Goal: Contribute content

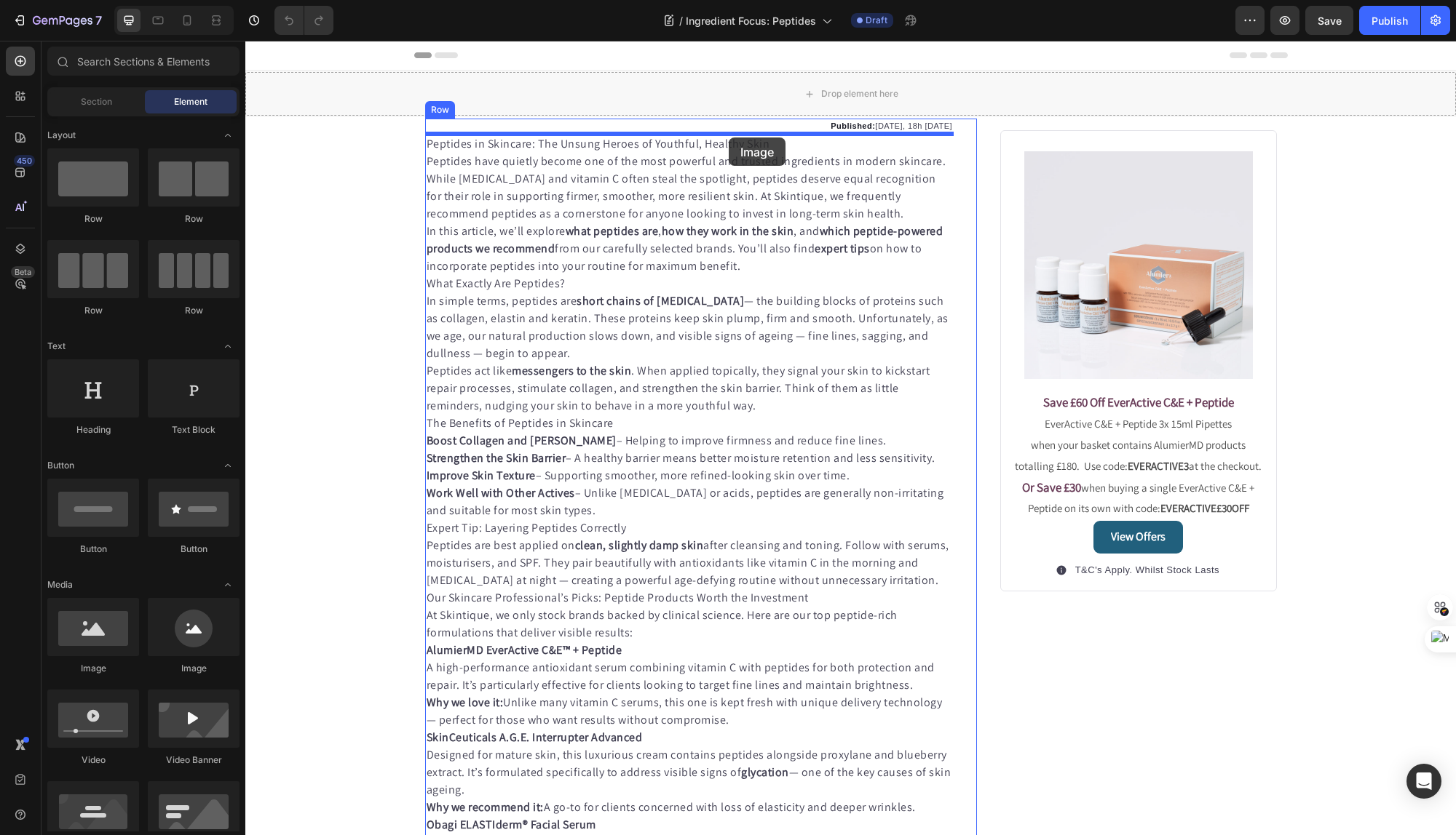
drag, startPoint x: 351, startPoint y: 675, endPoint x: 728, endPoint y: 138, distance: 656.1
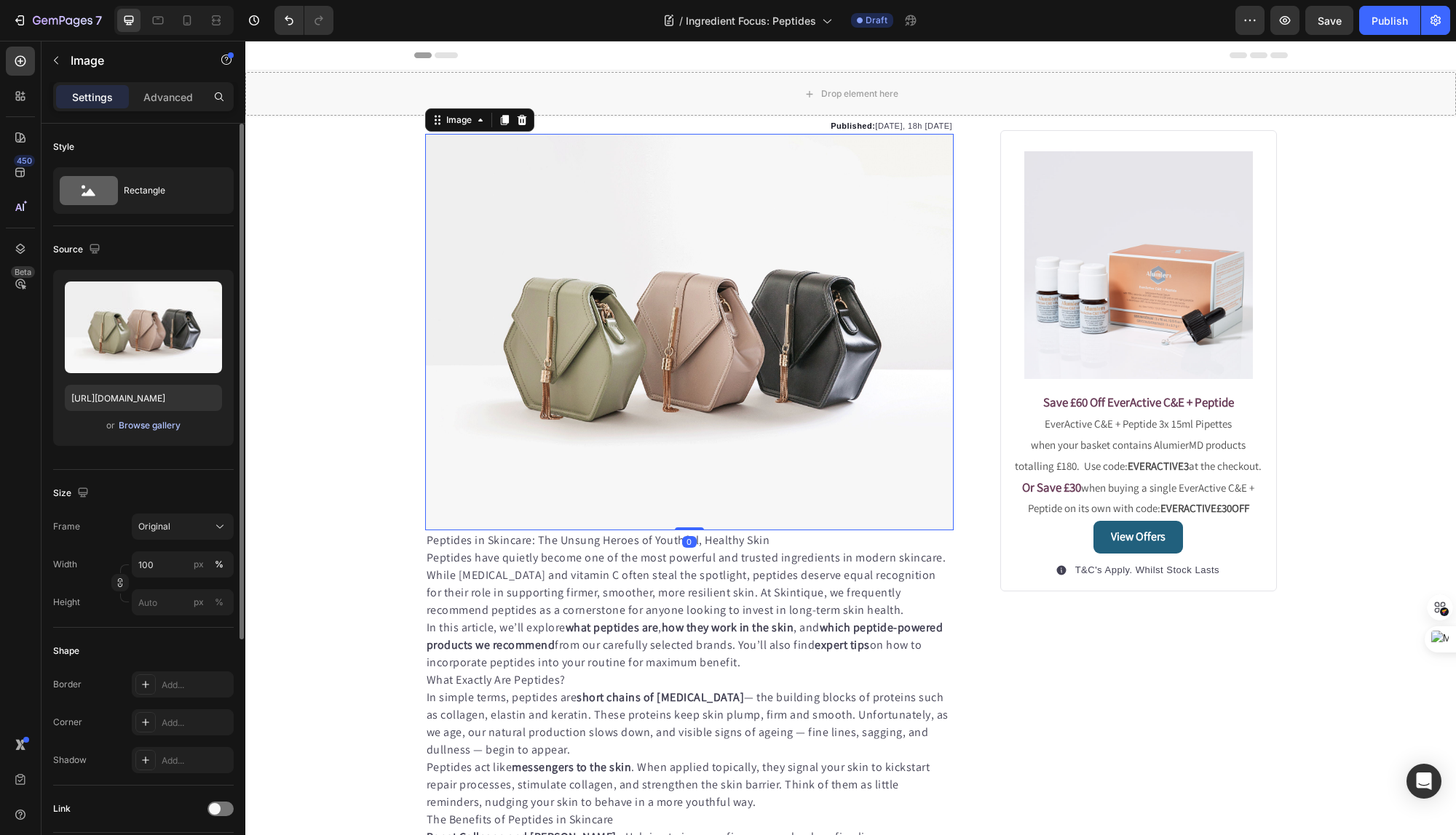
click at [144, 423] on div "Browse gallery" at bounding box center [149, 426] width 62 height 13
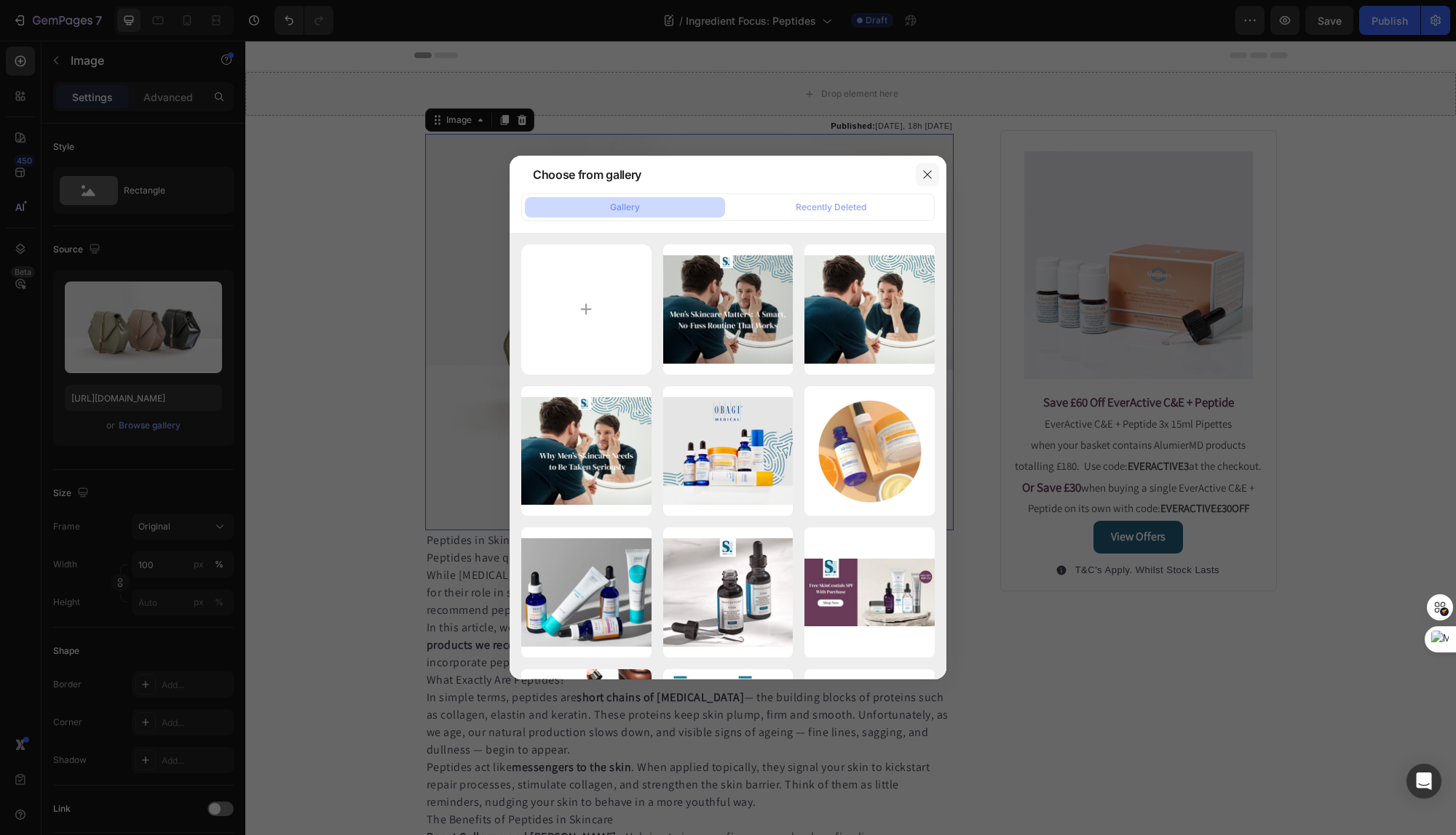
click at [931, 175] on icon "button" at bounding box center [927, 175] width 11 height 11
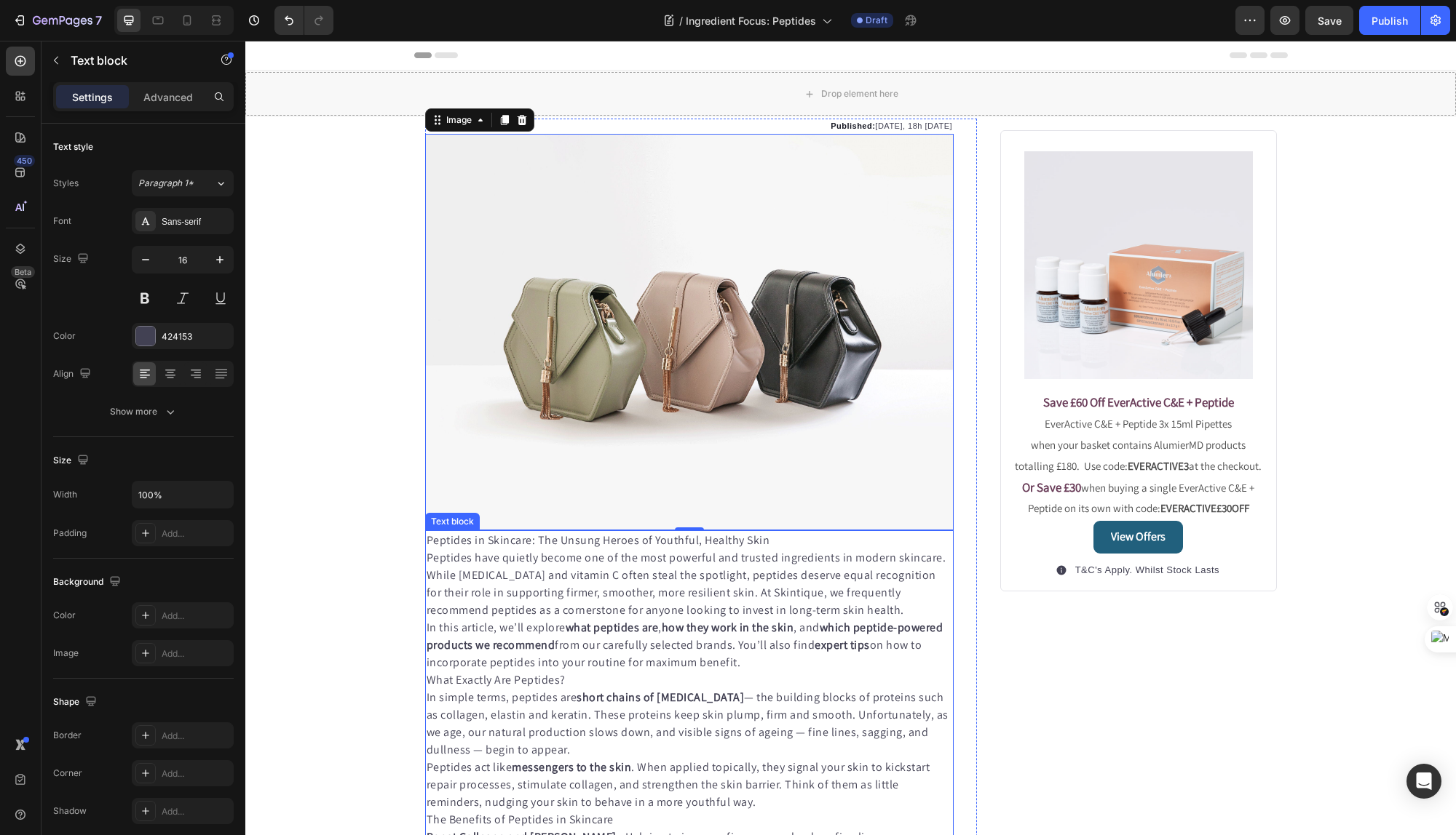
click at [528, 553] on p "Peptides have quietly become one of the most powerful and trusted ingredients i…" at bounding box center [689, 584] width 526 height 70
drag, startPoint x: 528, startPoint y: 553, endPoint x: 548, endPoint y: 549, distance: 20.4
click at [528, 553] on p "Peptides have quietly become one of the most powerful and trusted ingredients i…" at bounding box center [689, 584] width 526 height 70
click at [765, 543] on p "Peptides in Skincare: The Unsung Heroes of Youthful, Healthy Skin" at bounding box center [689, 540] width 526 height 17
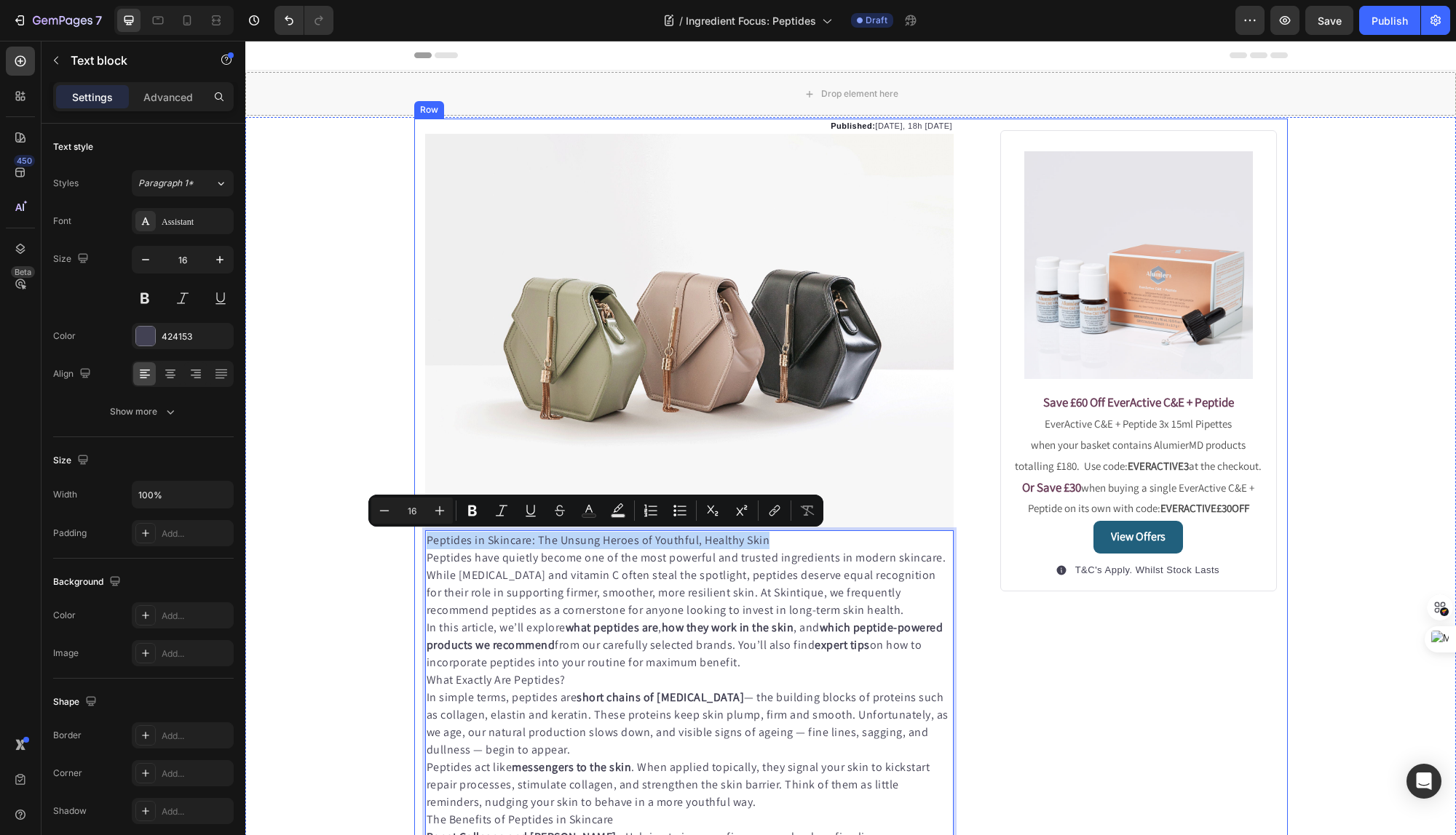
drag, startPoint x: 771, startPoint y: 542, endPoint x: 420, endPoint y: 541, distance: 351.0
copy p "Peptides in Skincare: The Unsung Heroes of Youthful, Healthy Skin"
click at [765, 264] on img at bounding box center [690, 332] width 529 height 397
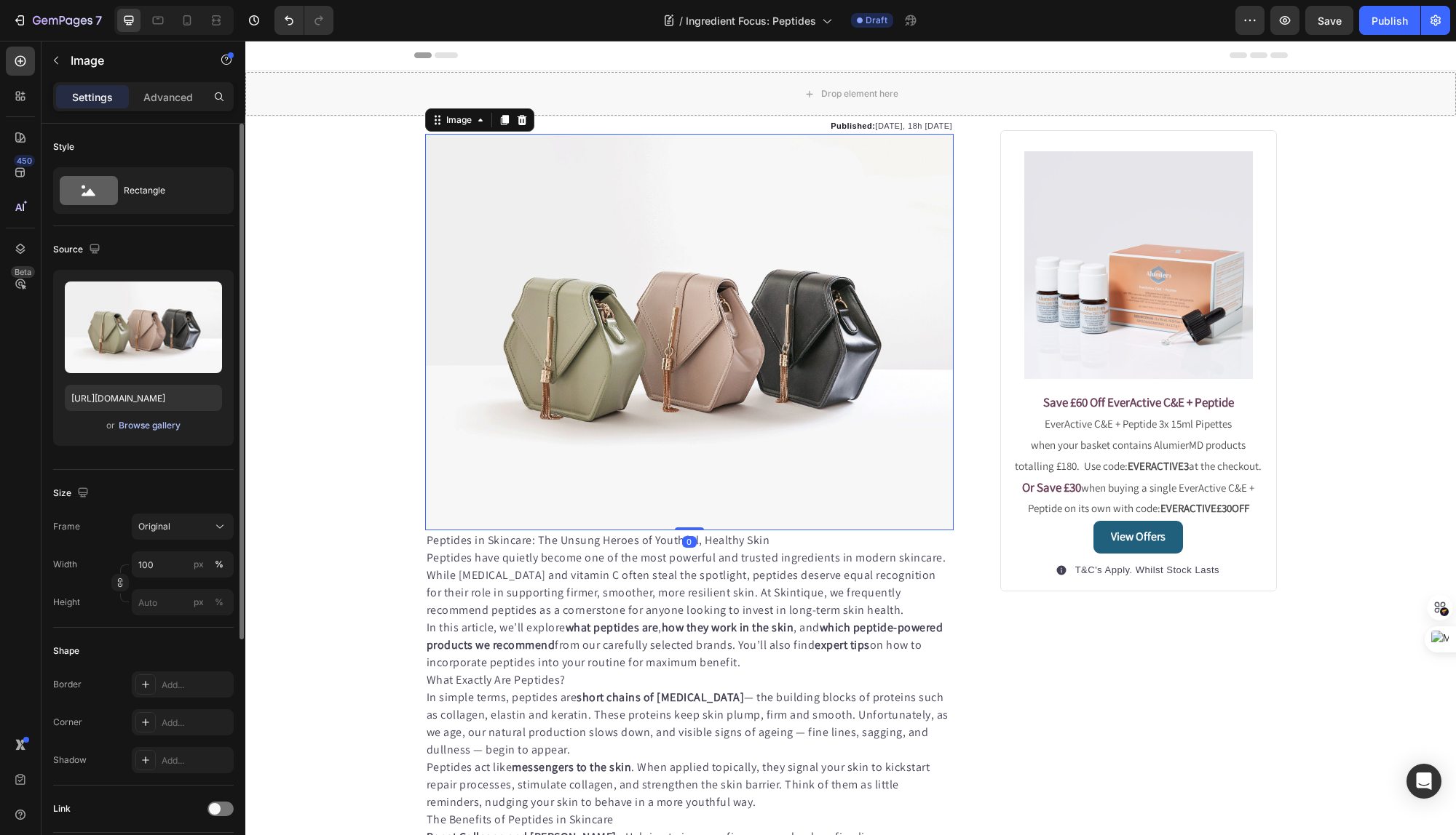
click at [170, 424] on div "Browse gallery" at bounding box center [149, 426] width 62 height 13
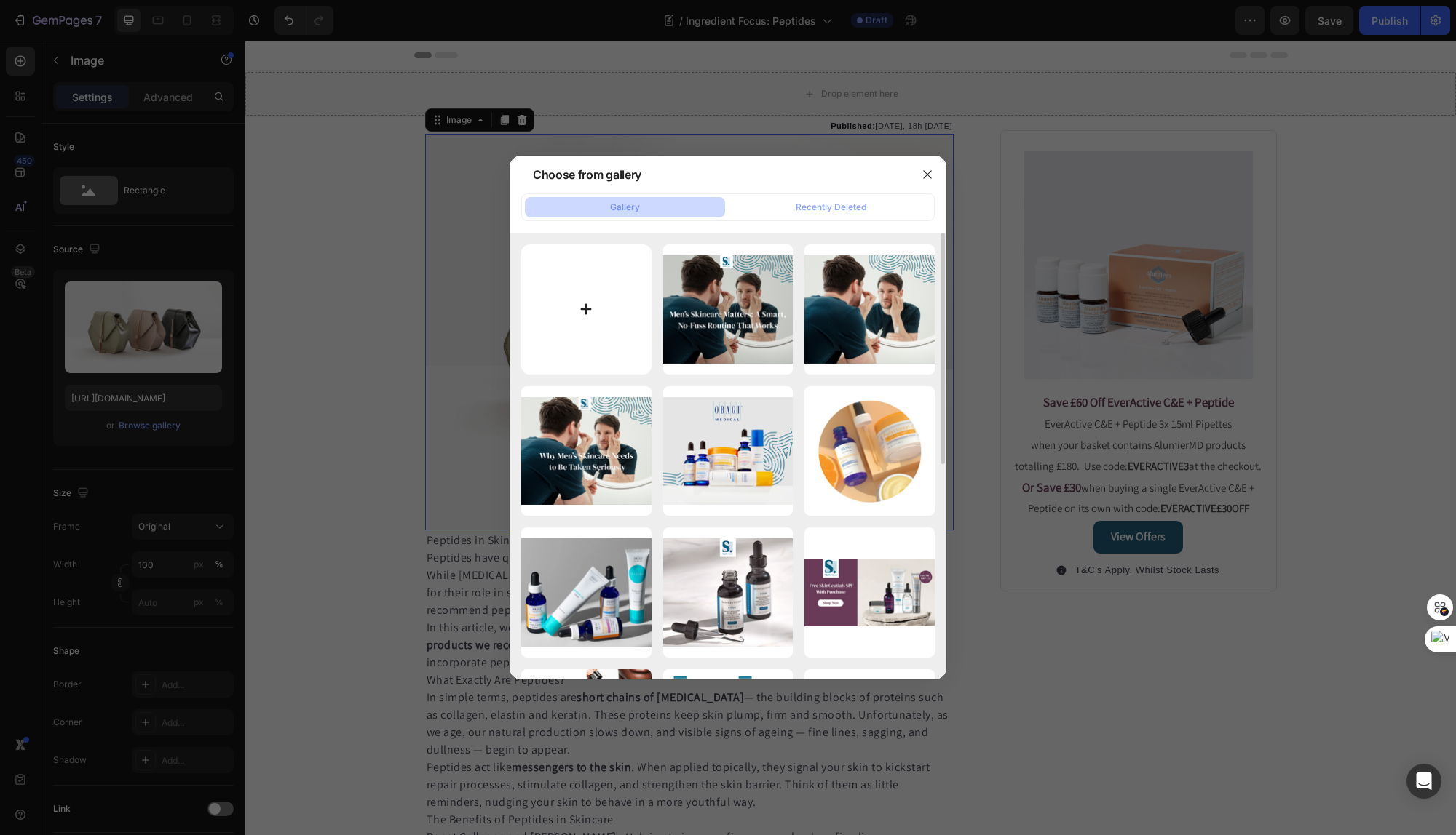
click at [603, 315] on input "file" at bounding box center [586, 310] width 131 height 131
type input "C:\fakepath\Peptides - Skintique (1).png"
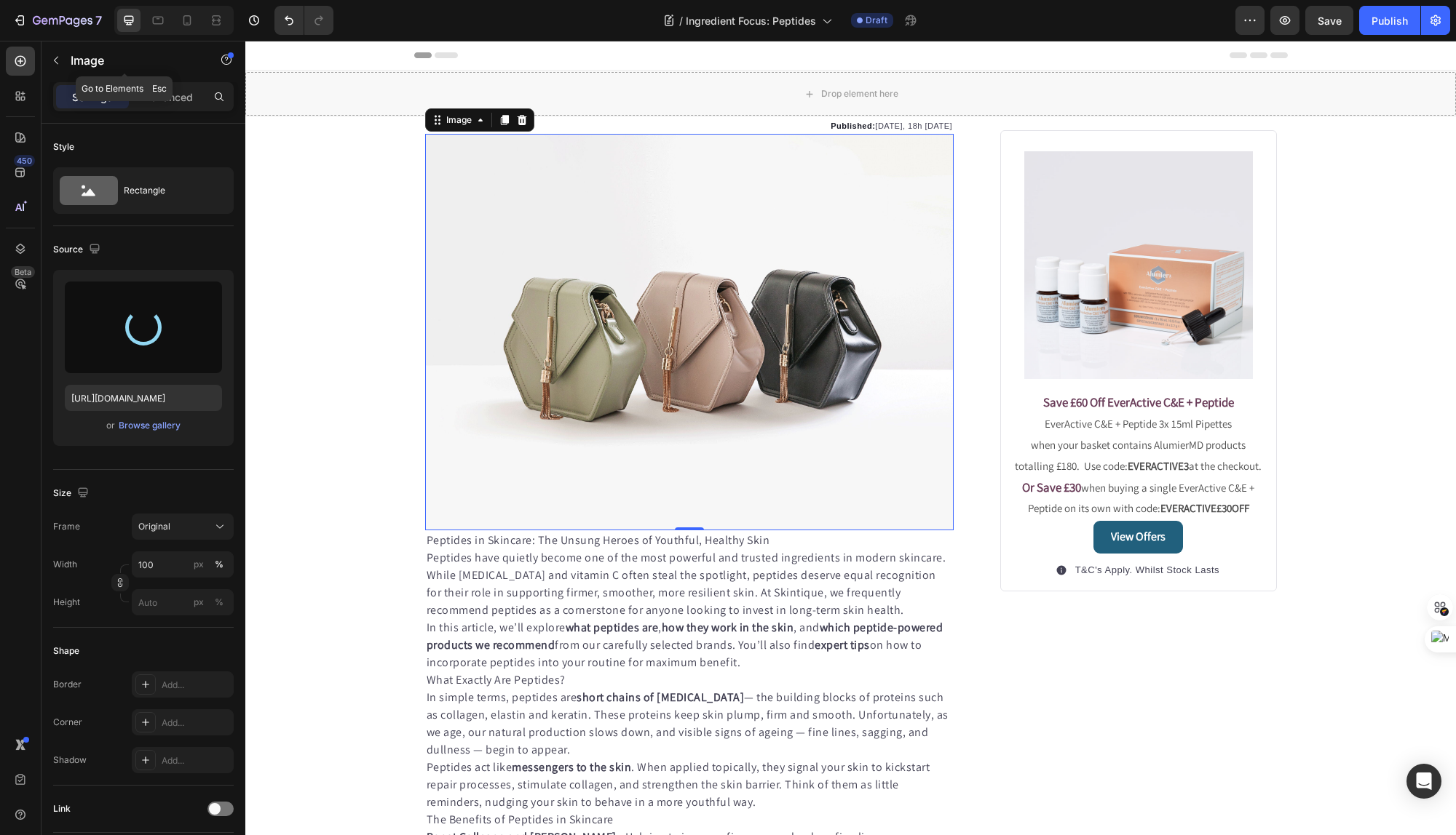
type input "[URL][DOMAIN_NAME]"
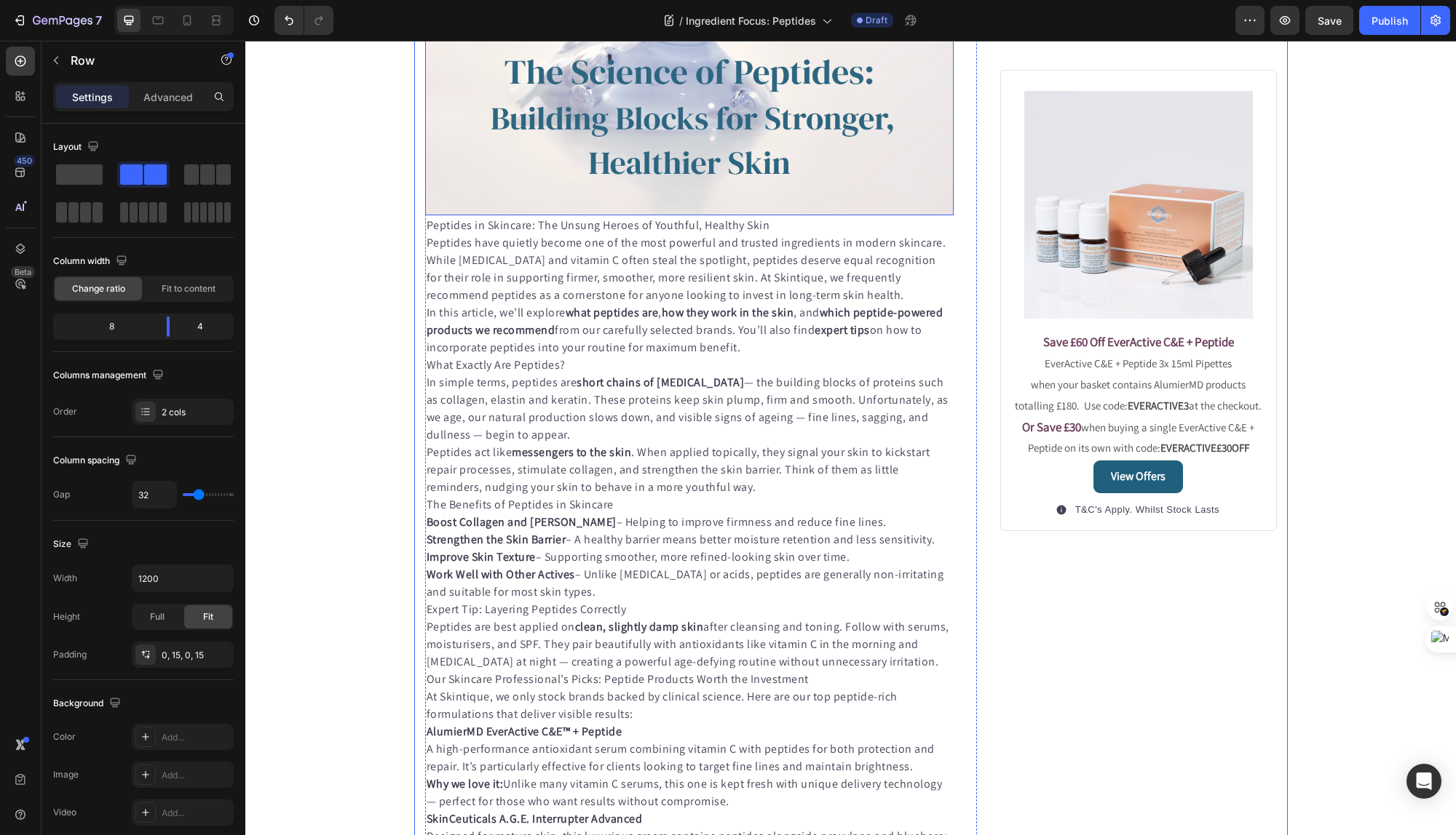
scroll to position [361, 0]
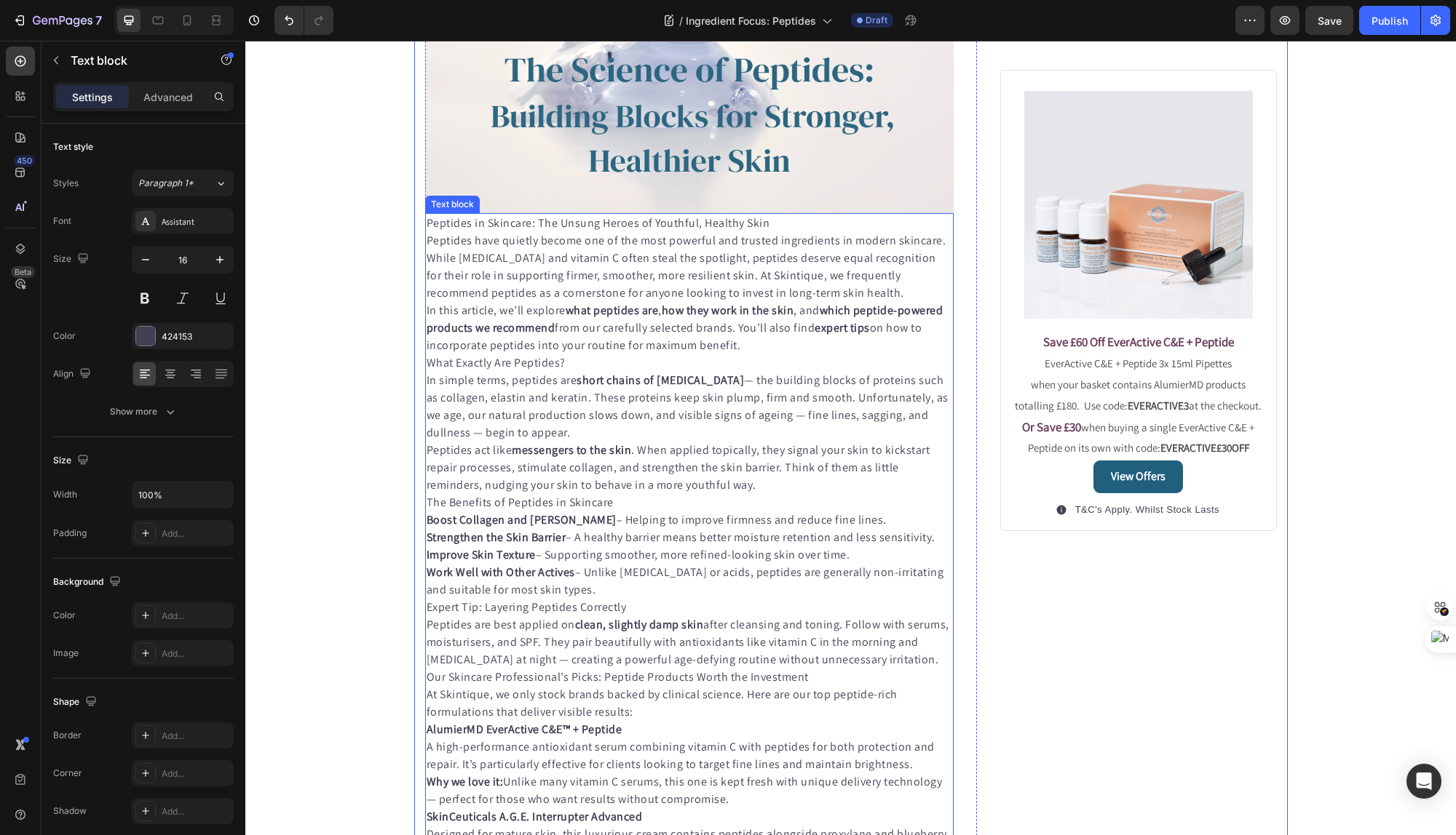
click at [607, 314] on strong "what peptides are" at bounding box center [612, 310] width 93 height 16
click at [810, 297] on p "Peptides have quietly become one of the most powerful and trusted ingredients i…" at bounding box center [689, 267] width 526 height 70
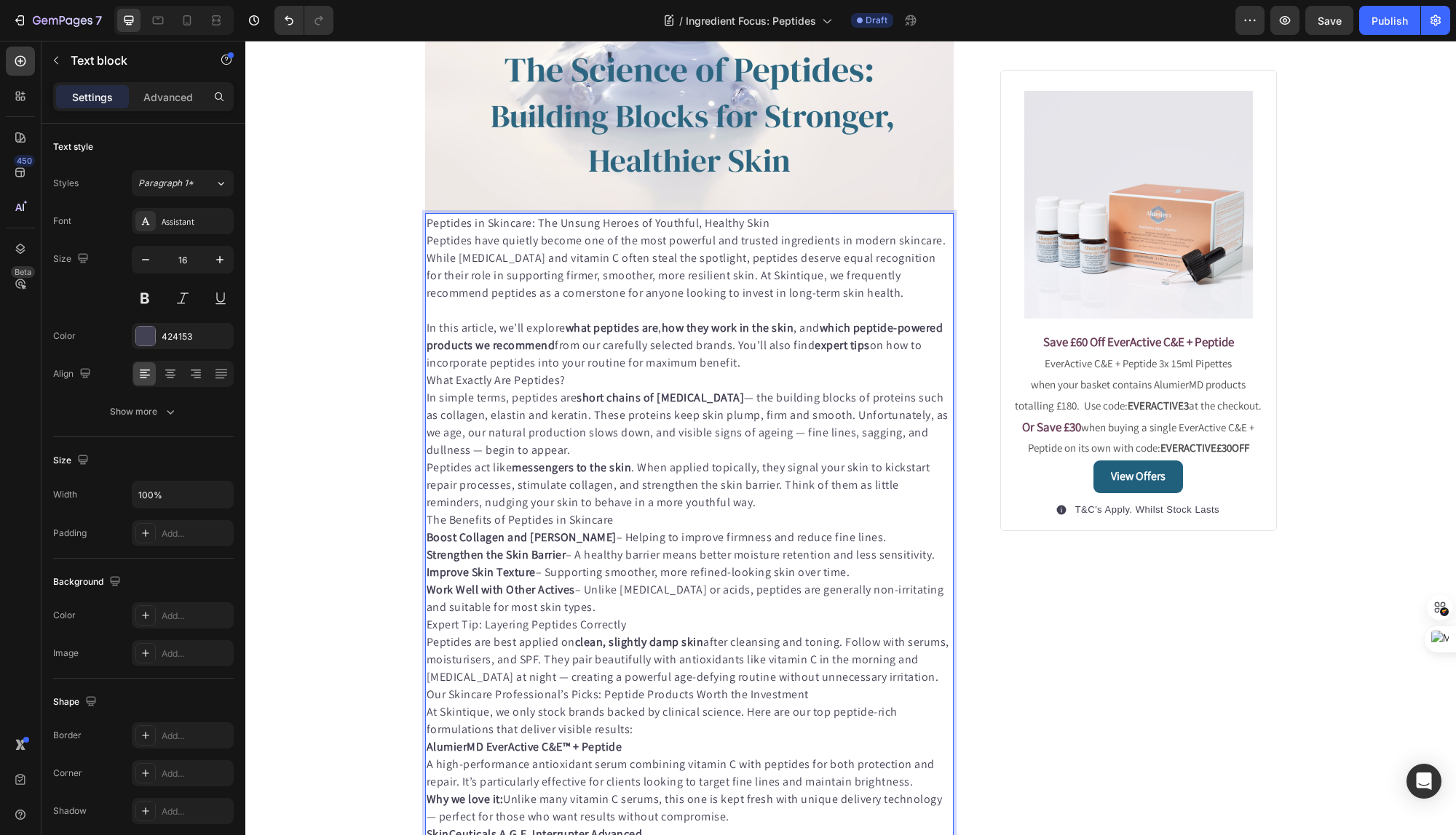
click at [772, 222] on p "Peptides in Skincare: The Unsung Heroes of Youthful, Healthy Skin" at bounding box center [689, 223] width 526 height 17
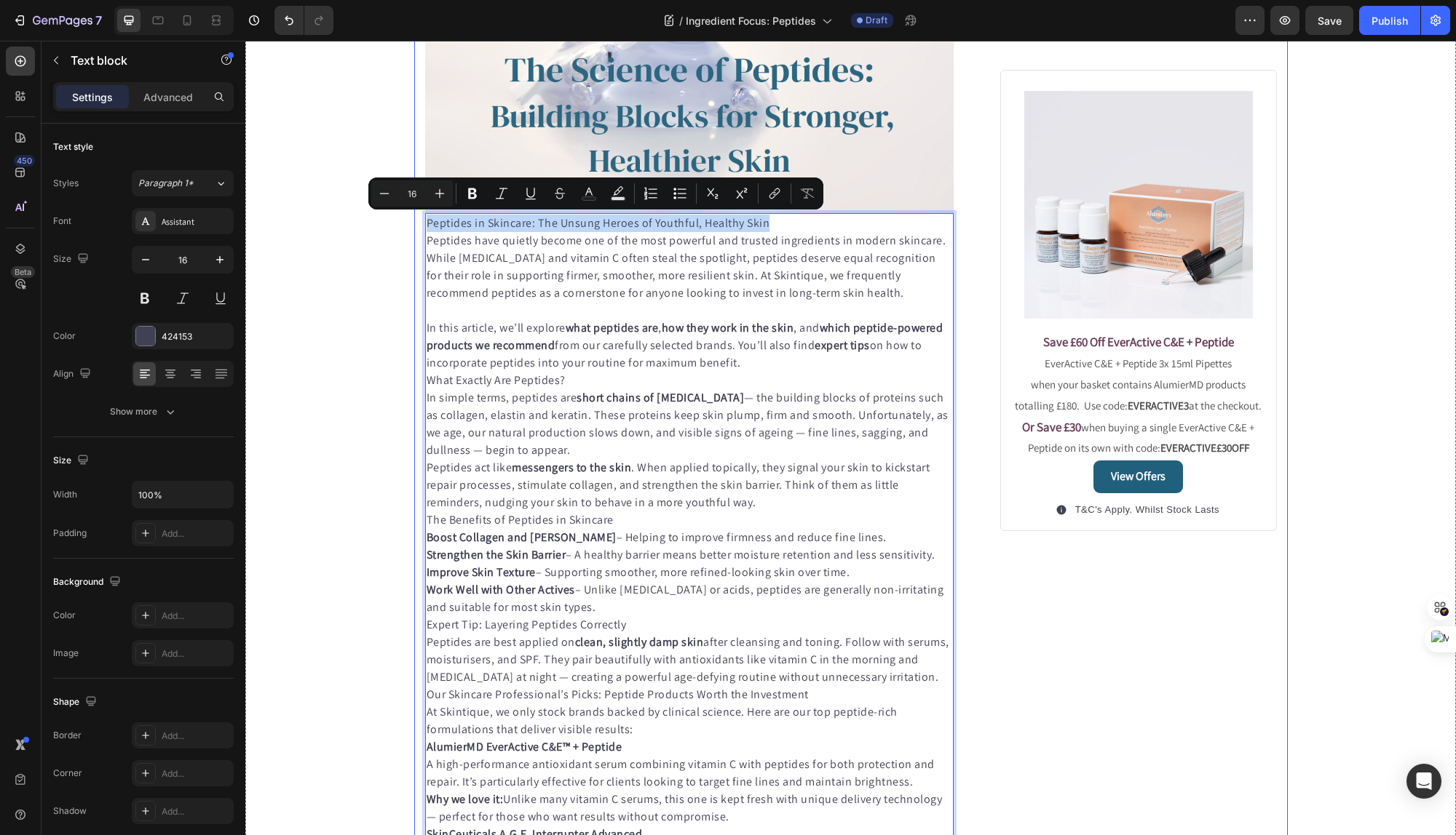
drag, startPoint x: 784, startPoint y: 222, endPoint x: 413, endPoint y: 221, distance: 371.0
click at [414, 221] on div "Published: [DATE], 18h [DATE] Text block Image Peptides in Skincare: The Unsung…" at bounding box center [851, 807] width 874 height 2099
click at [534, 227] on p "Peptides in Skincare: The Unsung Heroes of Youthful, Healthy Skin" at bounding box center [689, 223] width 526 height 17
drag, startPoint x: 789, startPoint y: 225, endPoint x: 396, endPoint y: 221, distance: 393.0
click at [396, 221] on div "Published: [DATE], 18h [DATE] Text block Image Peptides in Skincare - The Unsun…" at bounding box center [851, 807] width 1210 height 2099
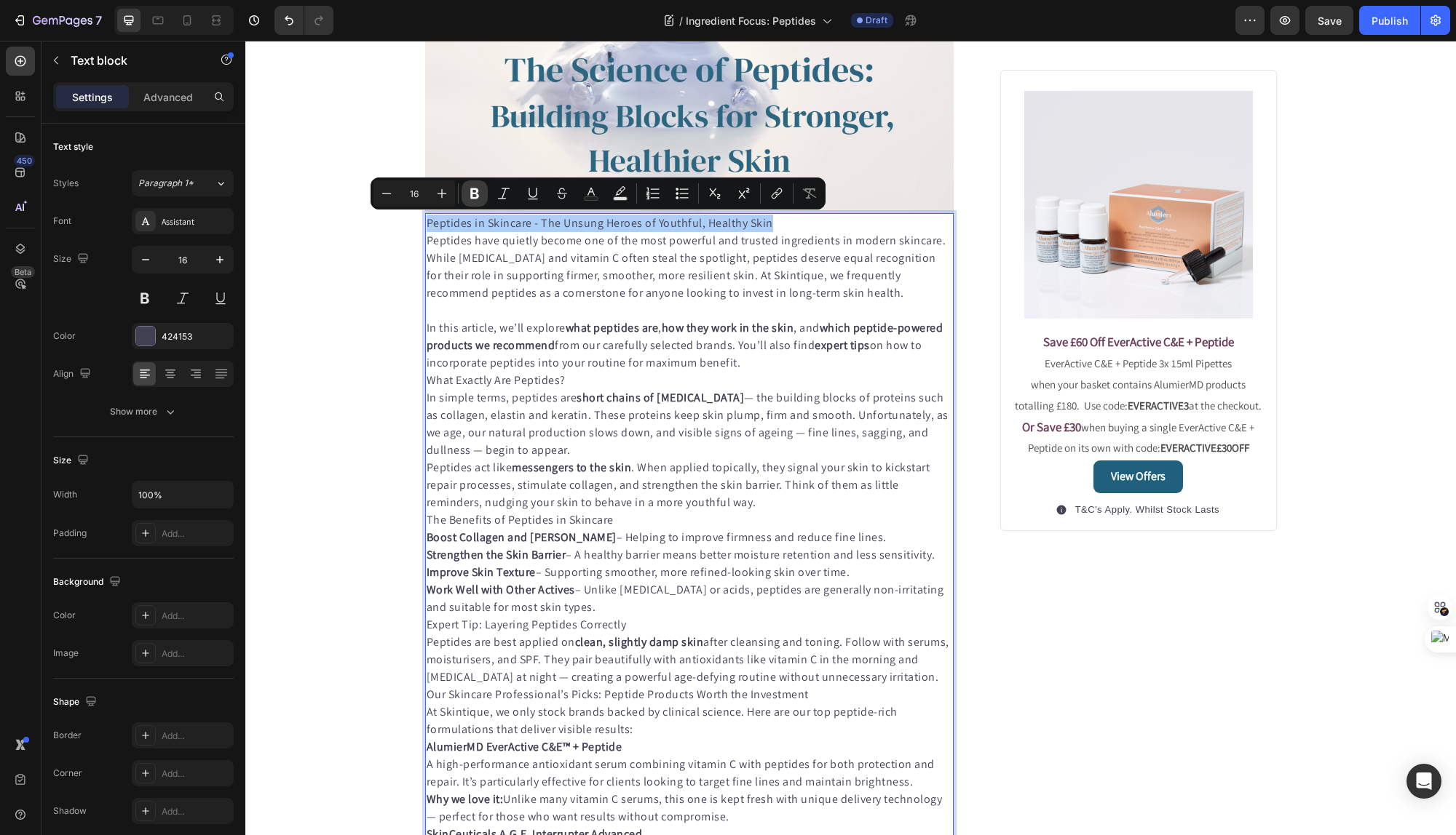
click at [476, 199] on icon "Editor contextual toolbar" at bounding box center [475, 194] width 15 height 15
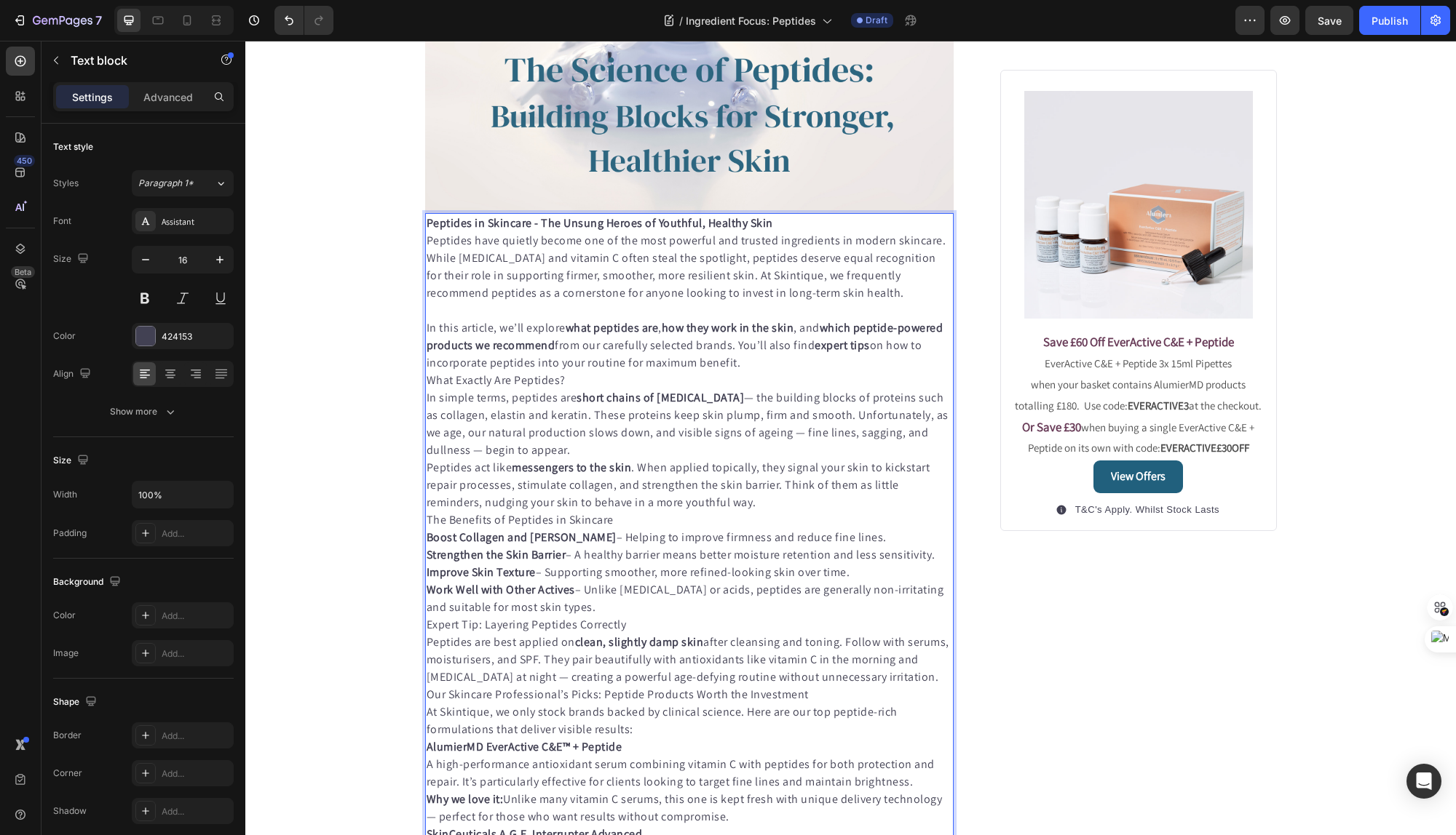
drag, startPoint x: 618, startPoint y: 223, endPoint x: 717, endPoint y: 226, distance: 99.0
click at [618, 223] on strong "Peptides in Skincare - The Unsung Heroes of Youthful, Healthy Skin" at bounding box center [599, 223] width 347 height 16
drag, startPoint x: 774, startPoint y: 224, endPoint x: 416, endPoint y: 204, distance: 358.6
click at [424, 220] on div "Published: [DATE], 18h [DATE] Text block Image Peptides in Skincare - The Unsun…" at bounding box center [851, 807] width 874 height 2099
click at [467, 223] on strong "Peptides in Skincare - The Unsung Heroes of Youthful, Healthy Skin" at bounding box center [599, 223] width 347 height 16
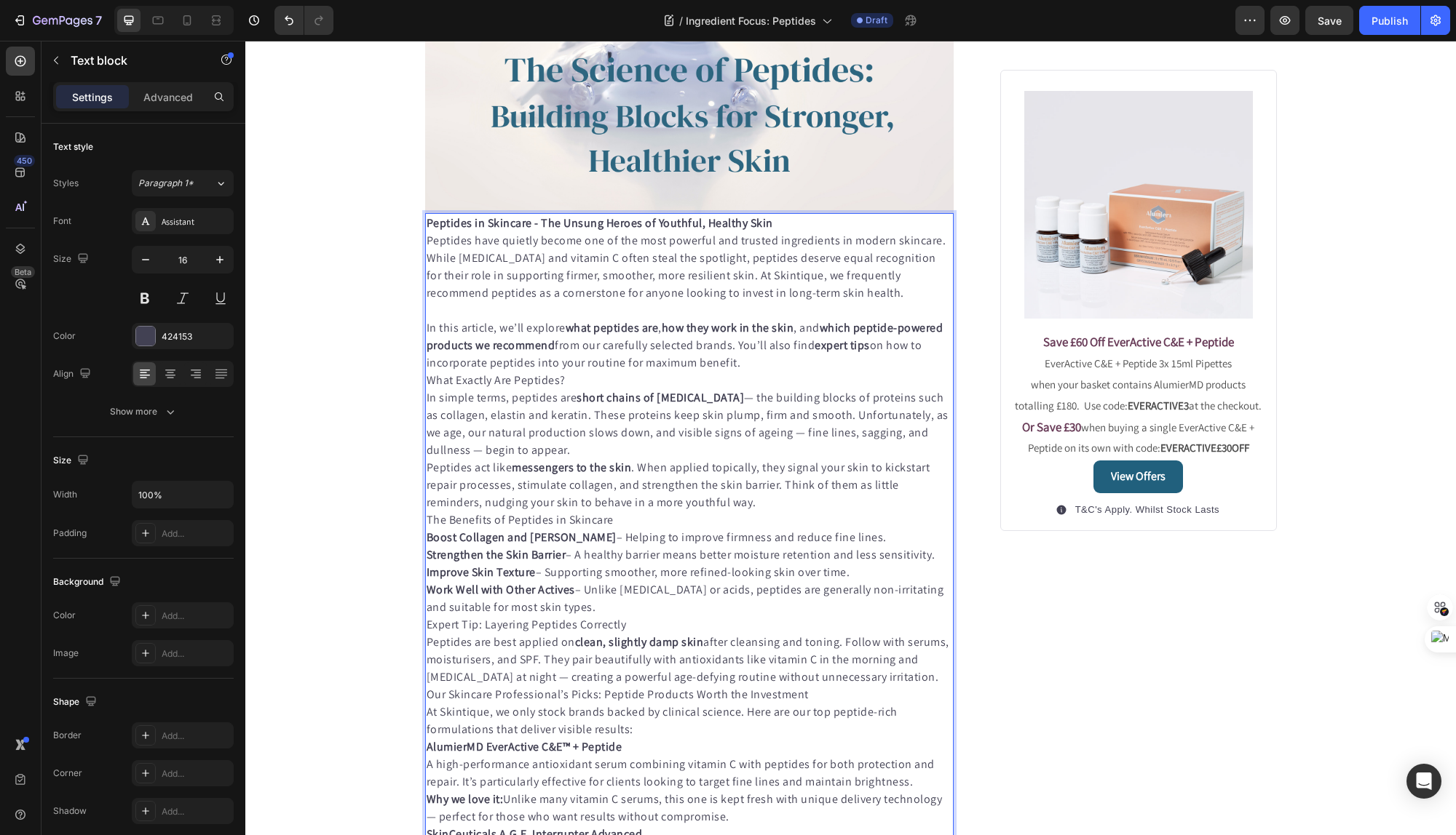
drag, startPoint x: 594, startPoint y: 232, endPoint x: 750, endPoint y: 232, distance: 156.0
click at [773, 227] on p "Peptides in Skincare - The Unsung Heroes of Youthful, Healthy Skin" at bounding box center [689, 223] width 526 height 17
drag, startPoint x: 769, startPoint y: 226, endPoint x: 428, endPoint y: 227, distance: 341.0
click at [428, 227] on p "Peptides in Skincare - The Unsung Heroes of Youthful, Healthy Skin" at bounding box center [689, 223] width 526 height 17
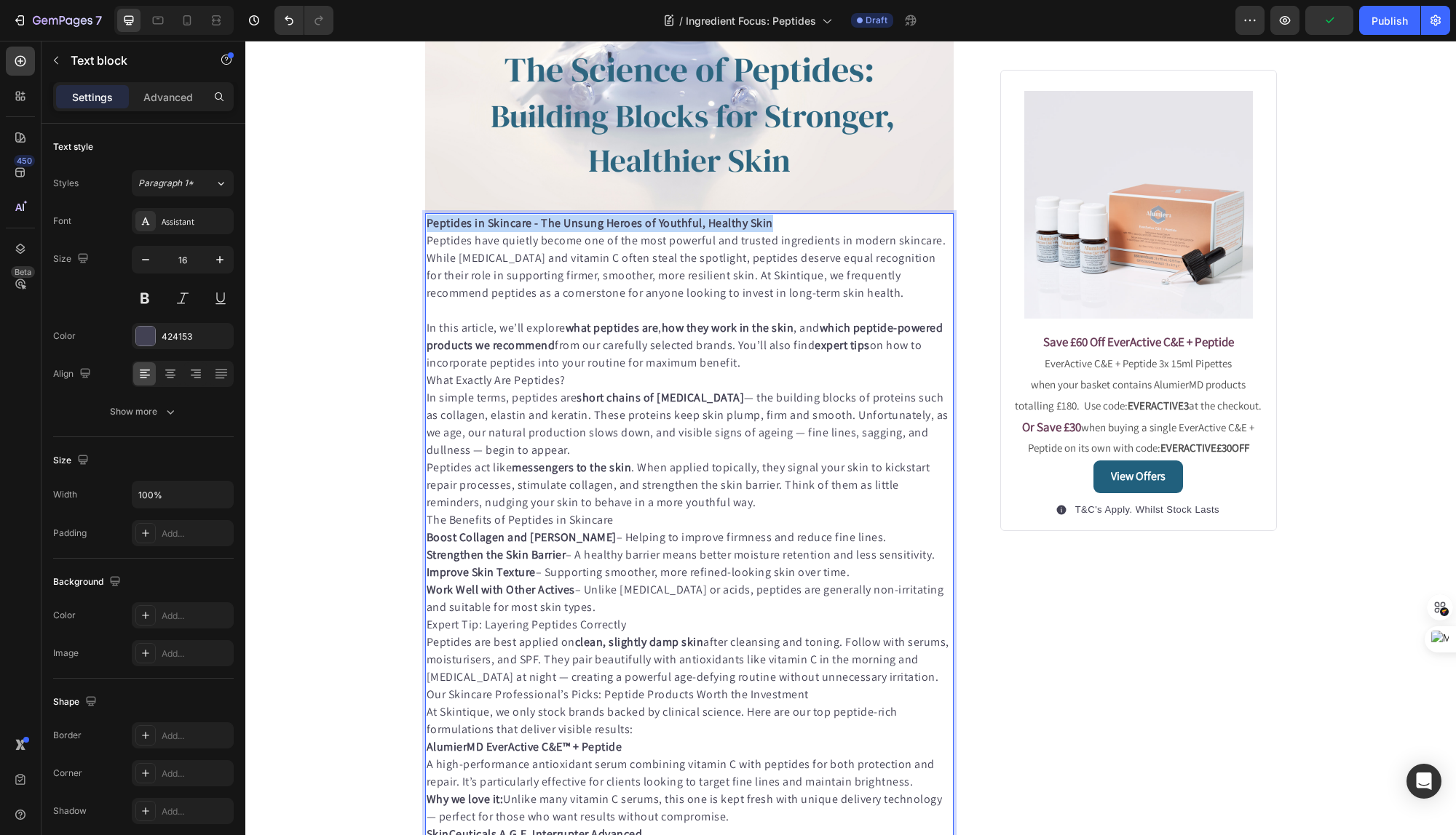
click at [443, 227] on strong "Peptides in Skincare - The Unsung Heroes of Youthful, Healthy Skin" at bounding box center [599, 223] width 347 height 16
drag, startPoint x: 427, startPoint y: 225, endPoint x: 783, endPoint y: 226, distance: 356.0
click at [747, 223] on strong "Peptides in Skincare - The Unsung Heroes of Youthful, Healthy Skin" at bounding box center [599, 223] width 347 height 16
click at [770, 226] on p "Peptides in Skincare - The Unsung Heroes of Youthful, Healthy Skin" at bounding box center [689, 223] width 526 height 17
drag, startPoint x: 770, startPoint y: 226, endPoint x: 416, endPoint y: 225, distance: 354.0
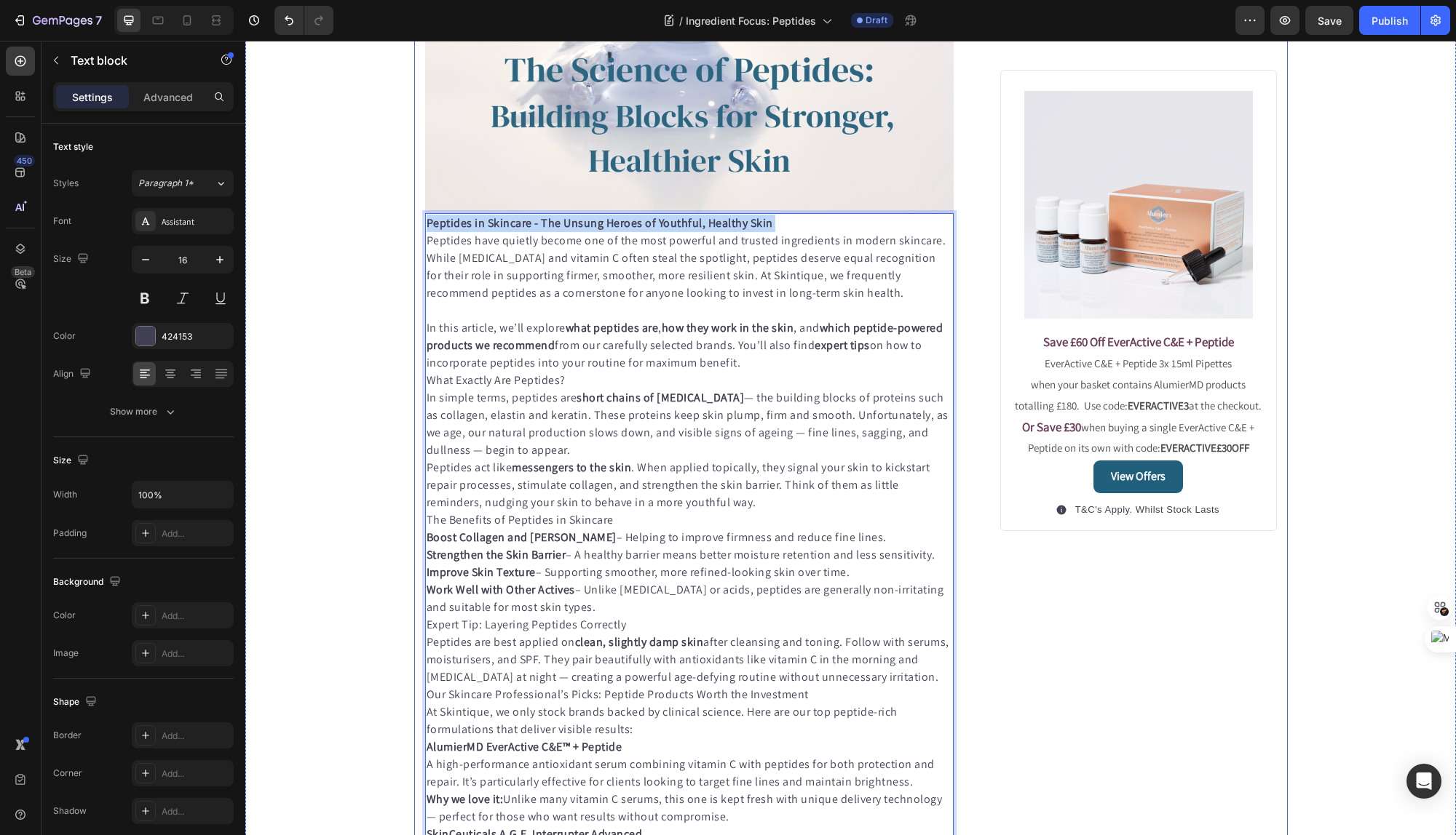
click at [416, 225] on div "Published: [DATE], 18h [DATE] Text block Image Peptides in Skincare - The Unsun…" at bounding box center [851, 807] width 874 height 2099
click at [454, 223] on strong "Peptides in Skincare - The Unsung Heroes of Youthful, Healthy Skin" at bounding box center [599, 223] width 347 height 16
click at [582, 259] on p "Peptides have quietly become one of the most powerful and trusted ingredients i…" at bounding box center [689, 267] width 526 height 70
click at [799, 227] on p "Peptides in Skincare - The Unsung Heroes of Youthful, Healthy Skin" at bounding box center [689, 223] width 526 height 17
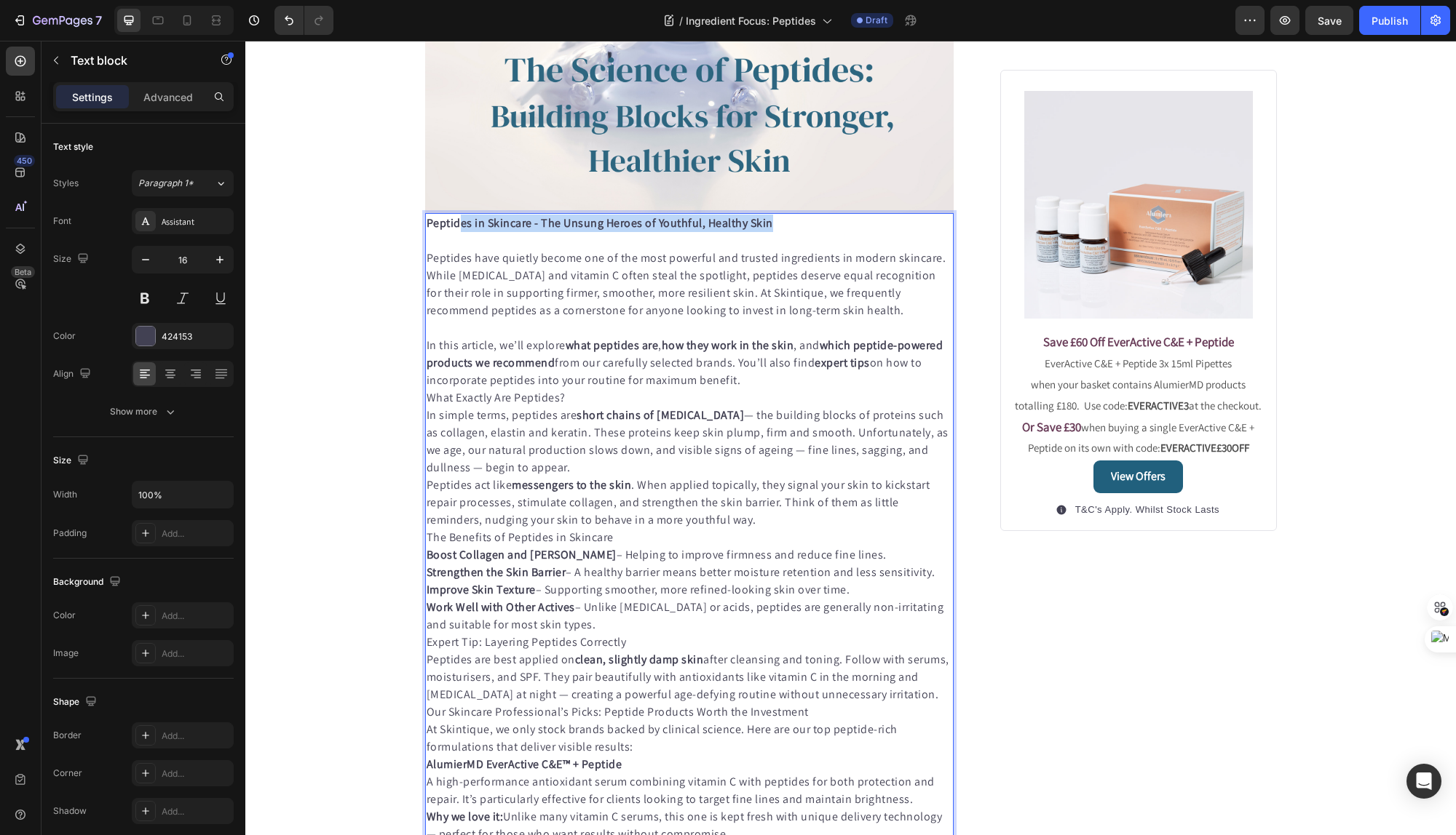
drag, startPoint x: 796, startPoint y: 227, endPoint x: 461, endPoint y: 218, distance: 335.1
click at [461, 218] on p "Peptides in Skincare - The Unsung Heroes of Youthful, Healthy Skin" at bounding box center [689, 223] width 526 height 17
click at [624, 239] on p "Rich Text Editor. Editing area: main" at bounding box center [689, 241] width 526 height 17
click at [746, 379] on p "In this article, we’ll explore what peptides are , how they work in the skin , …" at bounding box center [689, 363] width 526 height 53
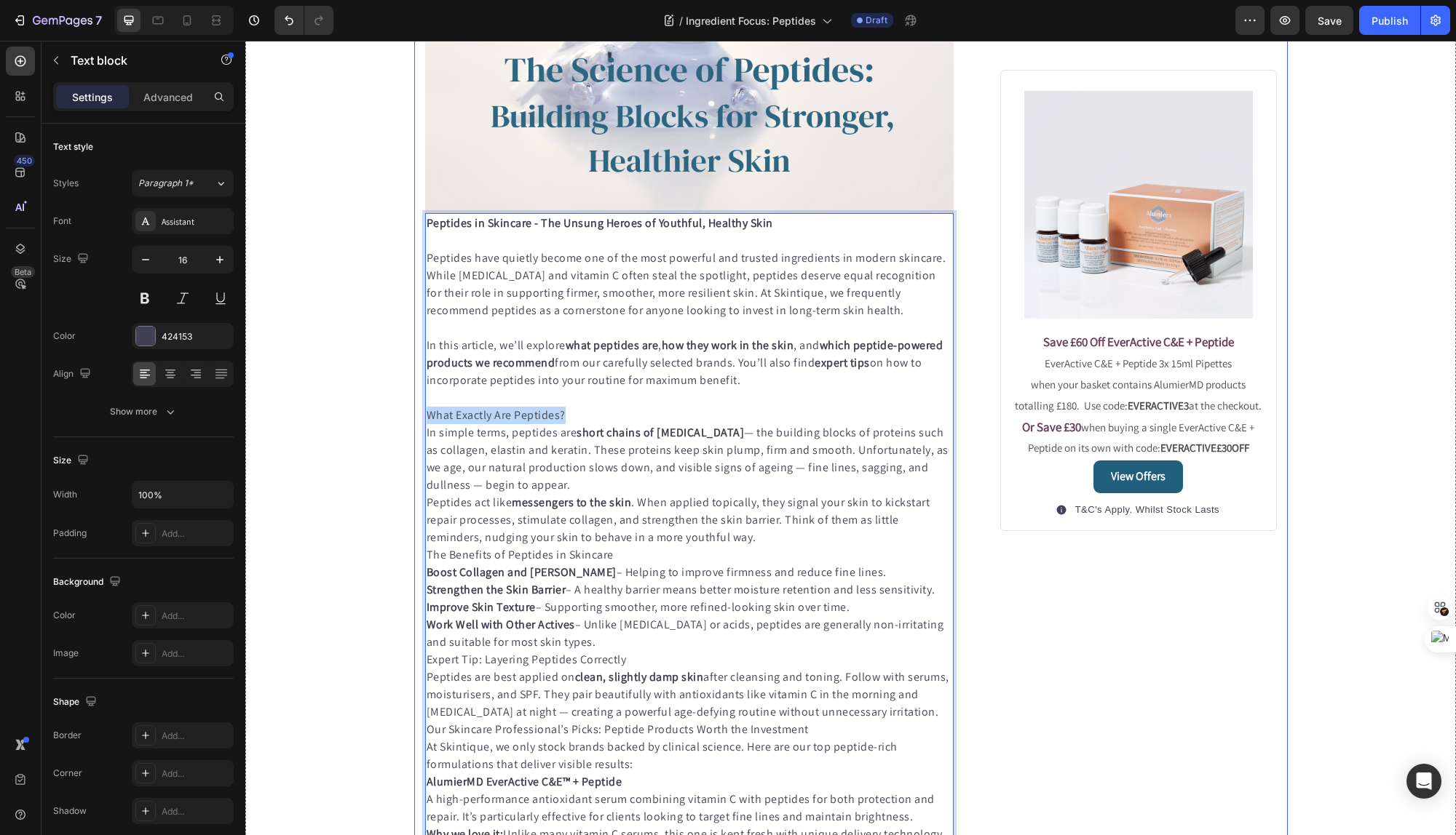
drag, startPoint x: 573, startPoint y: 413, endPoint x: 424, endPoint y: 413, distance: 149.0
click at [424, 413] on div "Published: [DATE], 18h [DATE] Text block Image Peptides in Skincare - The Unsun…" at bounding box center [851, 825] width 874 height 2135
click at [452, 415] on p "What Exactly Are Peptides?" at bounding box center [689, 415] width 526 height 17
drag, startPoint x: 430, startPoint y: 416, endPoint x: 563, endPoint y: 422, distance: 133.1
click at [563, 422] on p "What Exactly Are Peptides?" at bounding box center [689, 415] width 526 height 17
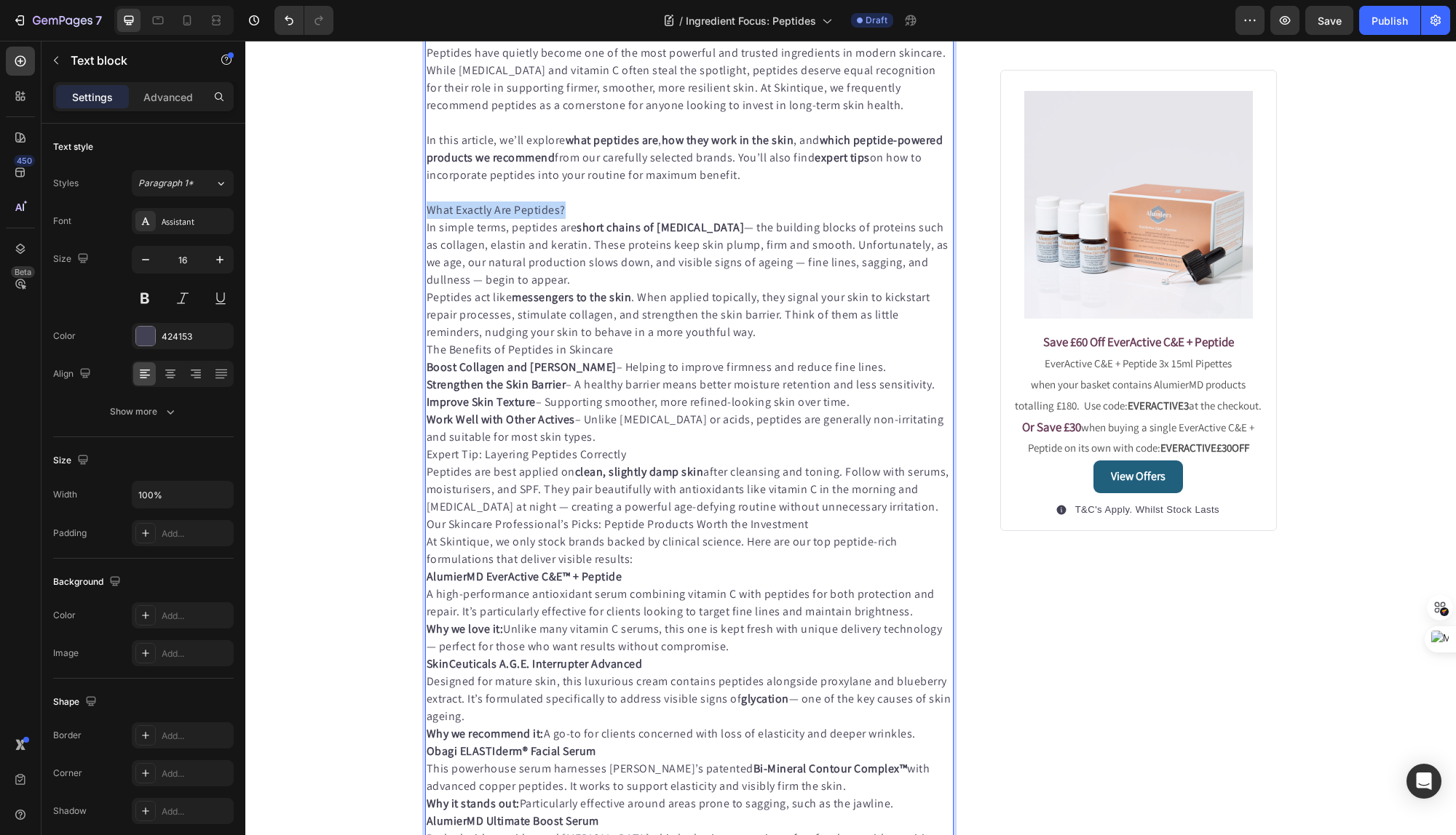
scroll to position [565, 0]
click at [549, 282] on p "In simple terms, peptides are short chains of [MEDICAL_DATA] — the building blo…" at bounding box center [689, 255] width 526 height 70
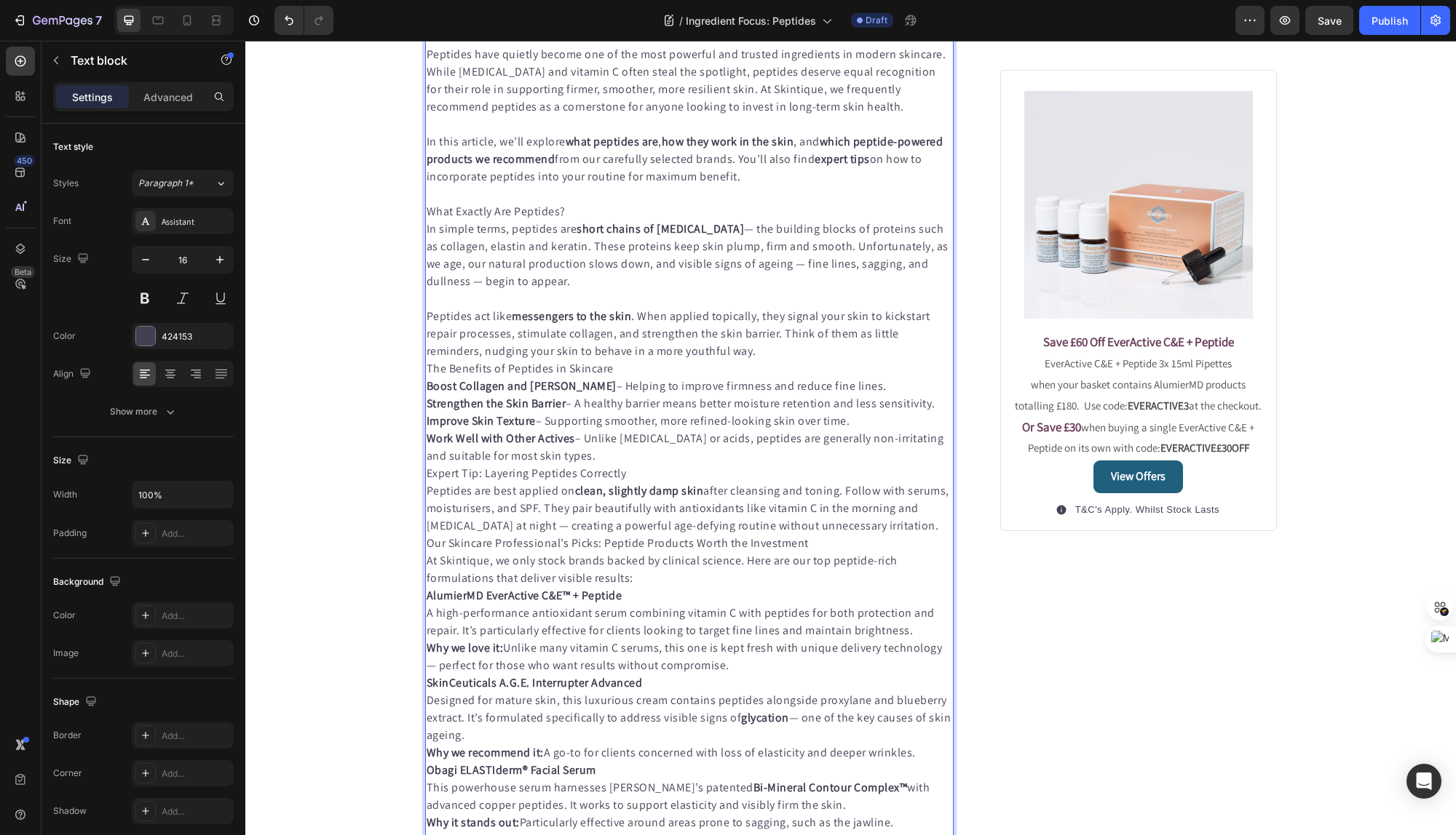
click at [675, 374] on p "The Benefits of Peptides in Skincare" at bounding box center [689, 369] width 526 height 17
click at [778, 353] on p "Peptides act like messengers to the skin . When applied topically, they signal …" at bounding box center [689, 334] width 526 height 53
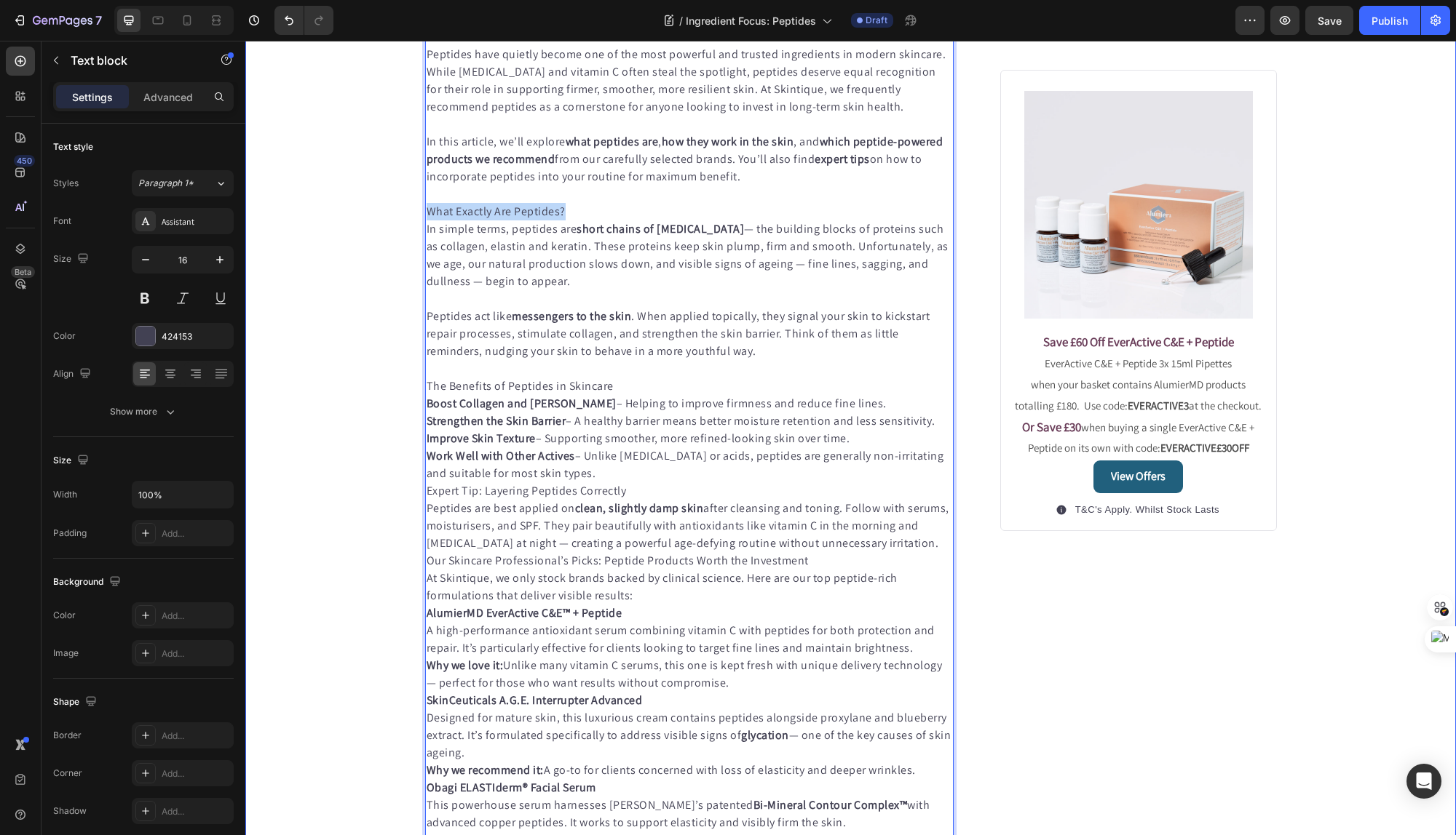
drag, startPoint x: 563, startPoint y: 214, endPoint x: 402, endPoint y: 209, distance: 161.1
click at [402, 209] on div "Published: [DATE], 18h [DATE] Text block Image Peptides in Skincare - The Unsun…" at bounding box center [851, 639] width 1210 height 2169
drag, startPoint x: 574, startPoint y: 215, endPoint x: 436, endPoint y: 213, distance: 138.0
click at [424, 215] on div "Published: [DATE], 18h [DATE] Text block Image Peptides in Skincare - The Unsun…" at bounding box center [851, 639] width 874 height 2169
click at [439, 213] on strong "What Exactly Are Peptides?" at bounding box center [495, 211] width 139 height 16
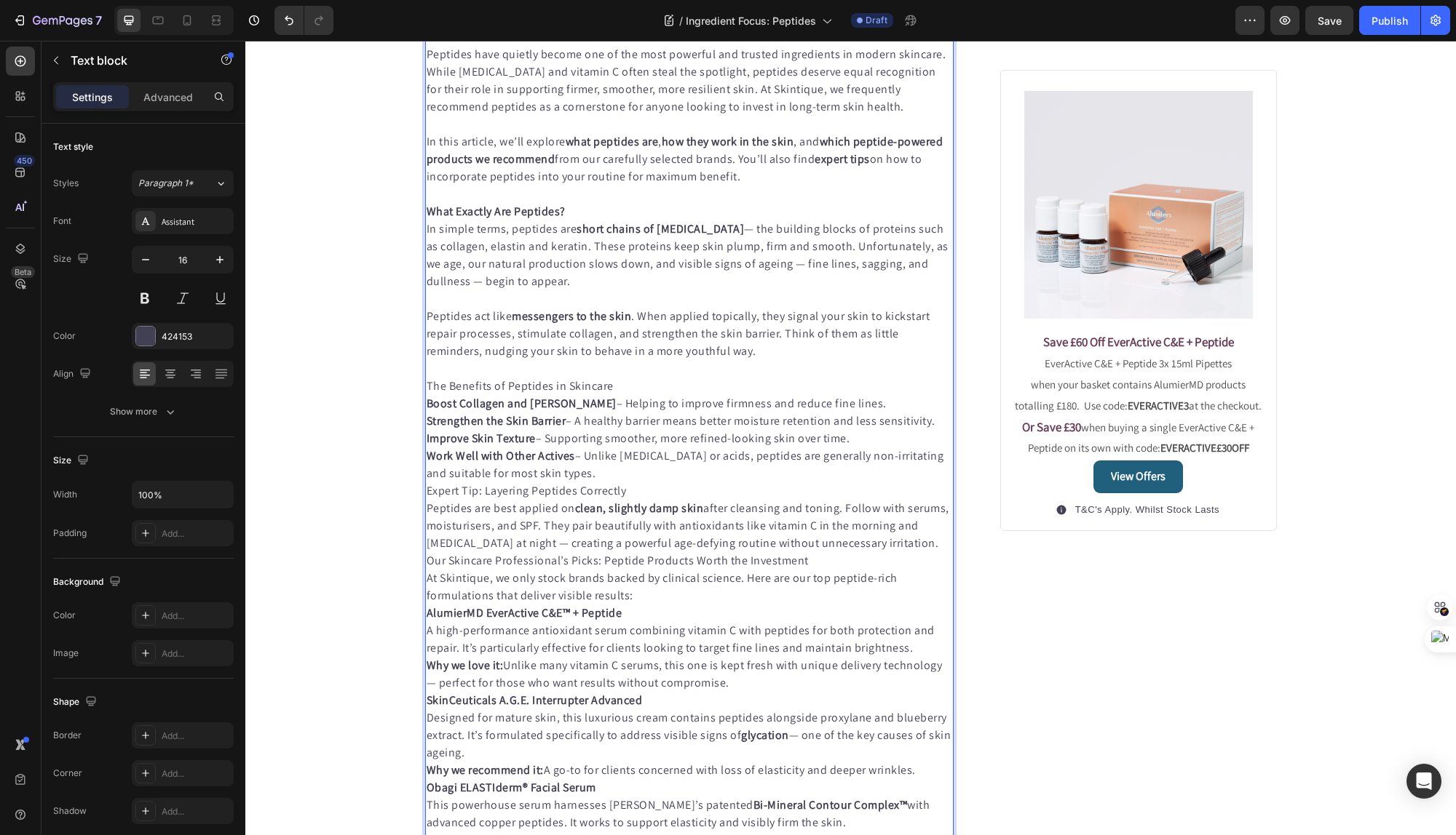
click at [508, 269] on p "In simple terms, peptides are short chains of [MEDICAL_DATA] — the building blo…" at bounding box center [689, 255] width 526 height 70
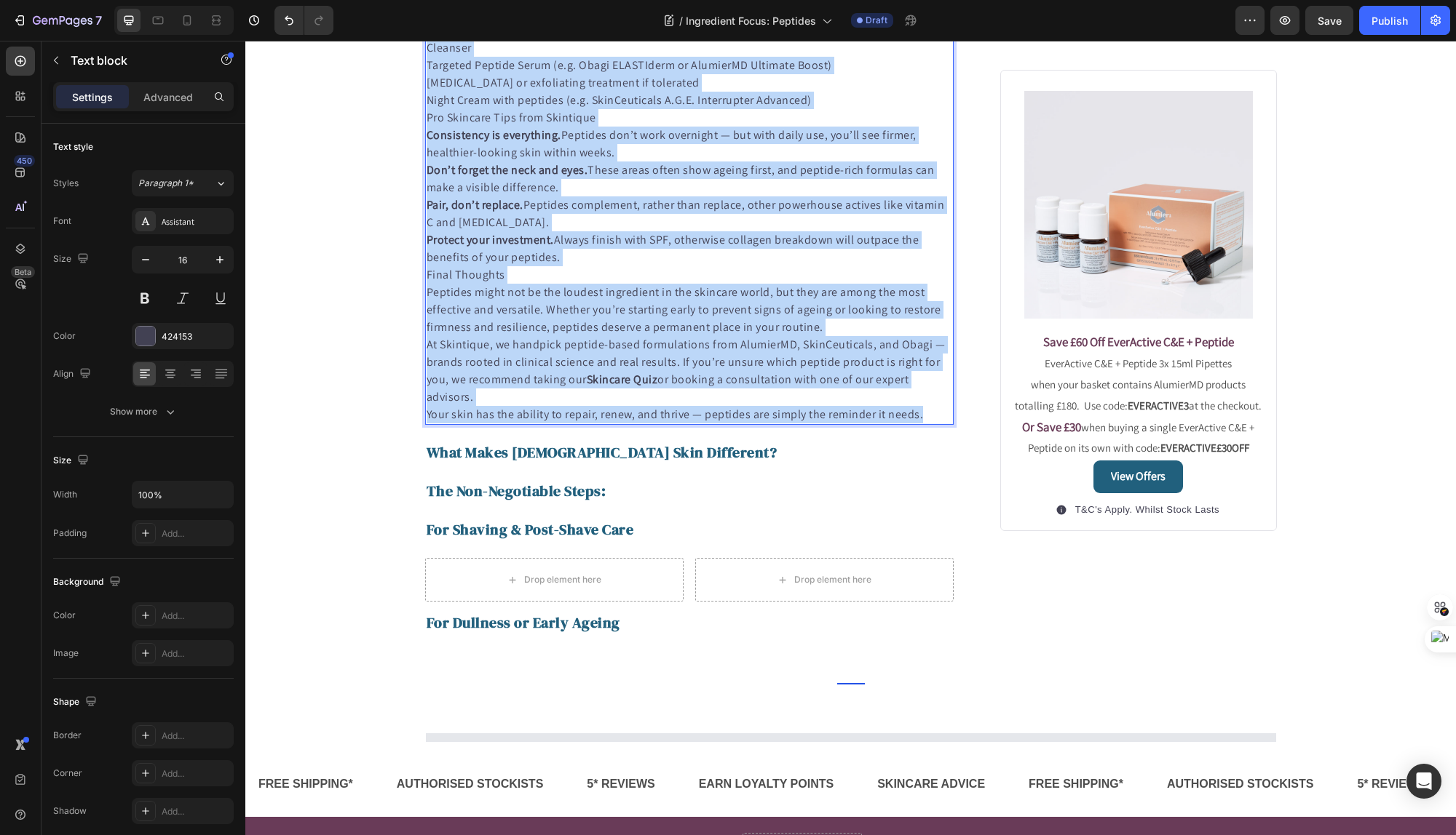
scroll to position [1895, 0]
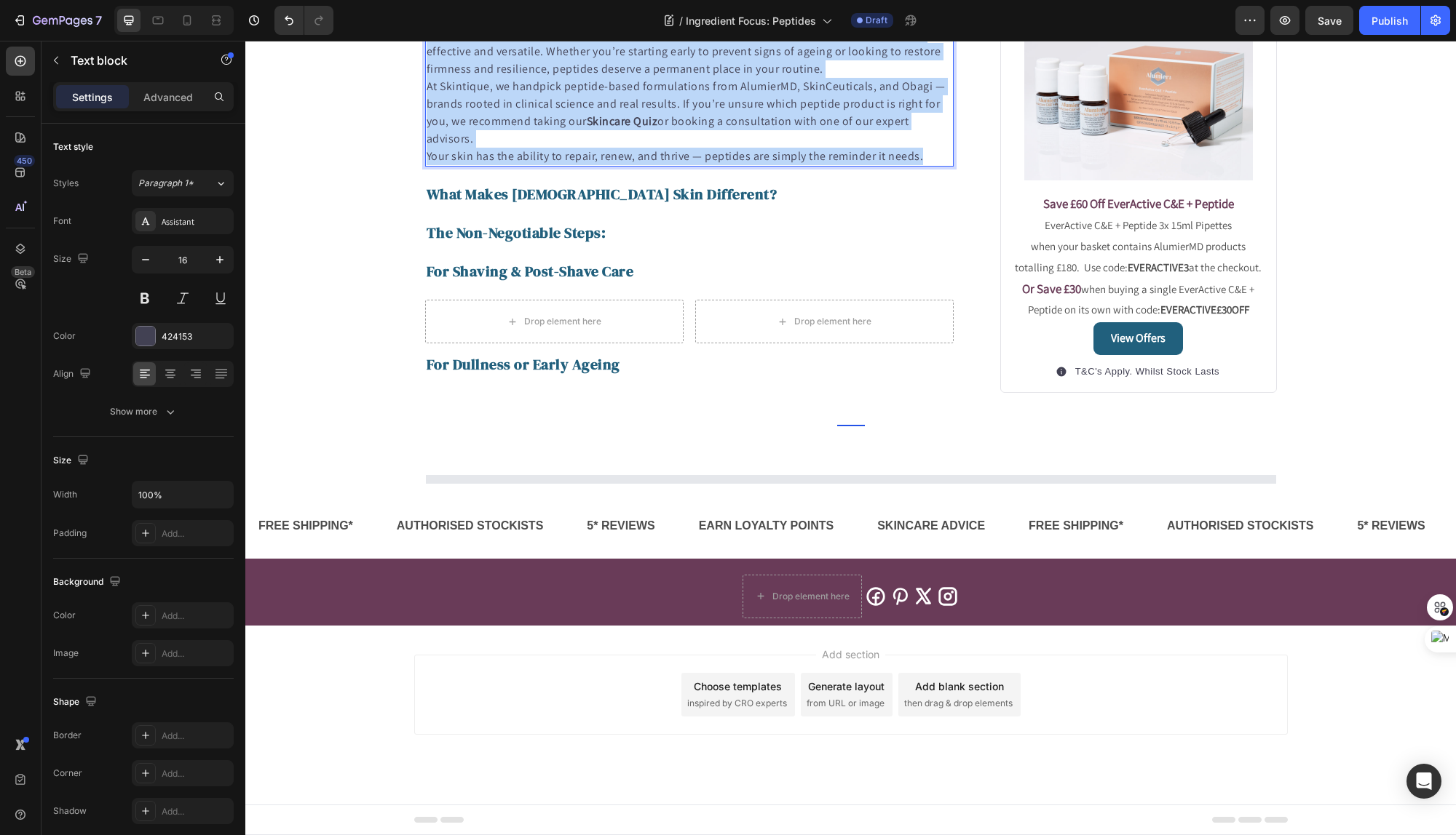
drag, startPoint x: 426, startPoint y: 342, endPoint x: 819, endPoint y: 865, distance: 654.2
copy div "Loremips dolo sitamet consec adi el sed doei temporin utl etdolor magnaaliqua e…"
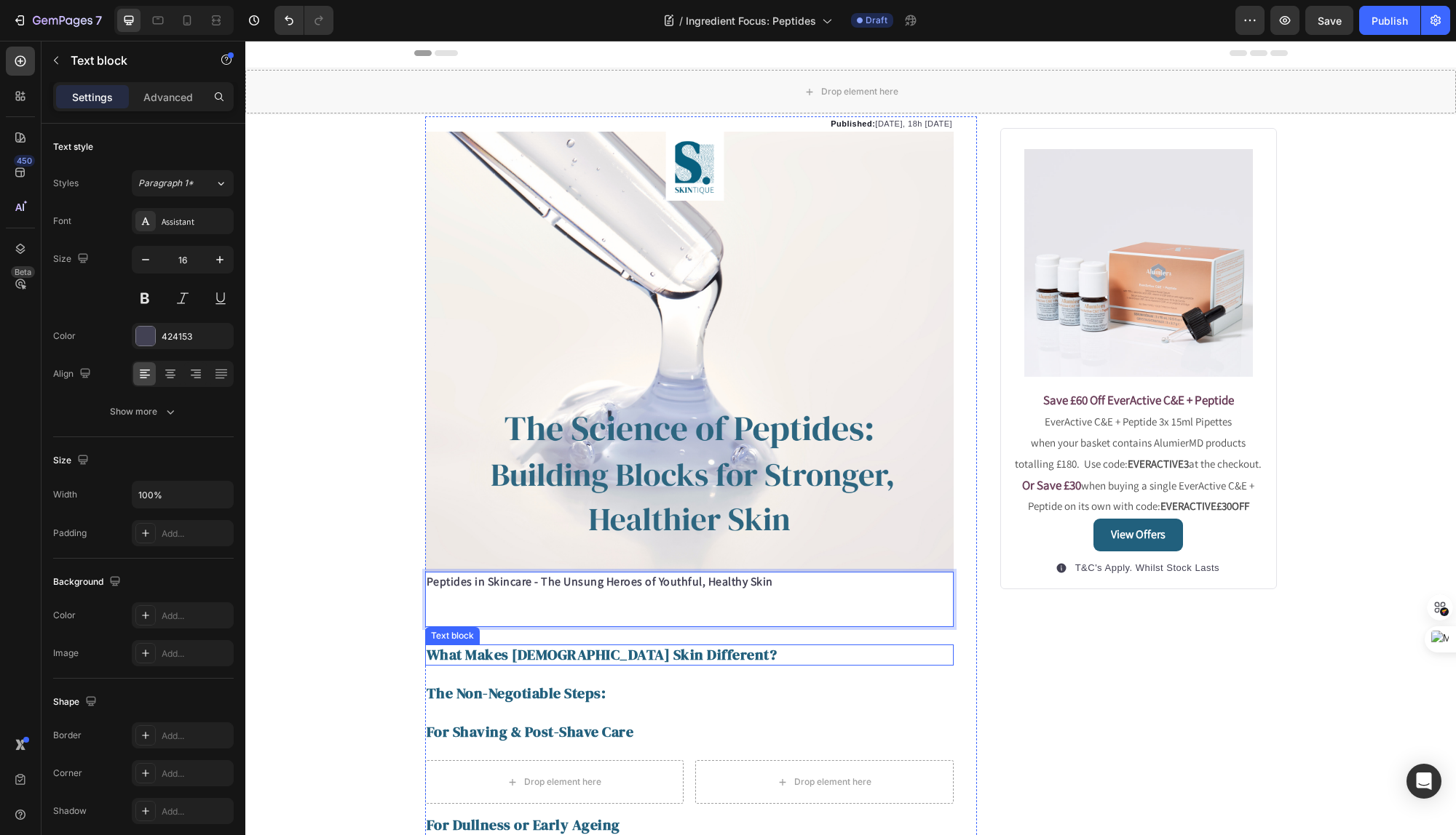
scroll to position [2, 0]
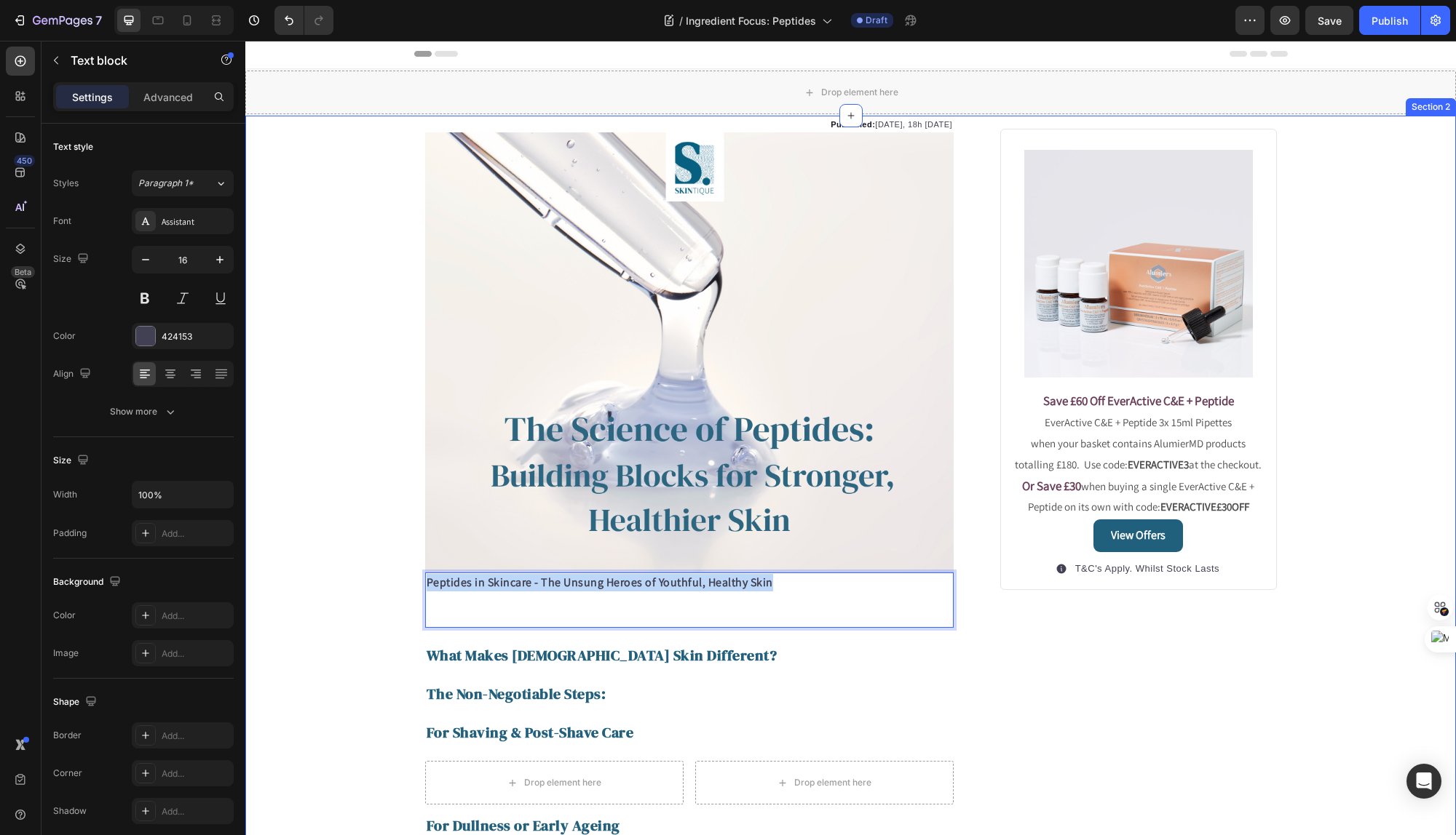
drag, startPoint x: 783, startPoint y: 608, endPoint x: 405, endPoint y: 576, distance: 379.4
click at [405, 576] on div "Published: [DATE], 18h [DATE] Text block Image Peptides in Skincare - The Unsun…" at bounding box center [851, 486] width 1210 height 737
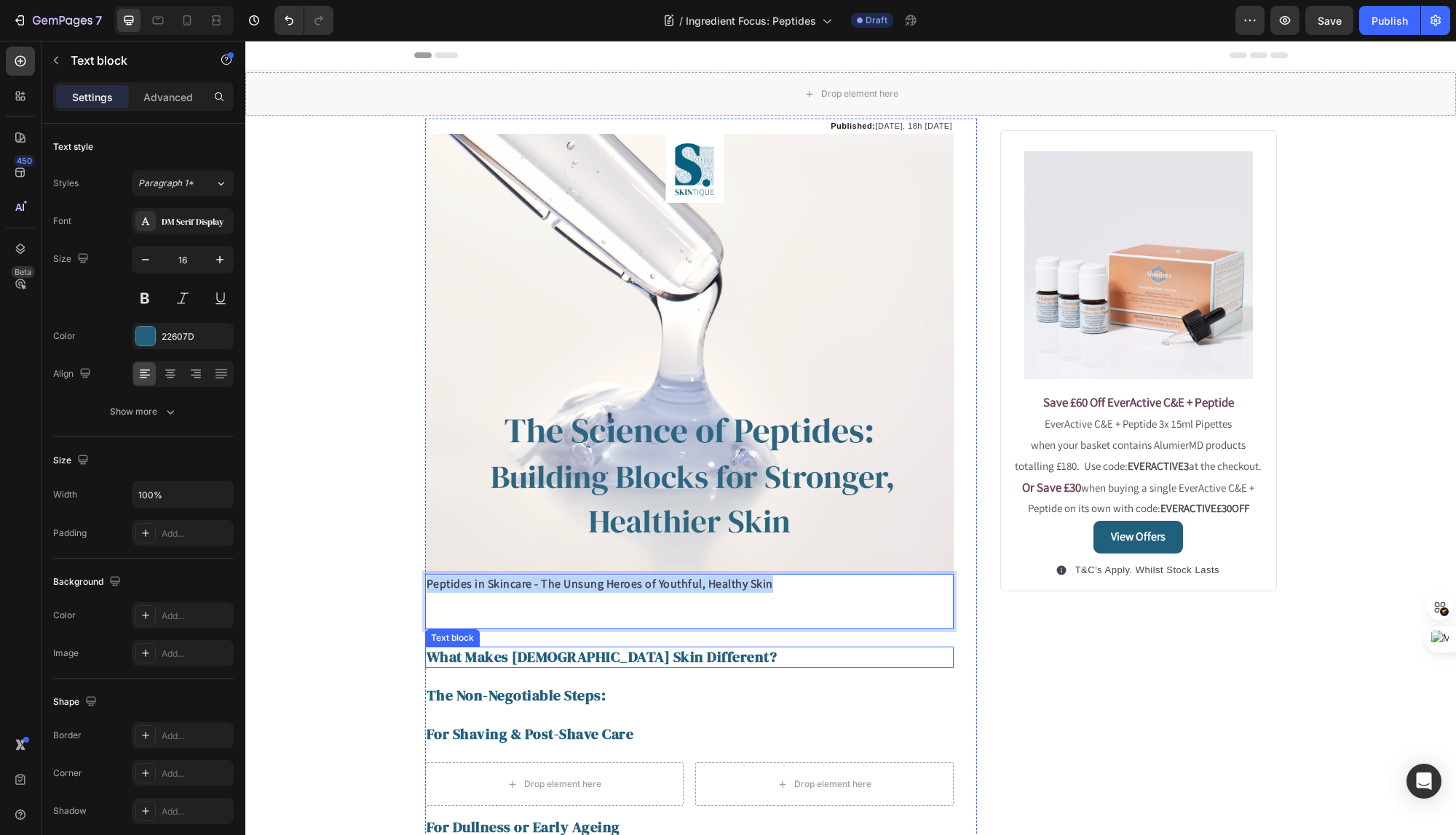
click at [575, 663] on strong "What Makes [DEMOGRAPHIC_DATA] Skin Different?" at bounding box center [601, 657] width 351 height 21
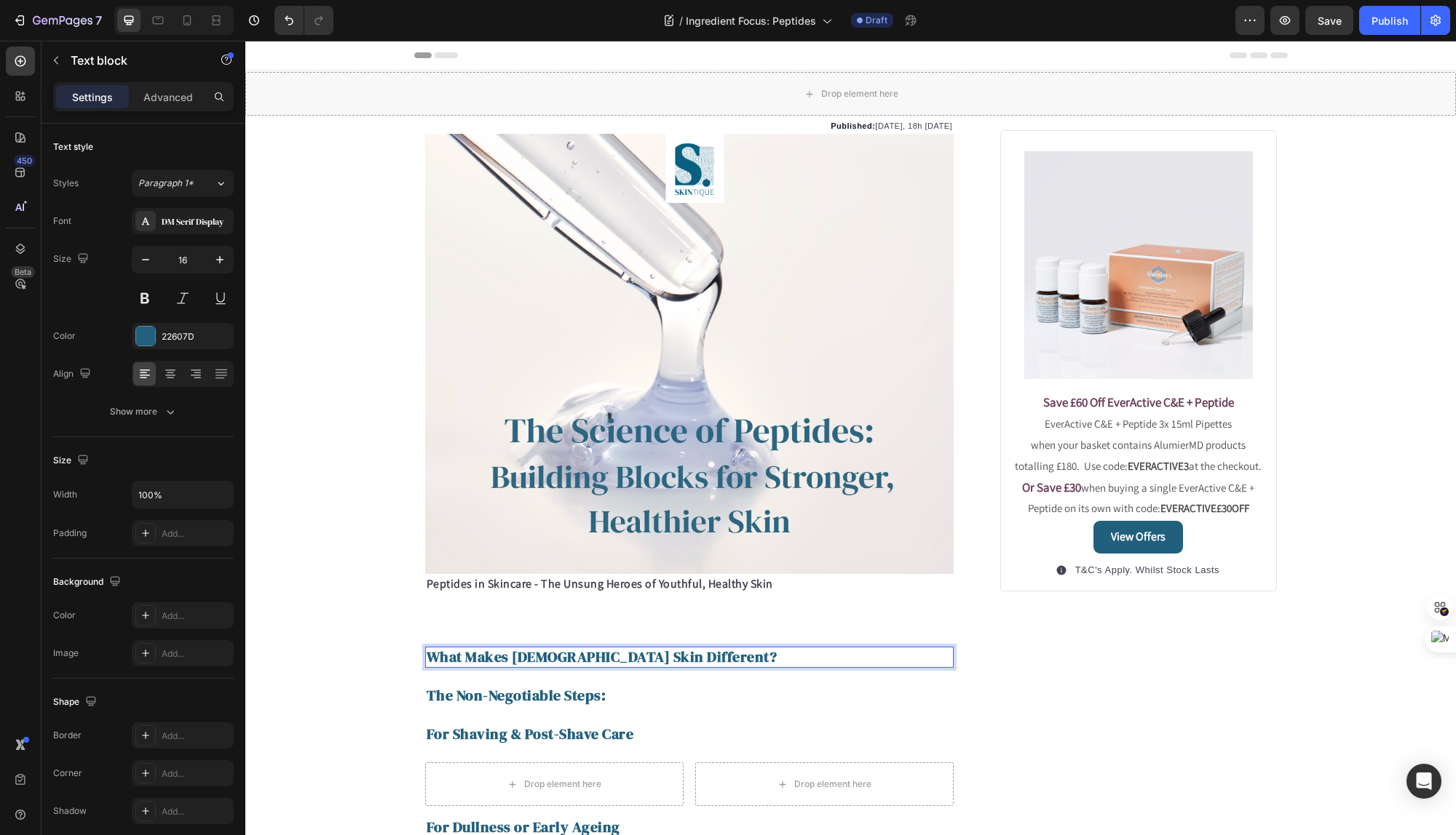
scroll to position [1, 0]
click at [577, 658] on strong "What Makes [DEMOGRAPHIC_DATA] Skin Different?" at bounding box center [601, 656] width 351 height 21
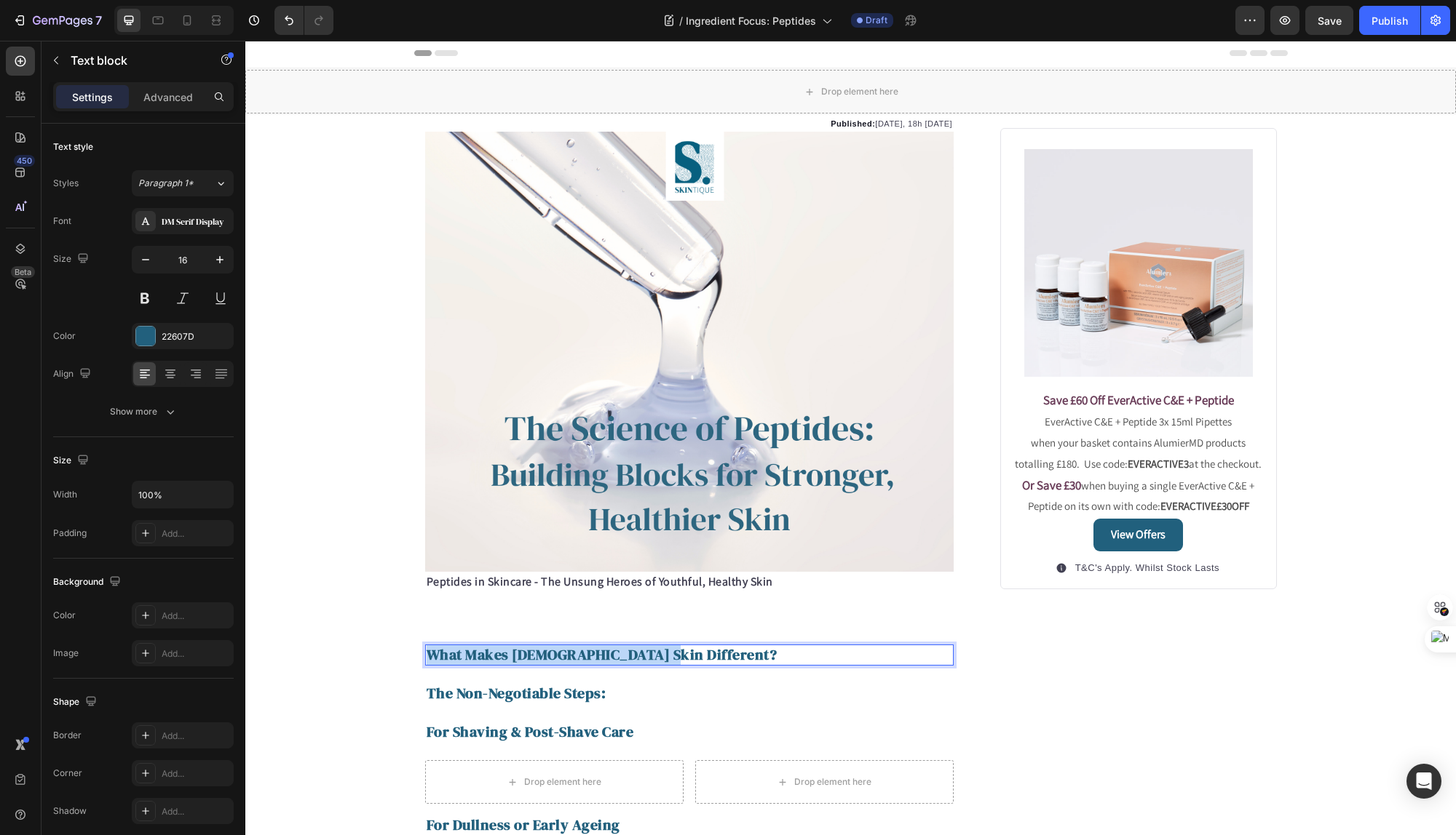
scroll to position [3, 0]
drag, startPoint x: 650, startPoint y: 656, endPoint x: 432, endPoint y: 655, distance: 218.0
click at [432, 655] on p "What Makes [DEMOGRAPHIC_DATA] Skin Different?" at bounding box center [689, 654] width 526 height 18
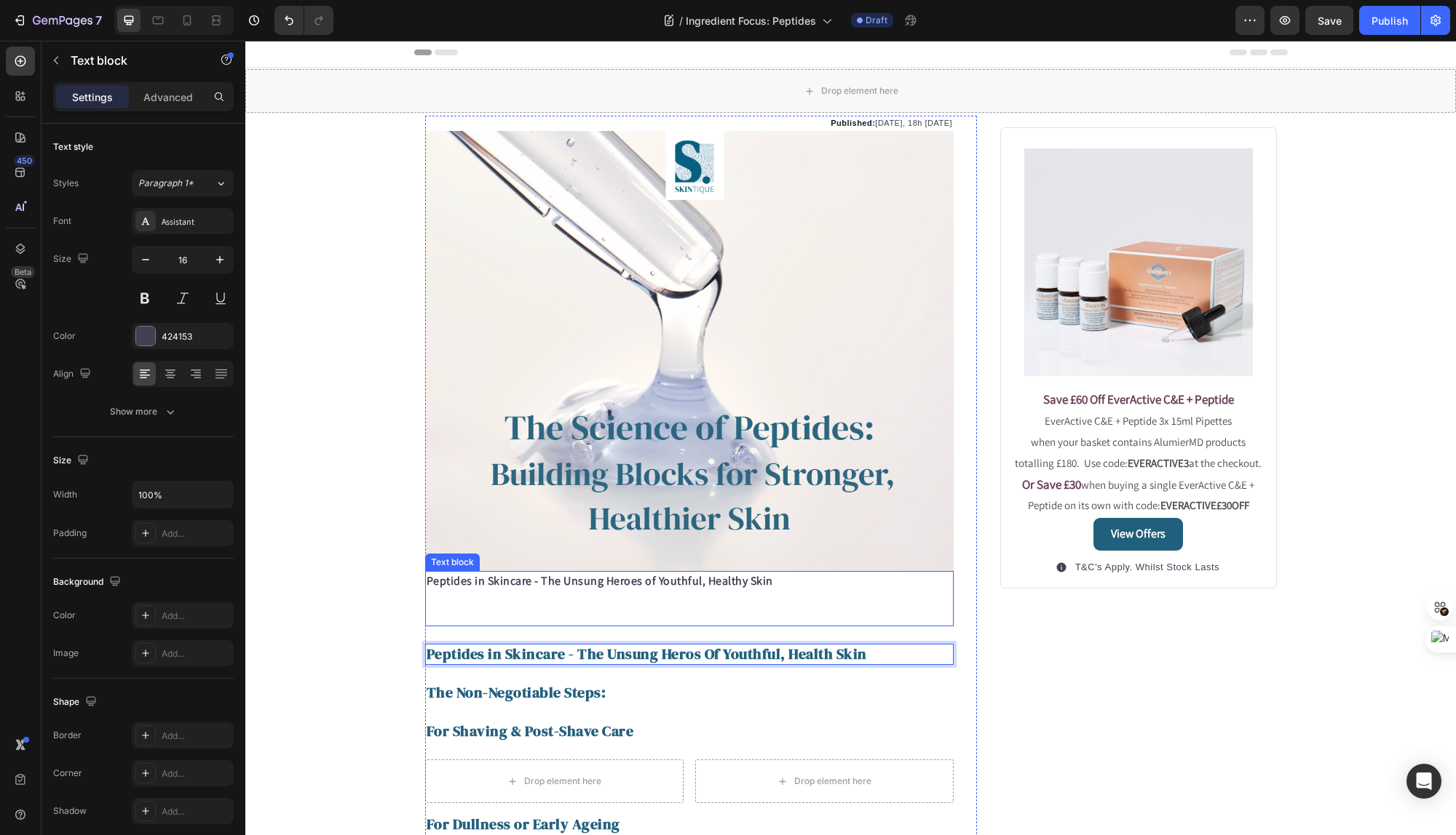
click at [491, 597] on p "Rich Text Editor. Editing area: main" at bounding box center [689, 599] width 526 height 17
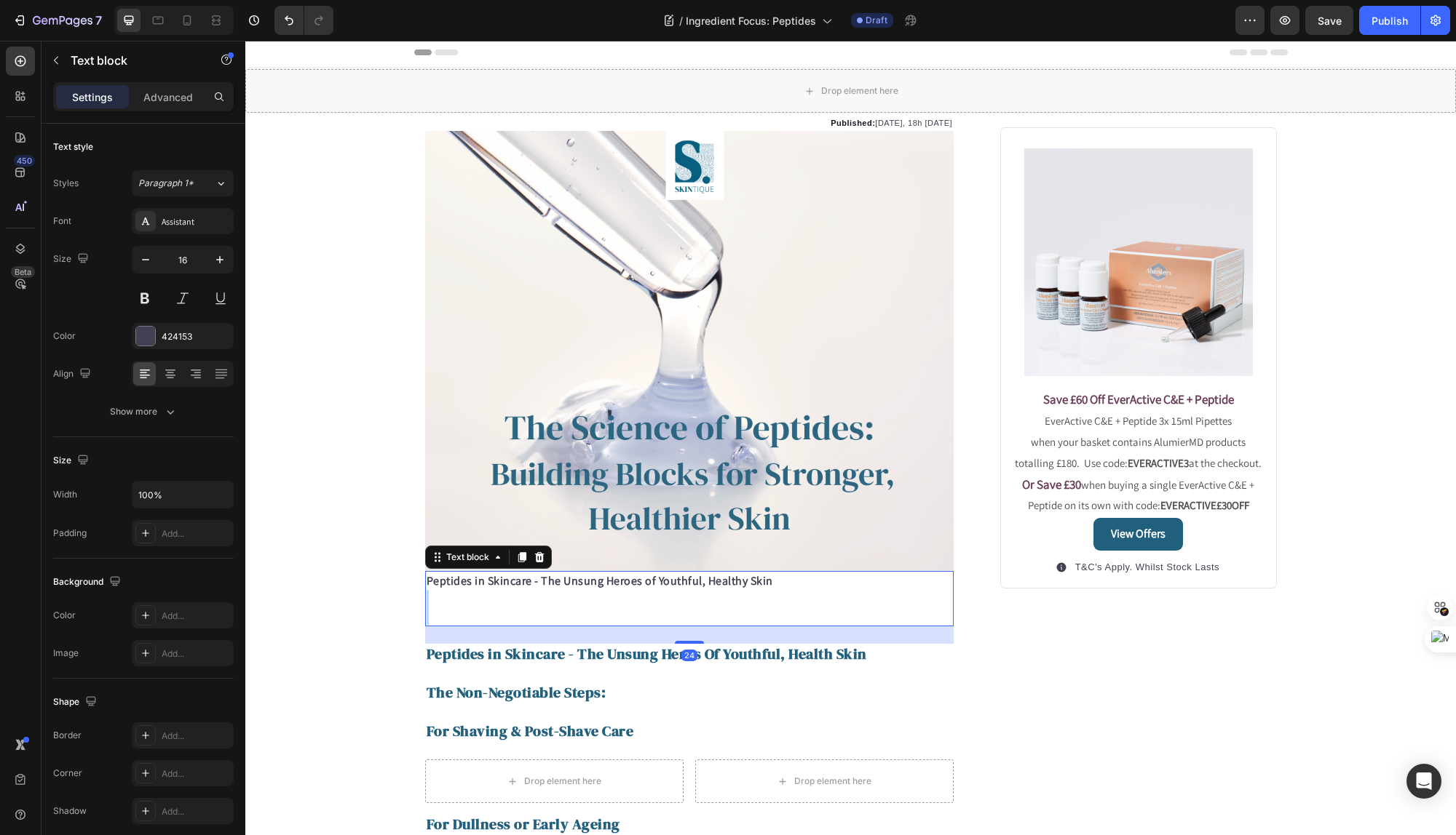
click at [491, 597] on p "Rich Text Editor. Editing area: main" at bounding box center [689, 599] width 526 height 17
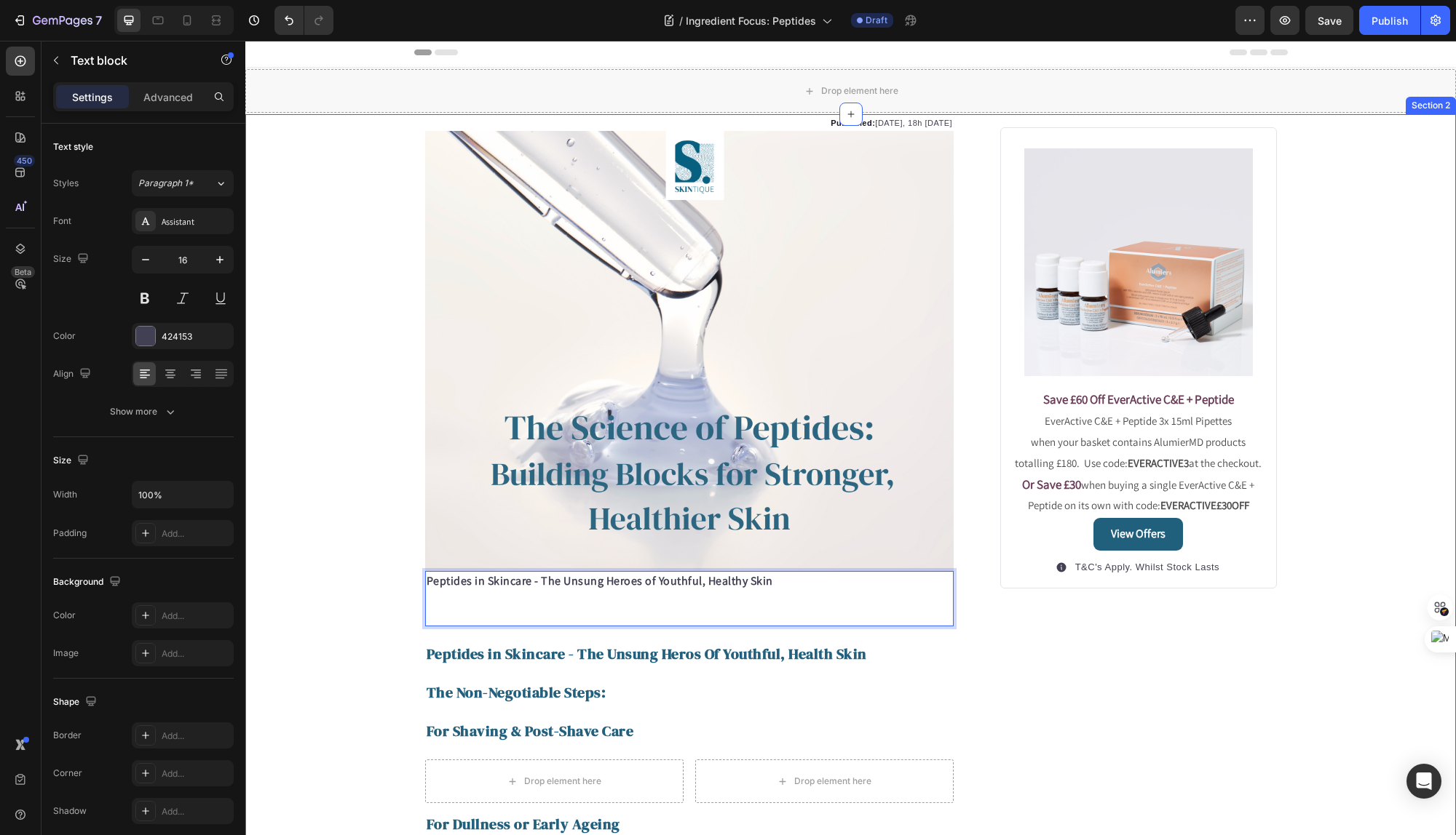
drag, startPoint x: 451, startPoint y: 610, endPoint x: 585, endPoint y: 612, distance: 134.0
click at [427, 571] on div "Peptides in Skincare - The Unsung Heroes of Youthful, Healthy Skin" at bounding box center [690, 599] width 529 height 55
drag, startPoint x: 787, startPoint y: 586, endPoint x: 350, endPoint y: 579, distance: 437.1
click at [374, 579] on div "Published: [DATE], 18h [DATE] Text block Image Peptides in Skincare - The Unsun…" at bounding box center [851, 484] width 1210 height 737
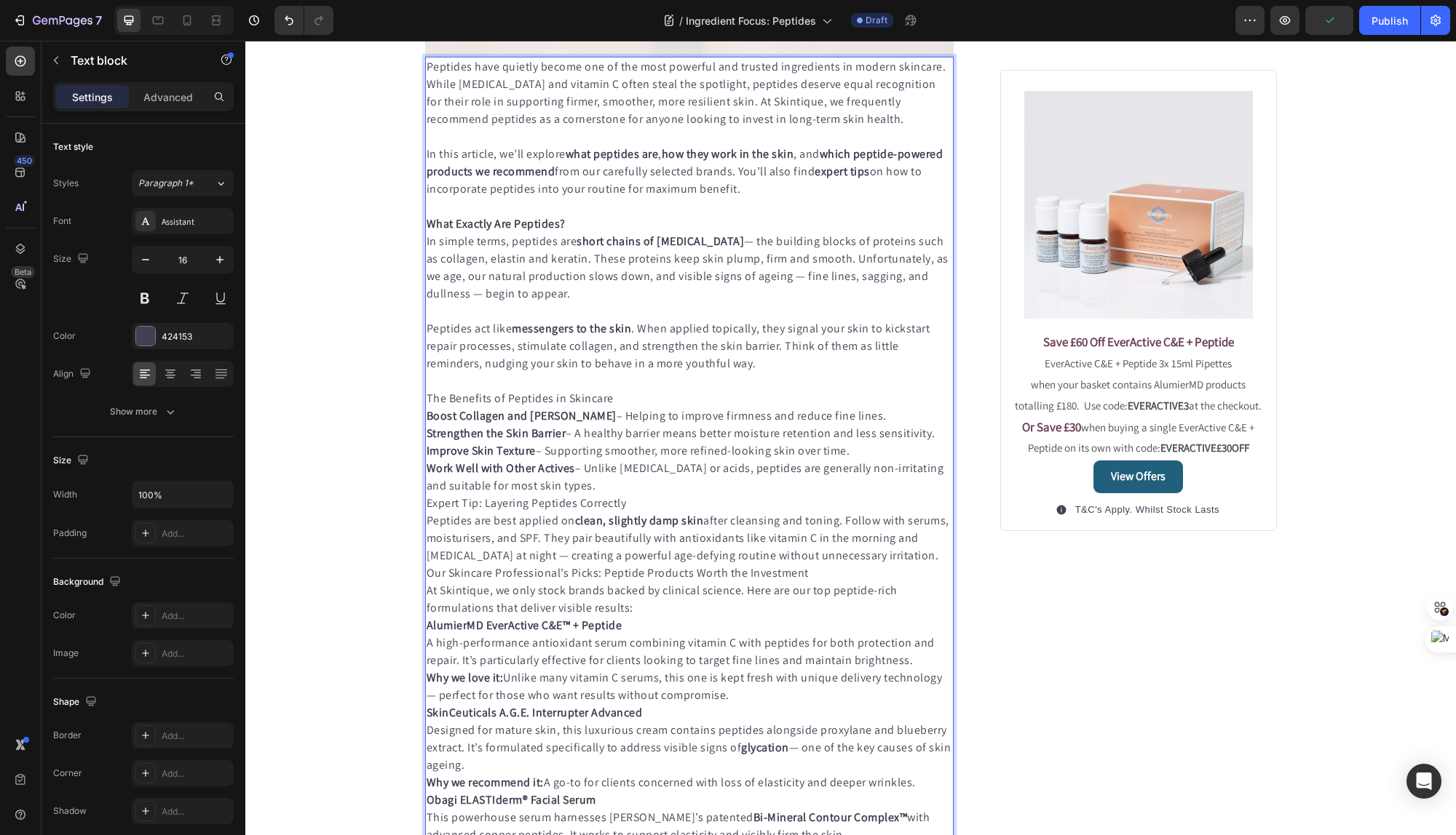
scroll to position [501, 0]
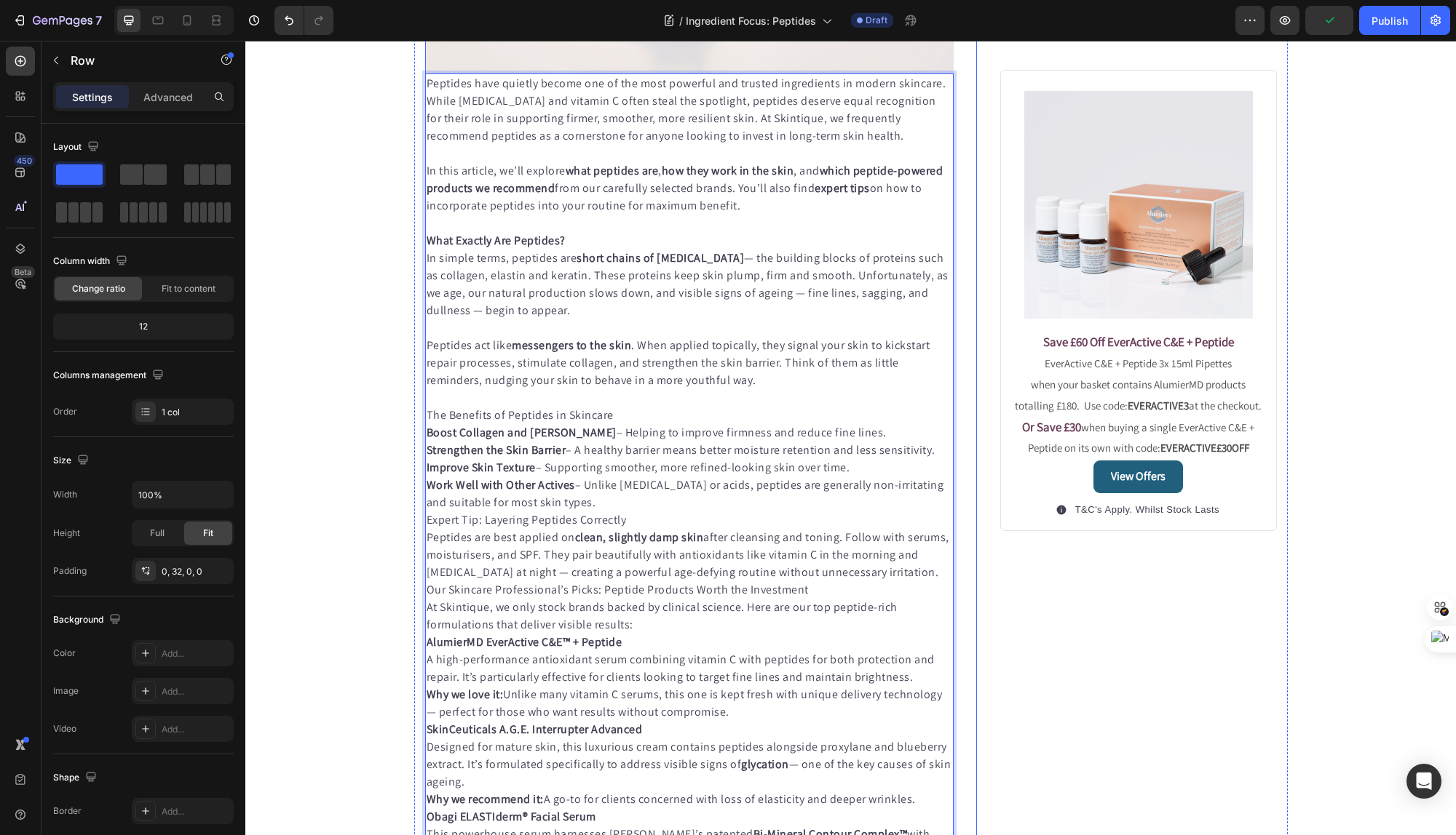
click at [967, 586] on div "Published: [DATE], 18h [DATE] Text block Image Peptides have quietly become one…" at bounding box center [701, 703] width 553 height 2169
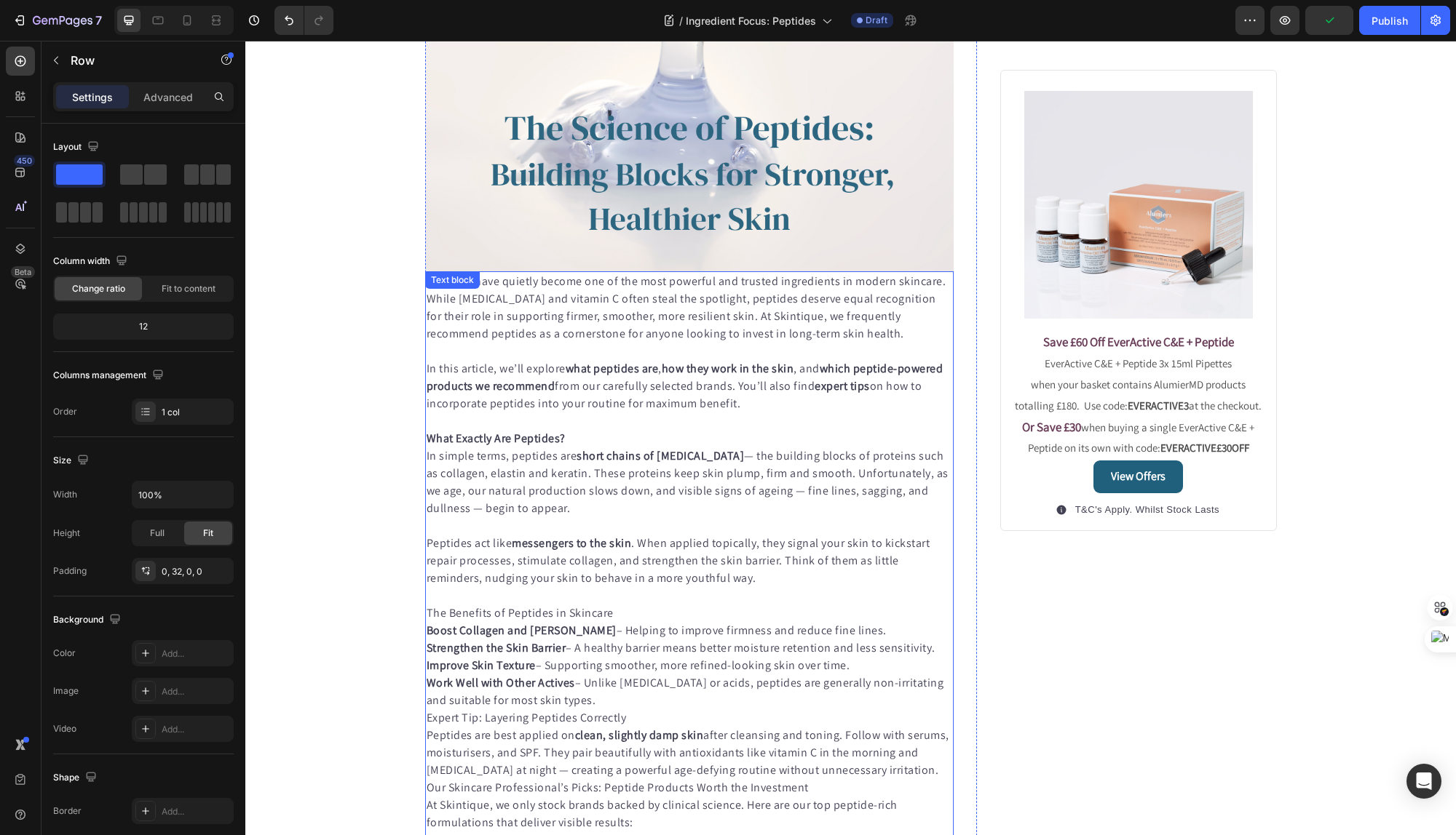
scroll to position [274, 0]
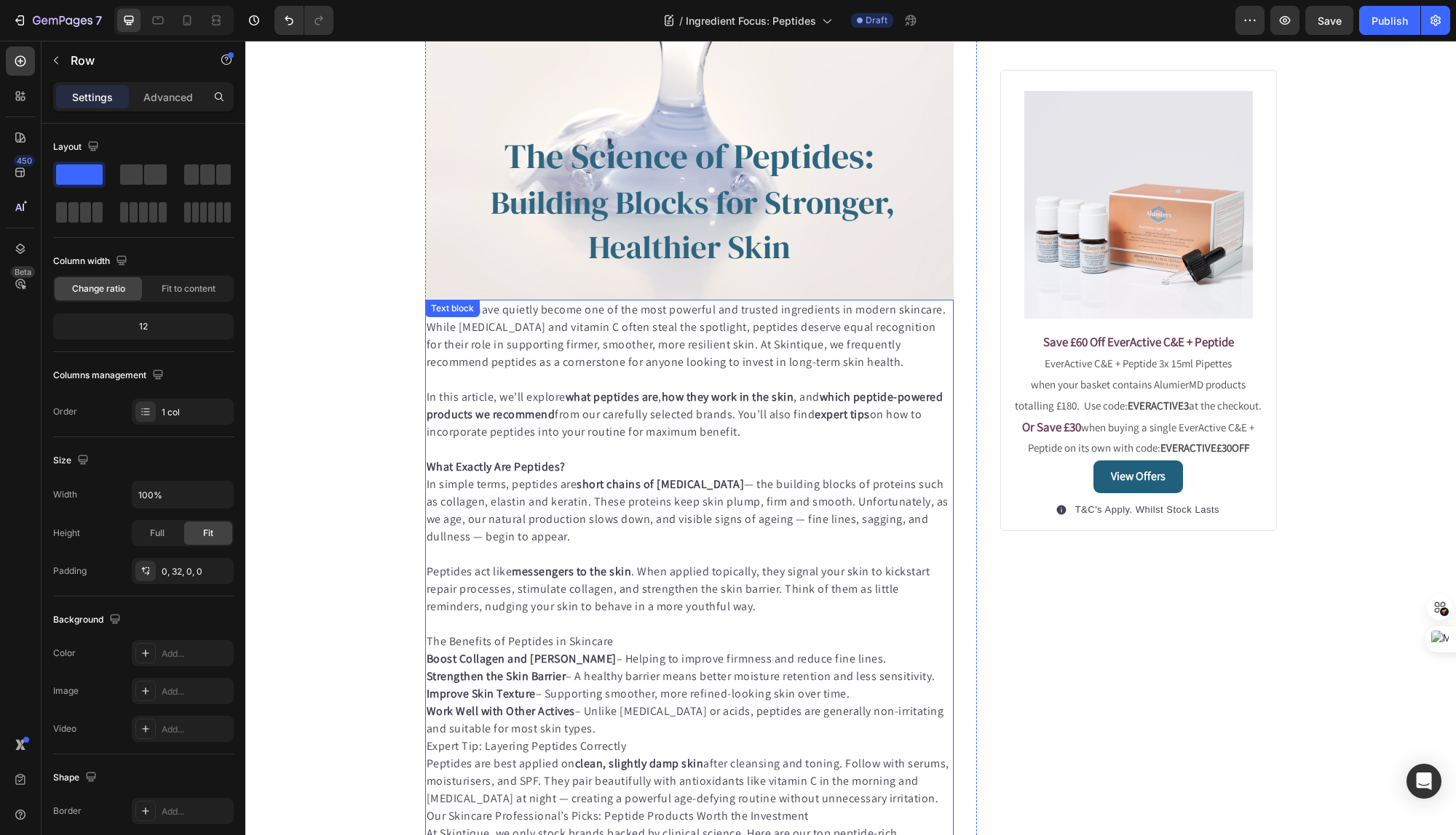
click at [823, 420] on strong "expert tips" at bounding box center [842, 414] width 55 height 16
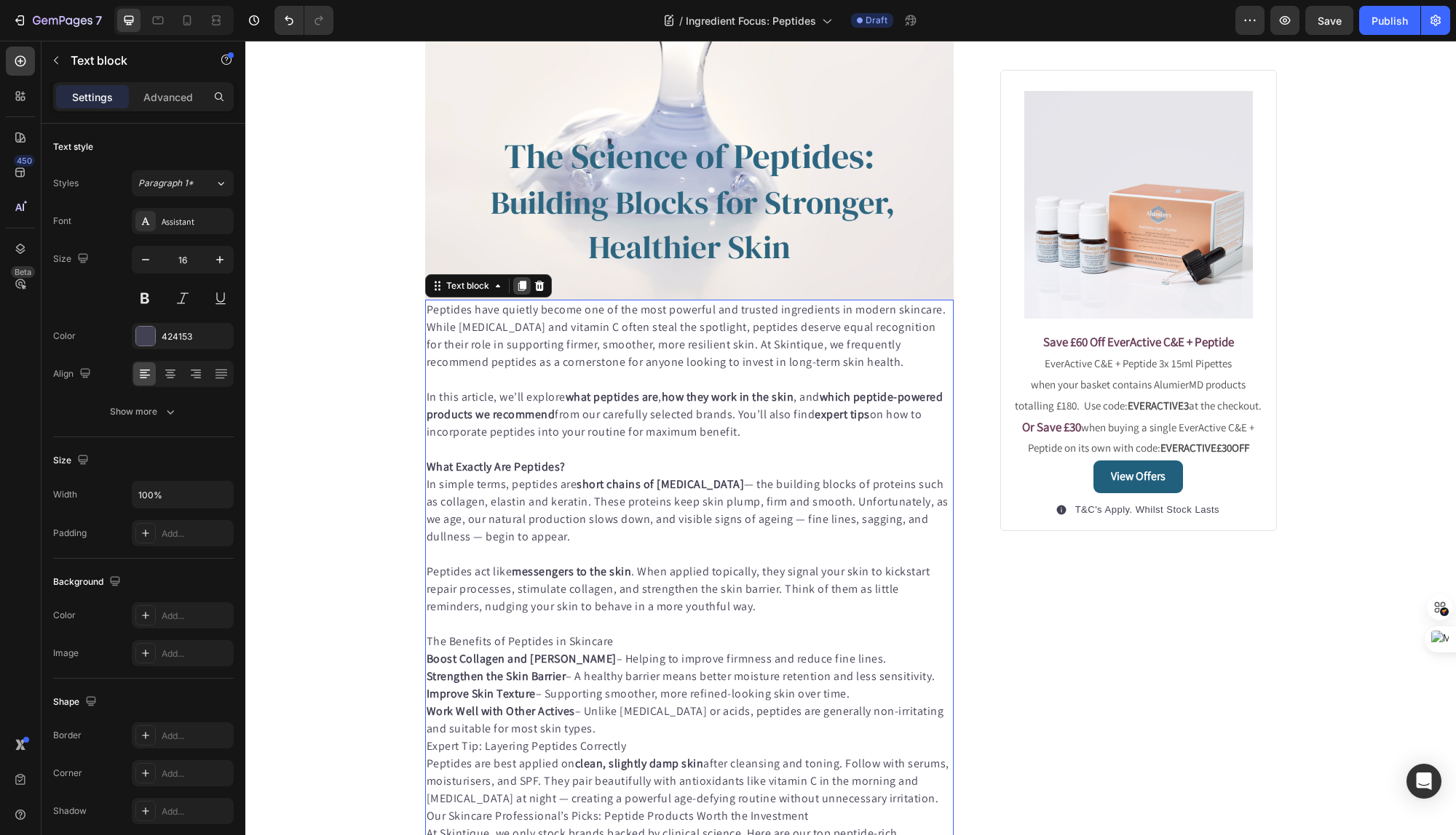
click at [522, 285] on icon at bounding box center [521, 286] width 8 height 10
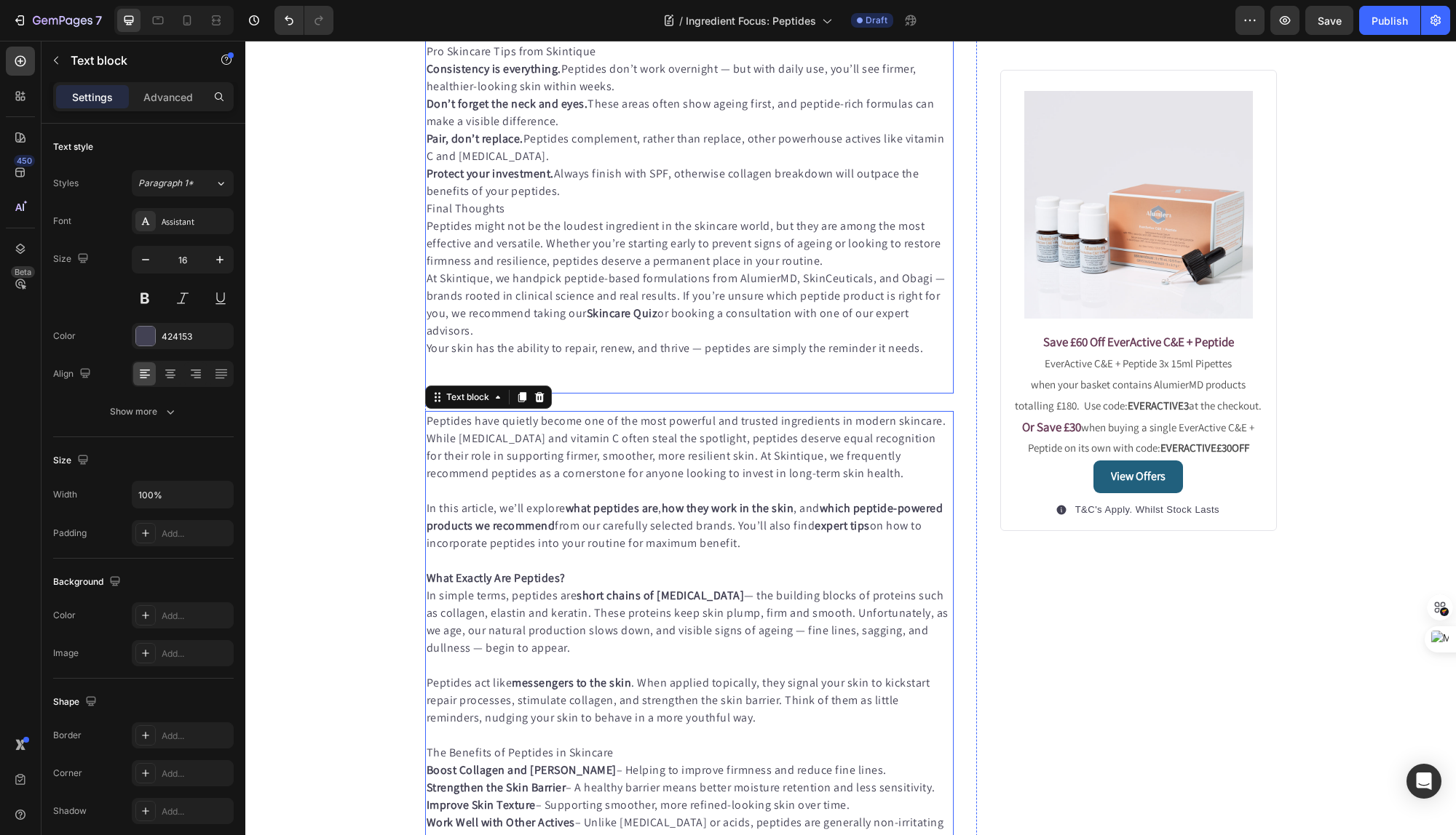
scroll to position [1659, 0]
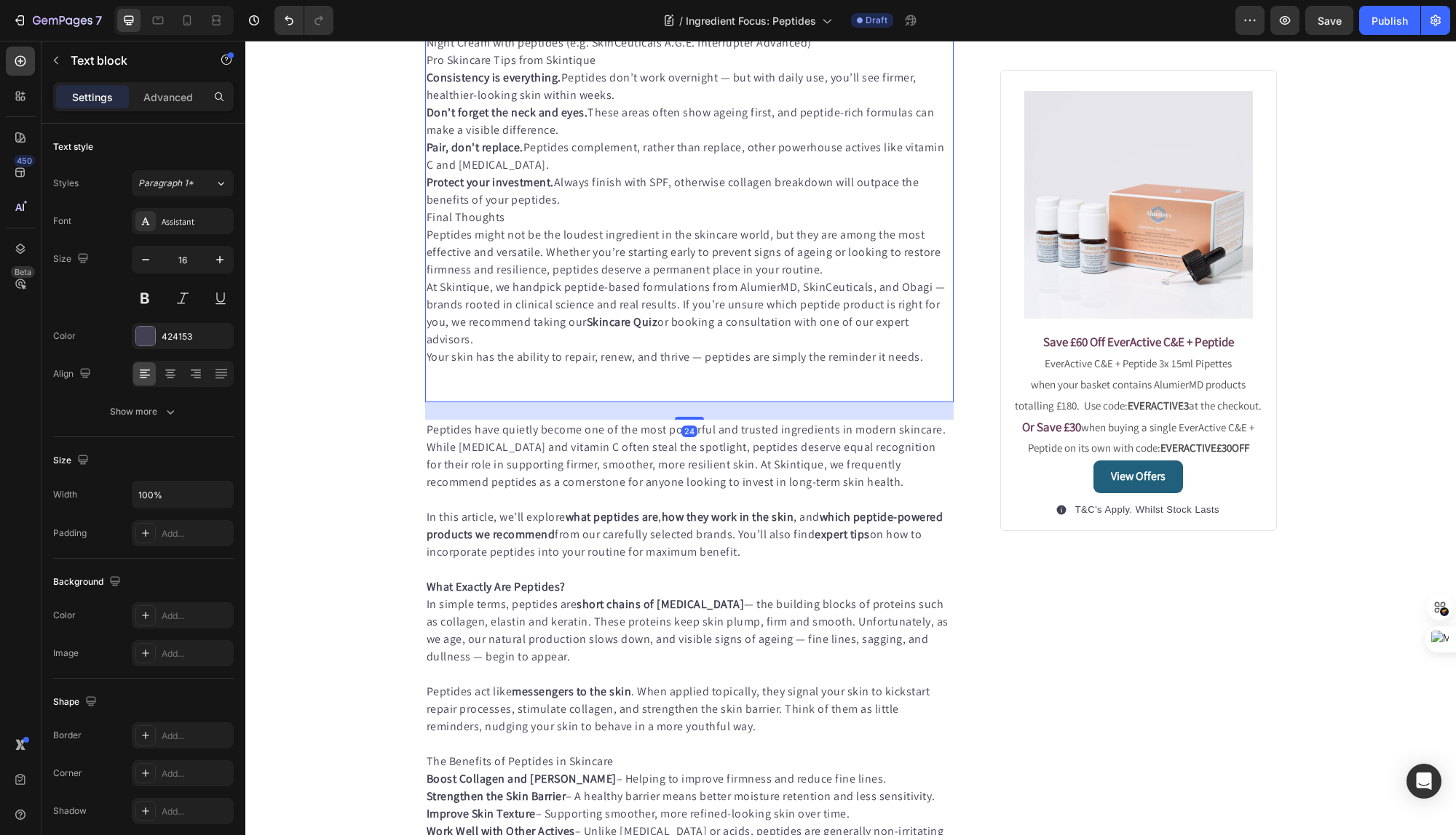
click at [590, 291] on p "At Skintique, we handpick peptide-based formulations from AlumierMD, SkinCeutic…" at bounding box center [689, 313] width 526 height 70
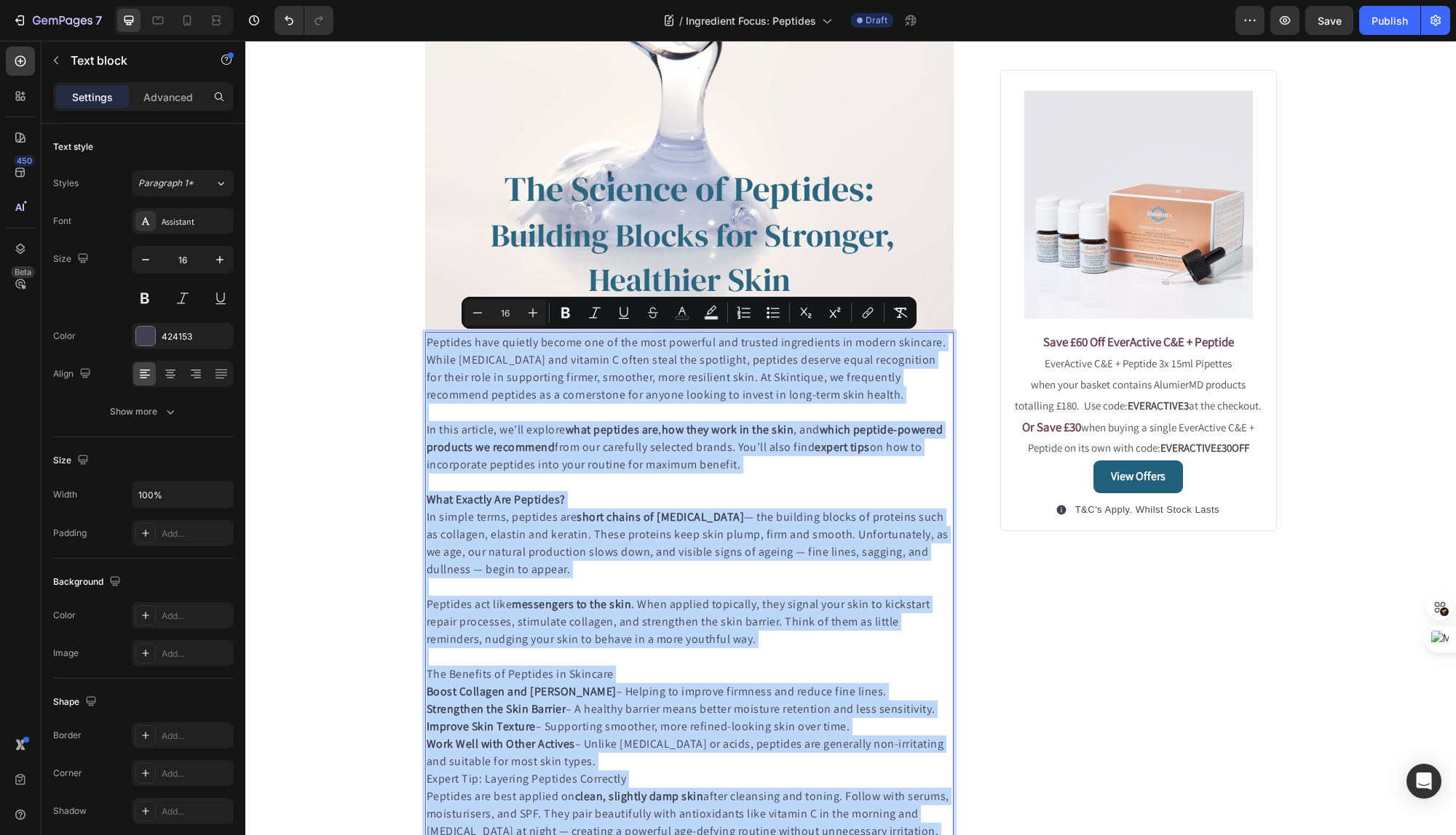
scroll to position [238, 0]
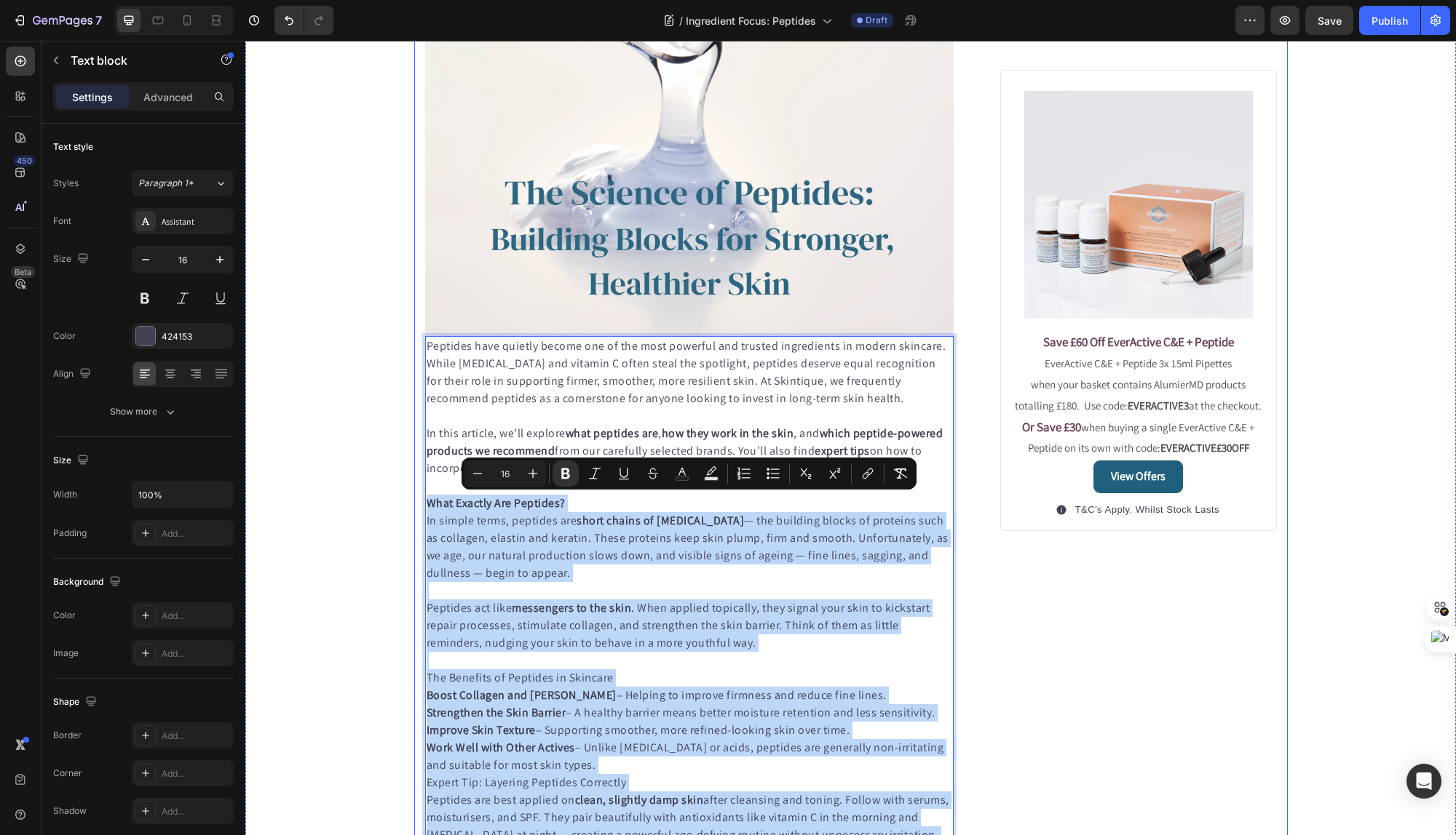
drag, startPoint x: 931, startPoint y: 361, endPoint x: 413, endPoint y: 500, distance: 536.3
copy div "Lore Ipsumdo Sit Ametcons? Ad elitse doeiu, temporin utl etdol magnaa en admin …"
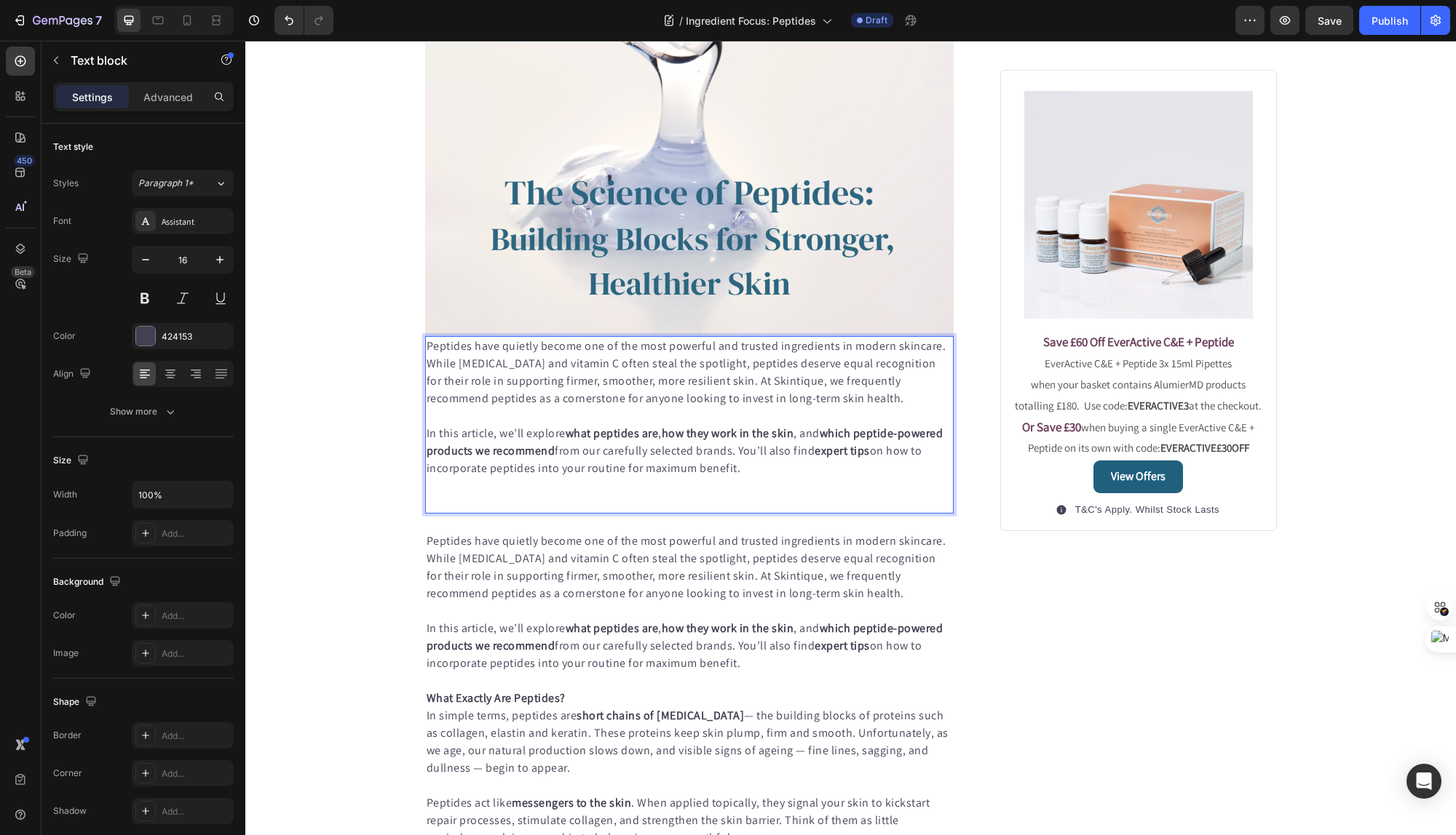
click at [441, 502] on p "Rich Text Editor. Editing area: main" at bounding box center [689, 503] width 526 height 17
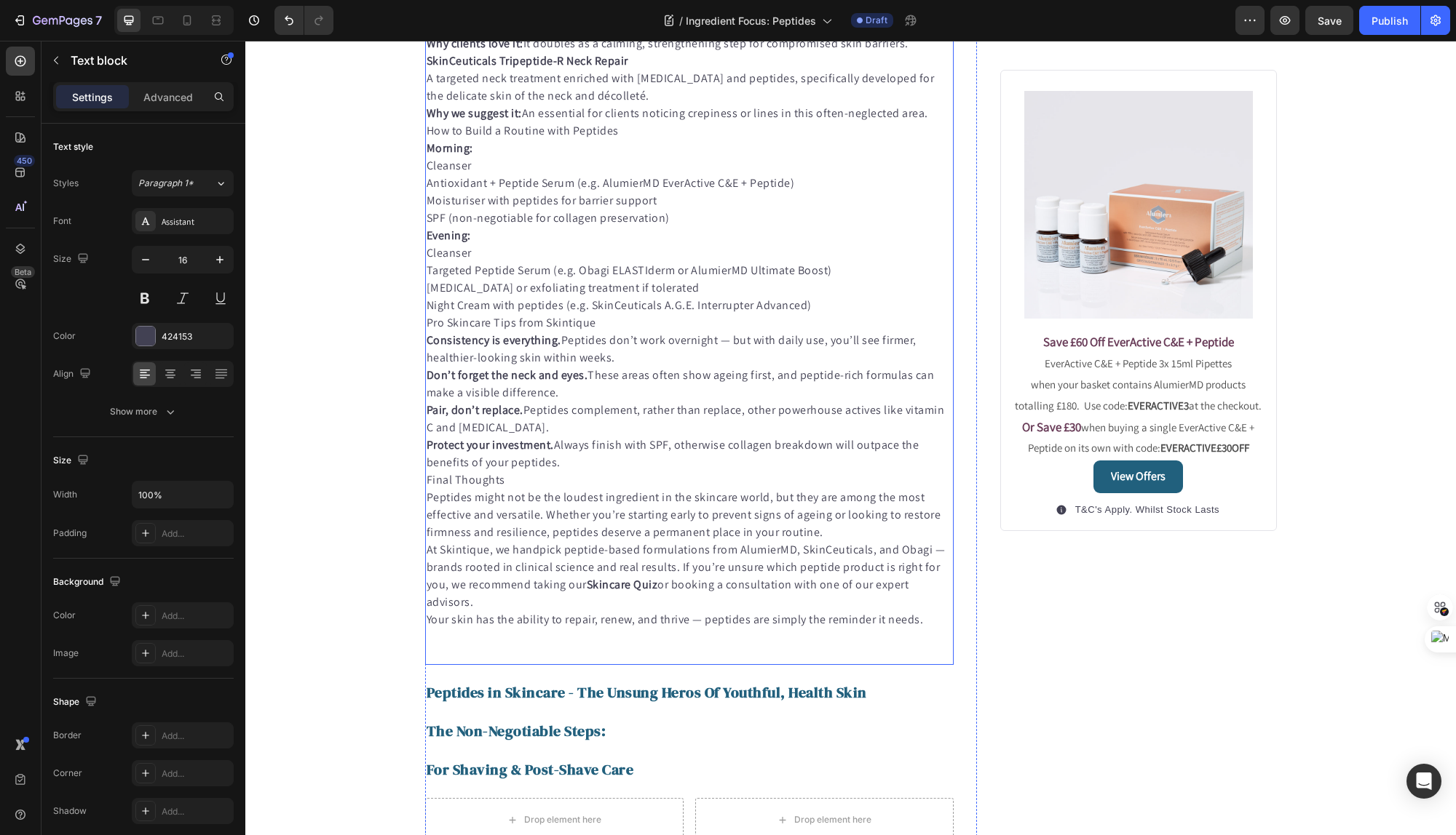
scroll to position [1618, 0]
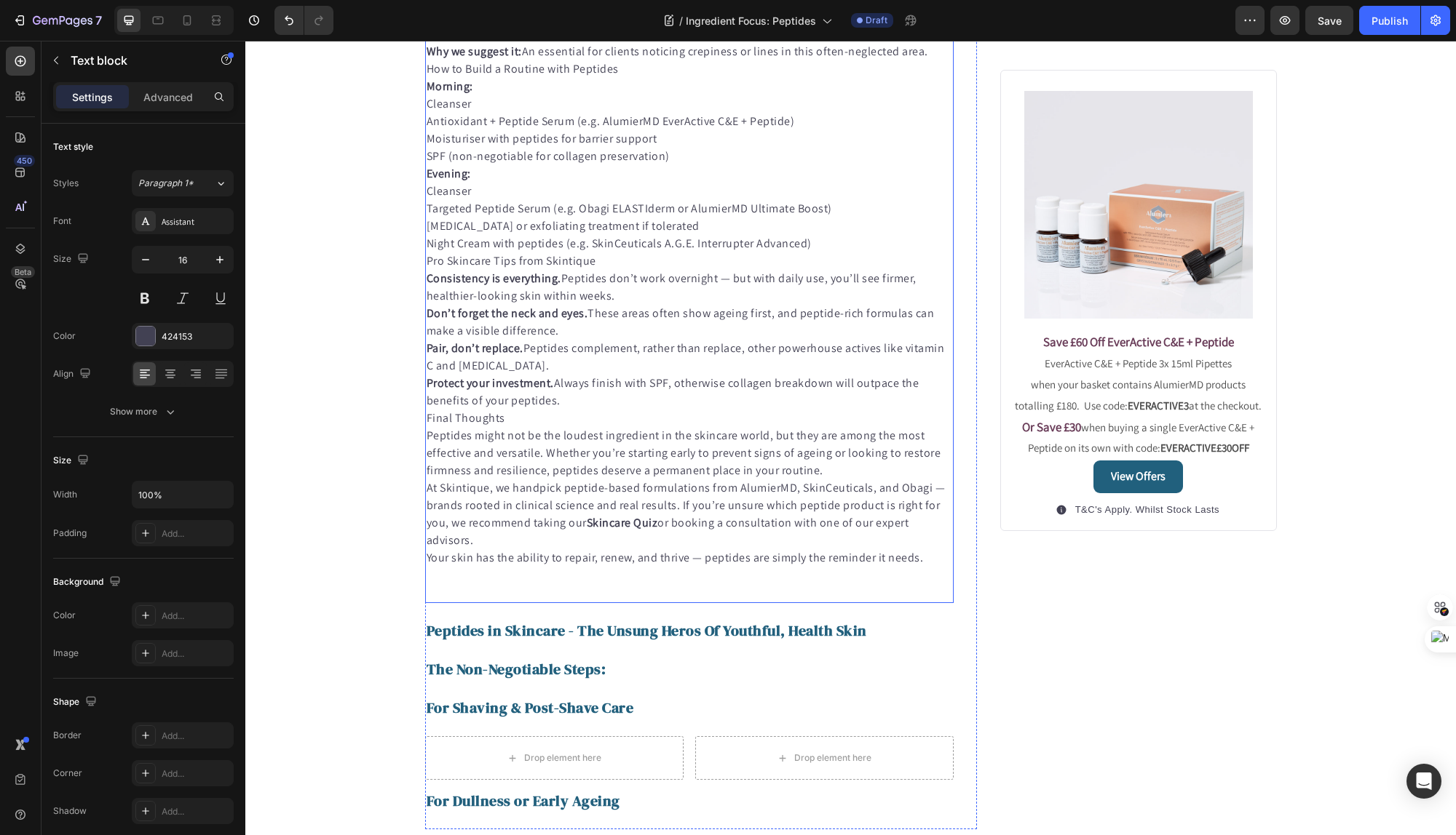
click at [471, 571] on p at bounding box center [689, 575] width 526 height 17
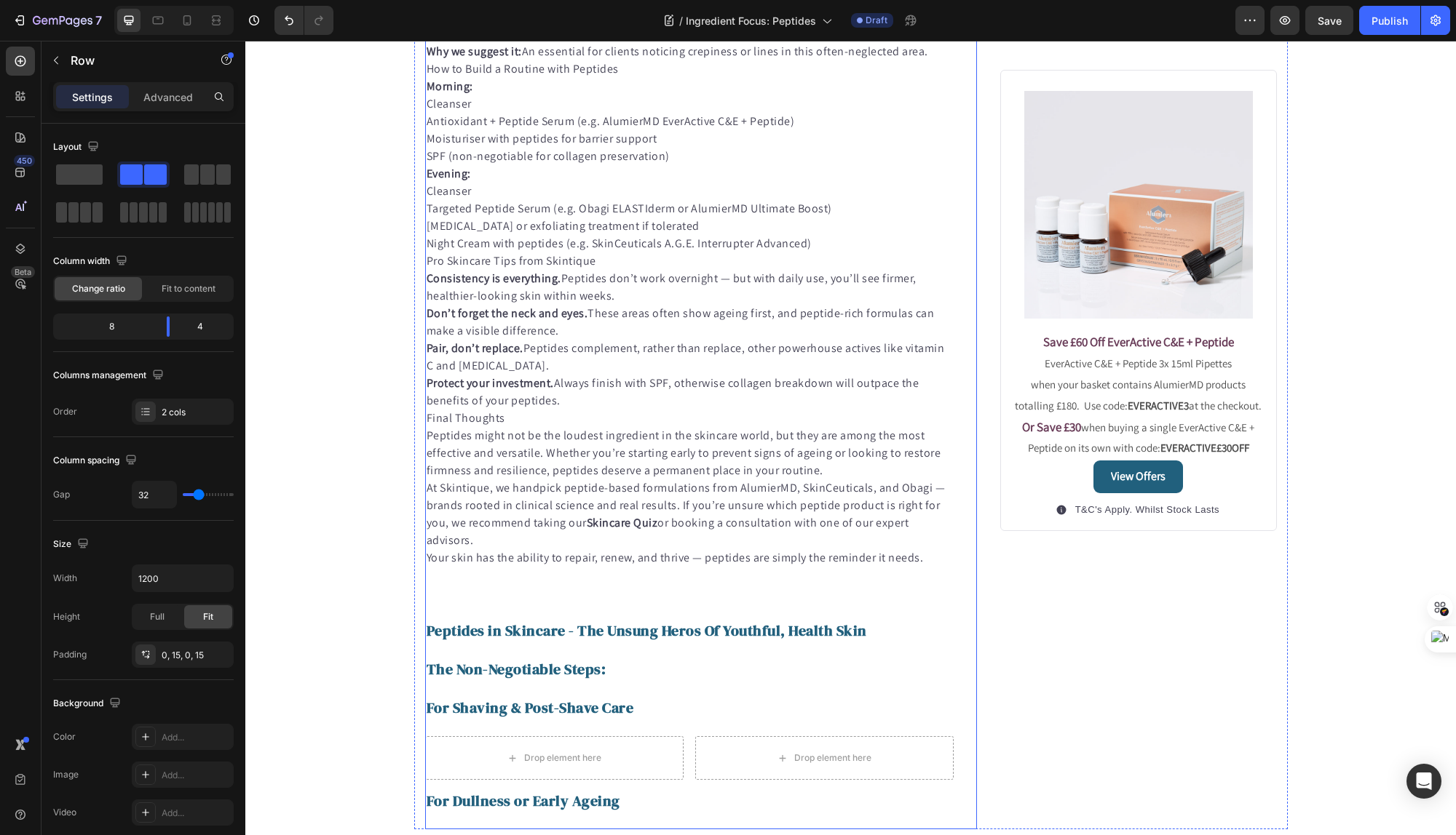
scroll to position [1680, 0]
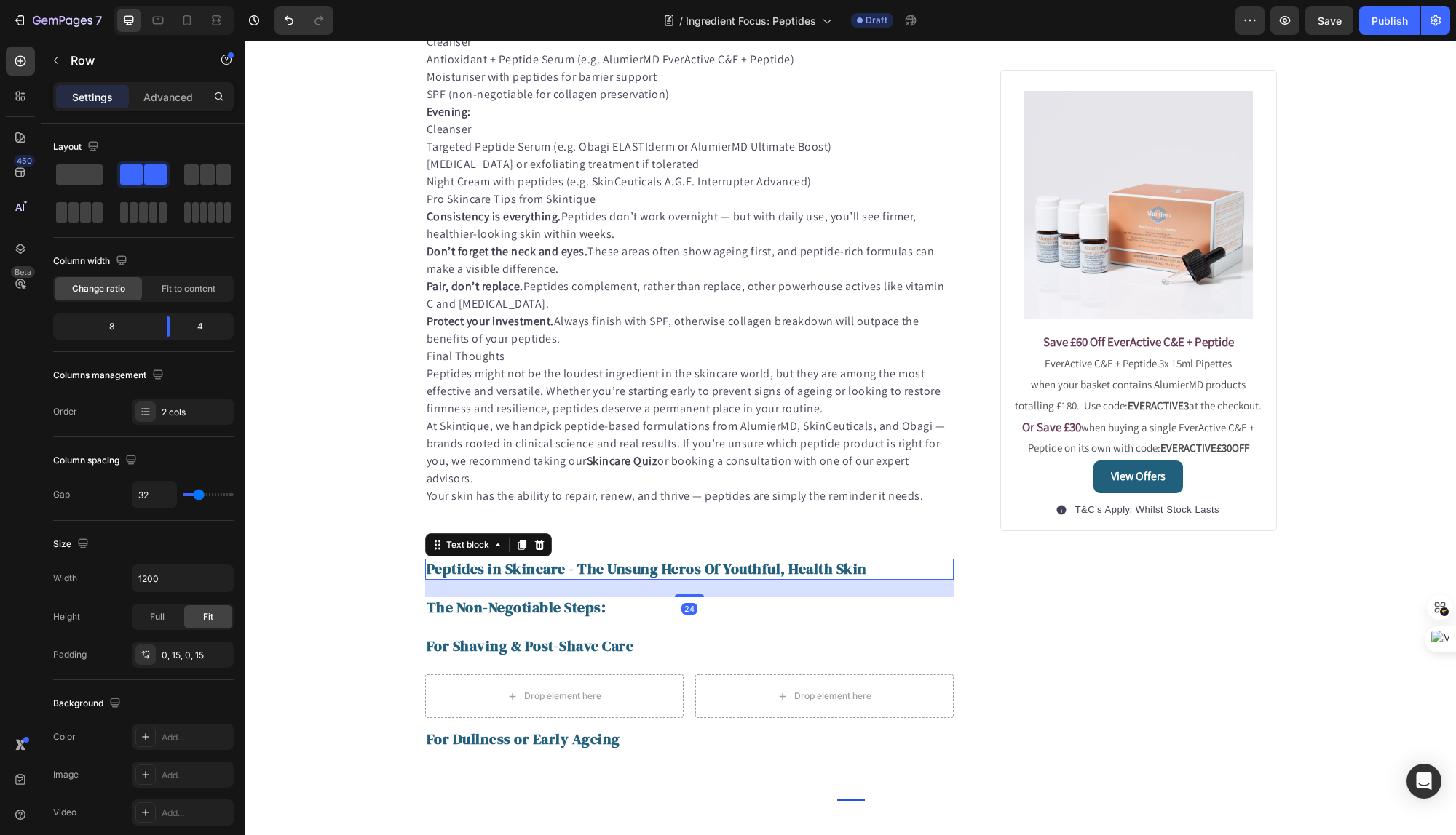
click at [558, 571] on strong "Peptides in Skincare - The Unsung Heros Of Youthful, Health Skin" at bounding box center [646, 569] width 440 height 21
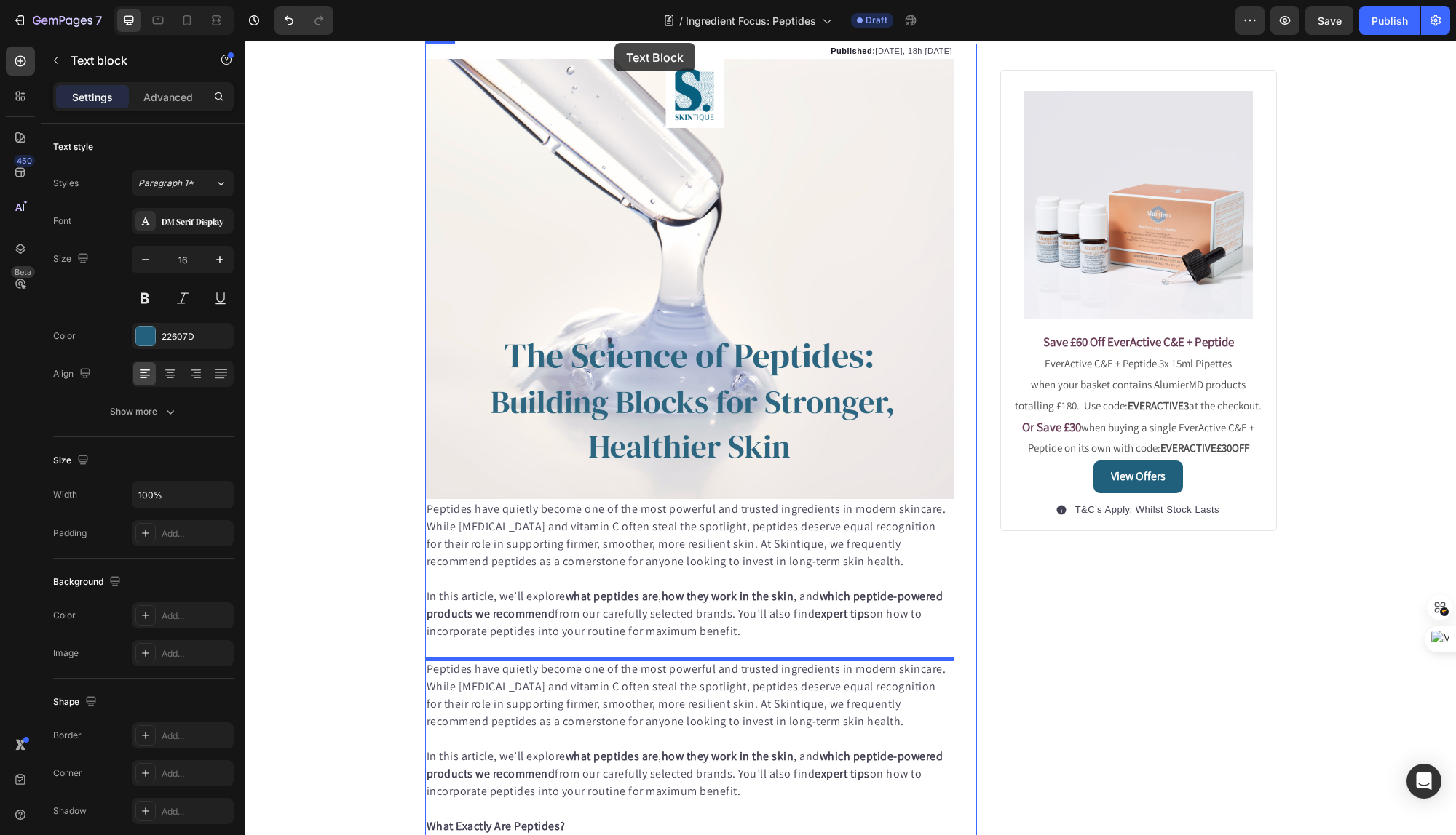
scroll to position [16, 0]
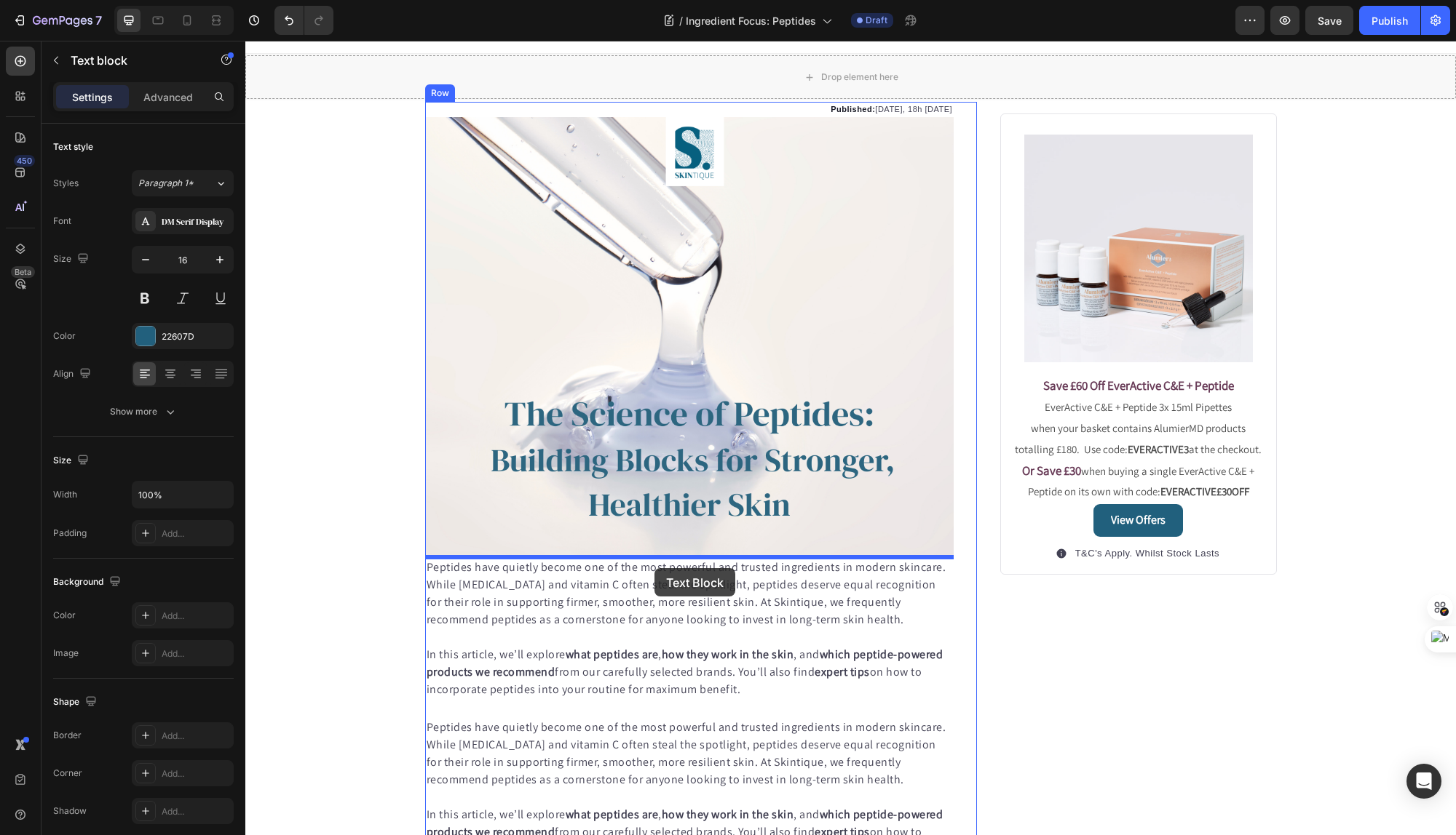
drag, startPoint x: 432, startPoint y: 546, endPoint x: 655, endPoint y: 568, distance: 224.1
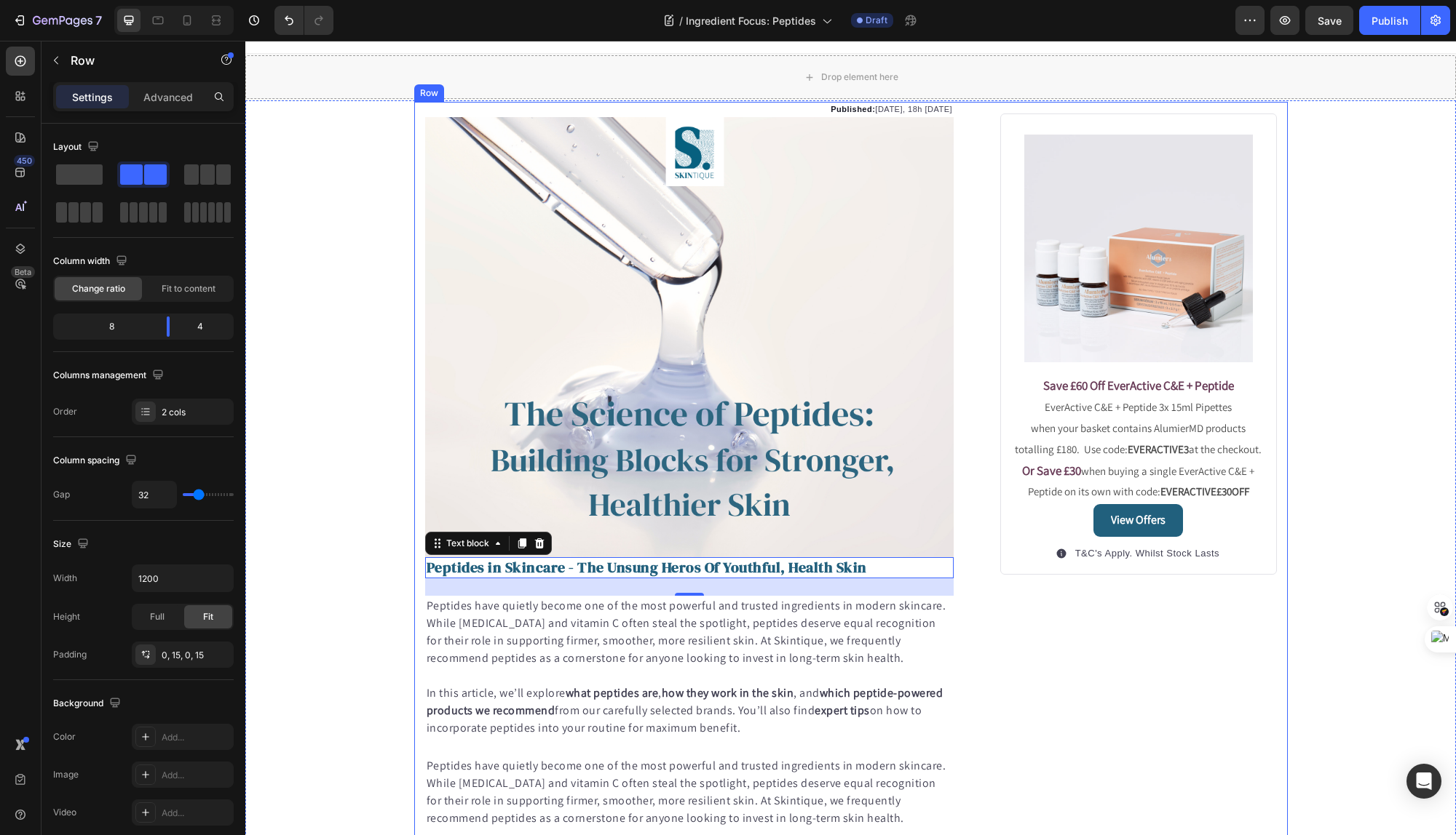
click at [833, 567] on strong "Peptides in Skincare - The Unsung Heros Of Youthful, Health Skin" at bounding box center [646, 567] width 440 height 21
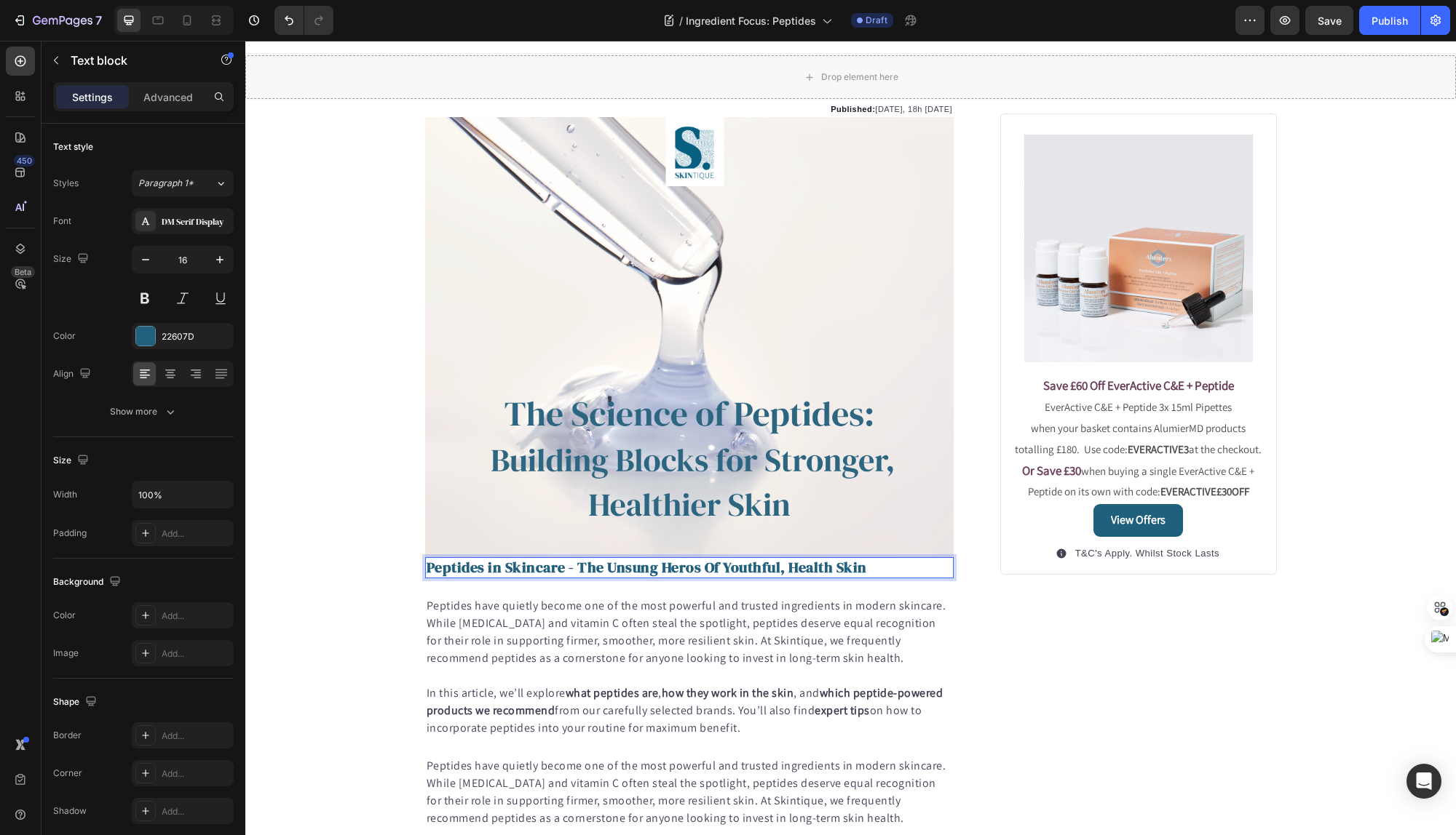
click at [830, 569] on strong "Peptides in Skincare - The Unsung Heros Of Youthful, Health Skin" at bounding box center [646, 567] width 440 height 21
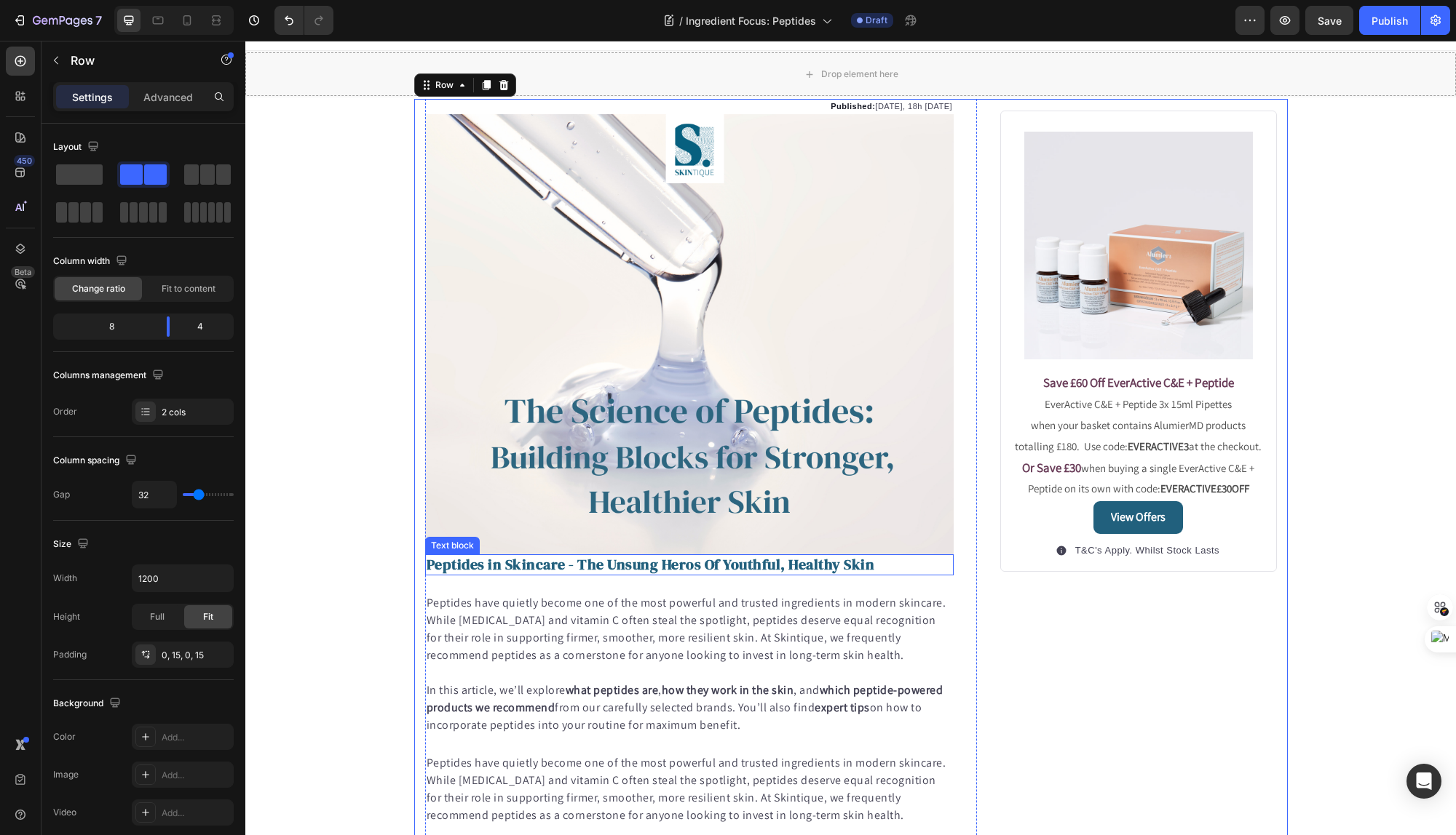
click at [722, 568] on strong "Peptides in Skincare - The Unsung Heros Of Youthful, Healthy Skin" at bounding box center [650, 564] width 448 height 21
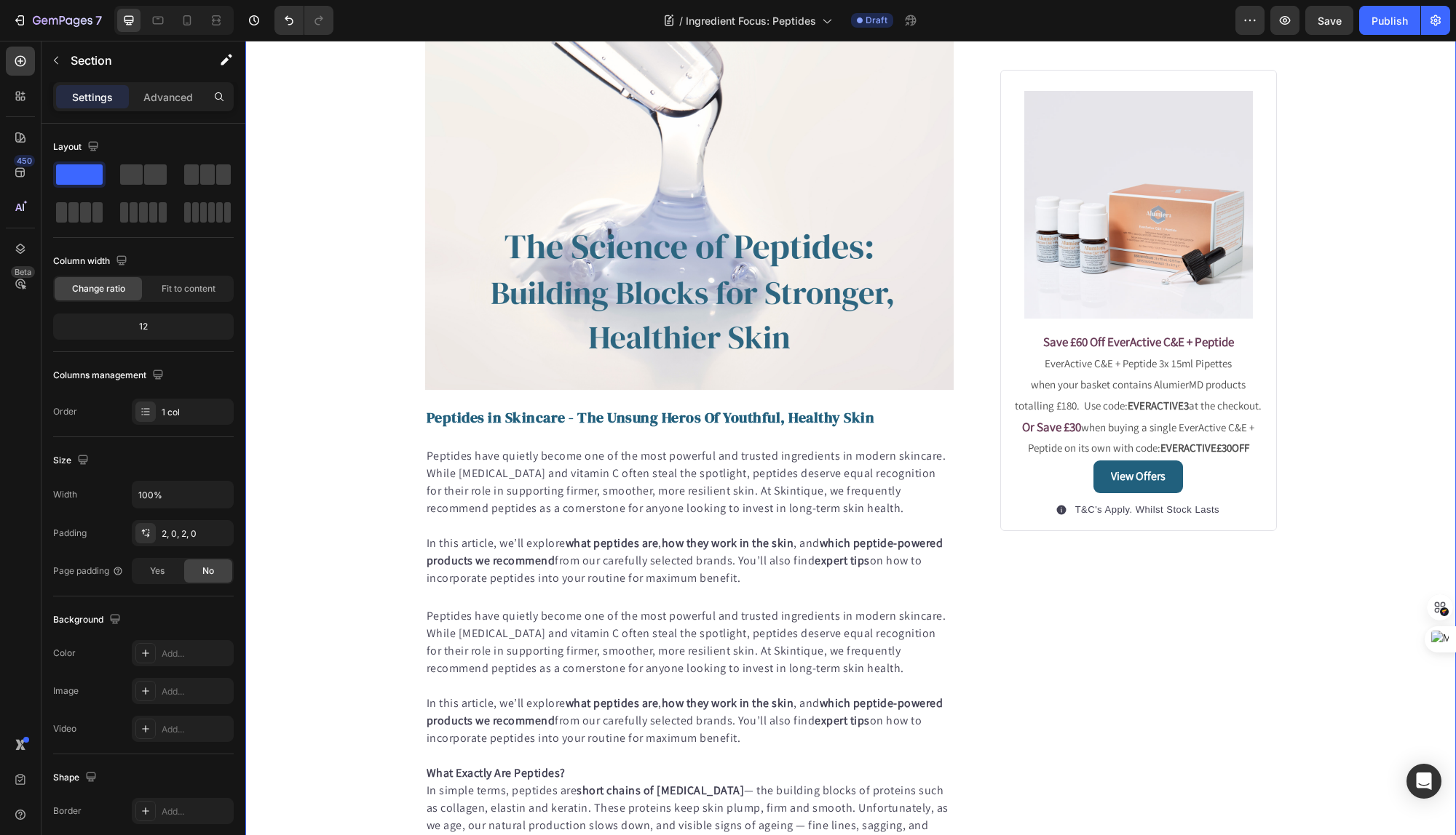
scroll to position [372, 0]
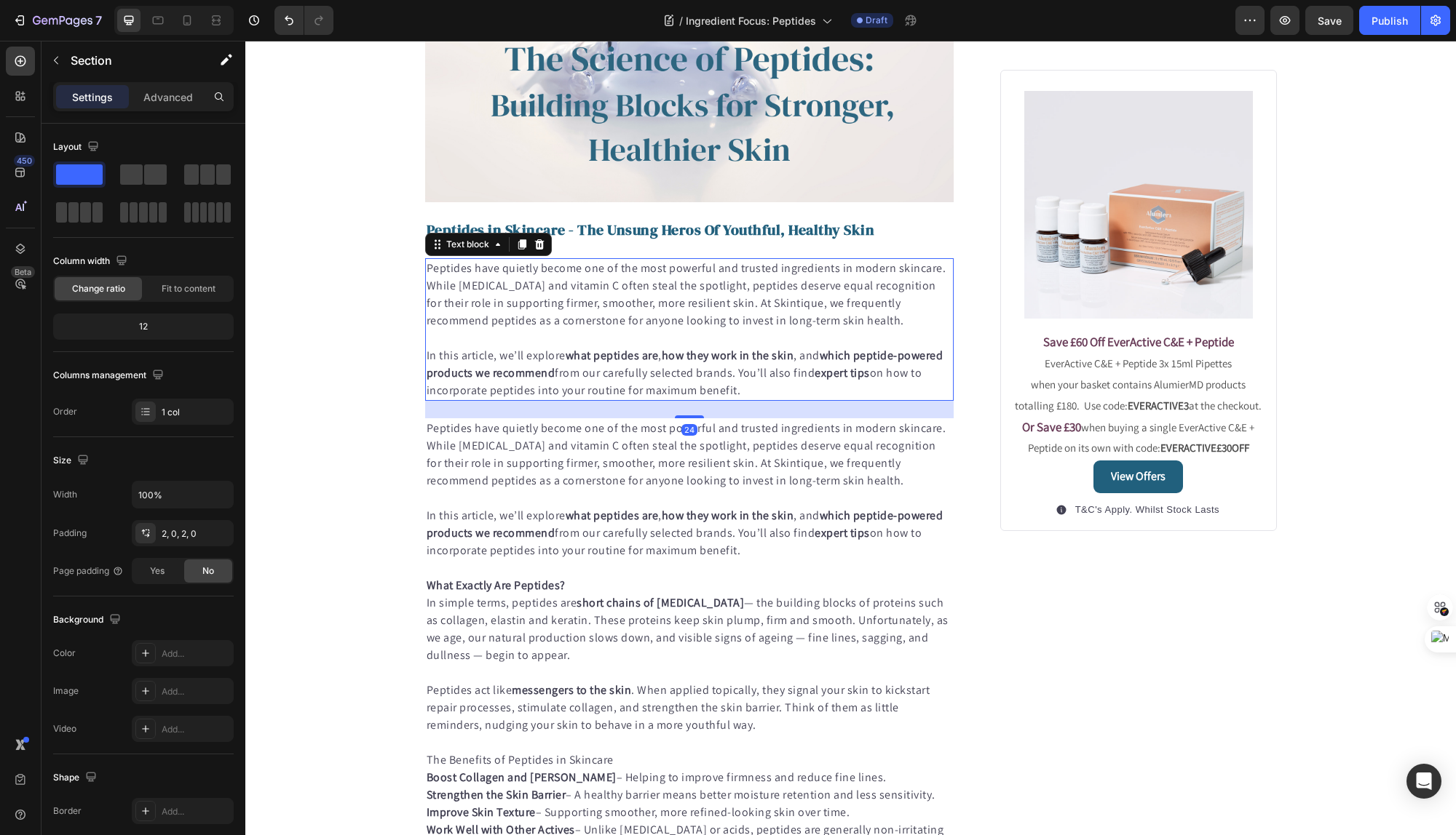
click at [558, 381] on p "In this article, we’ll explore what peptides are , how they work in the skin , …" at bounding box center [689, 374] width 526 height 53
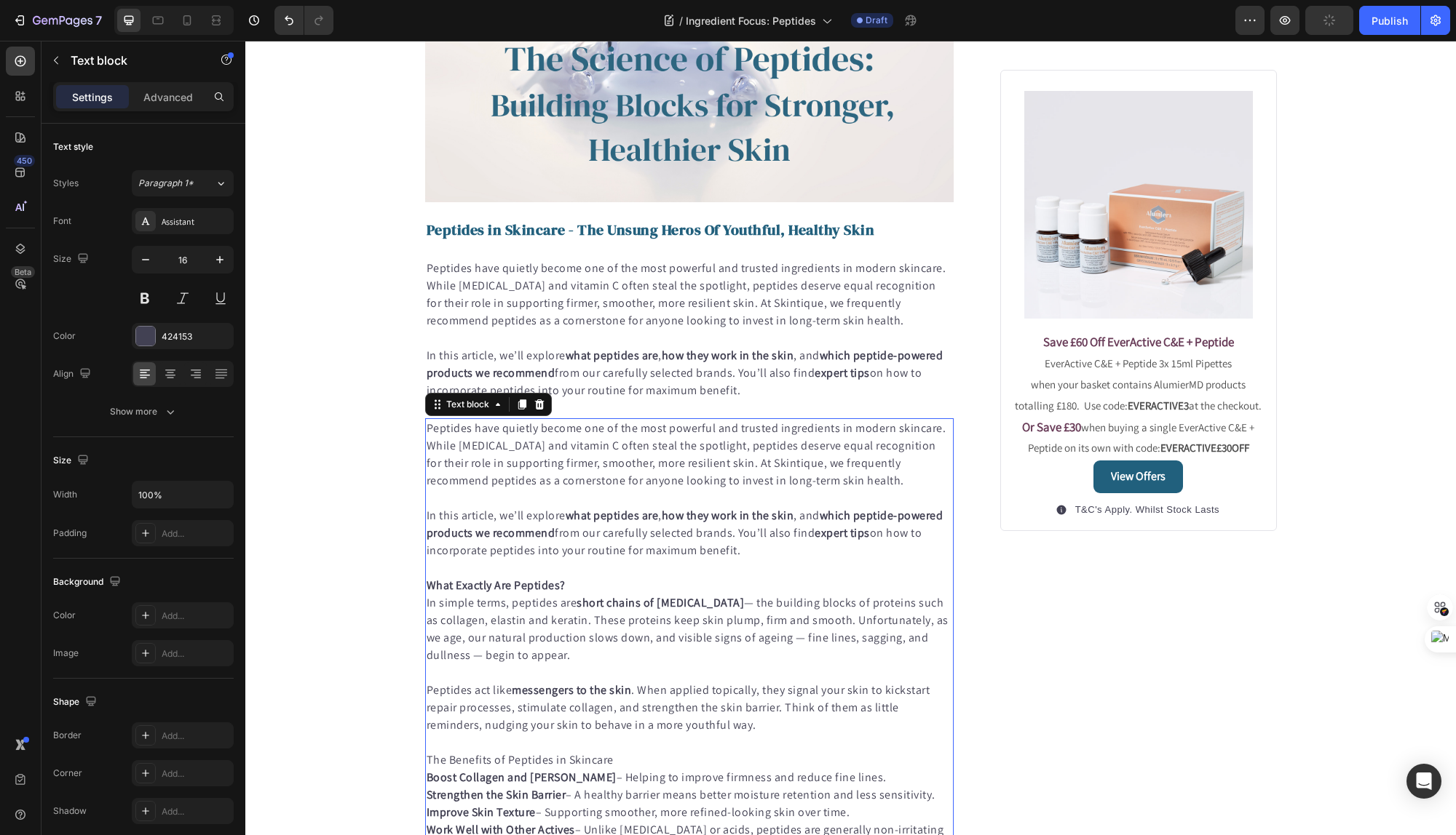
click at [521, 439] on p "Peptides have quietly become one of the most powerful and trusted ingredients i…" at bounding box center [689, 454] width 526 height 70
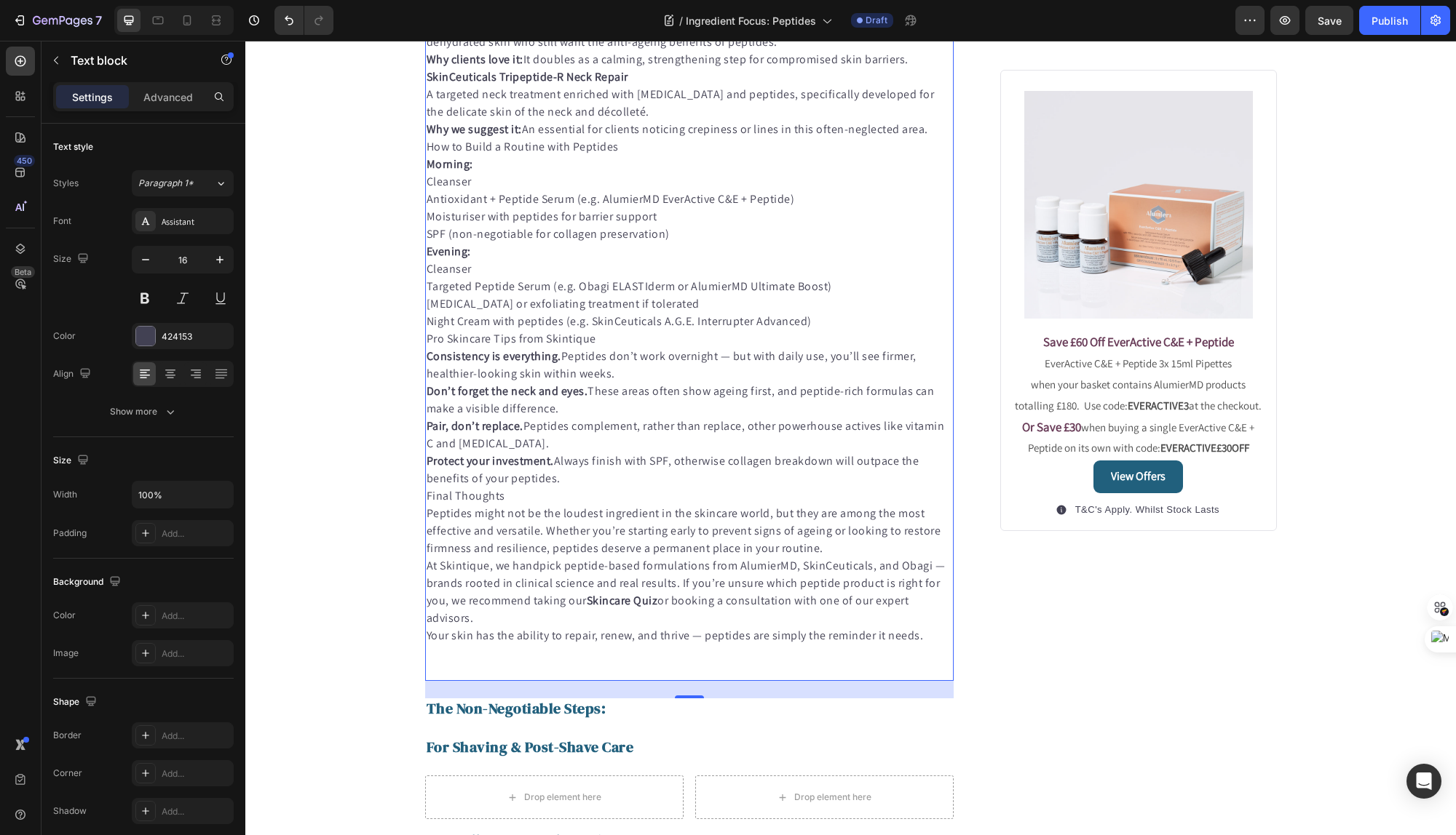
scroll to position [1610, 0]
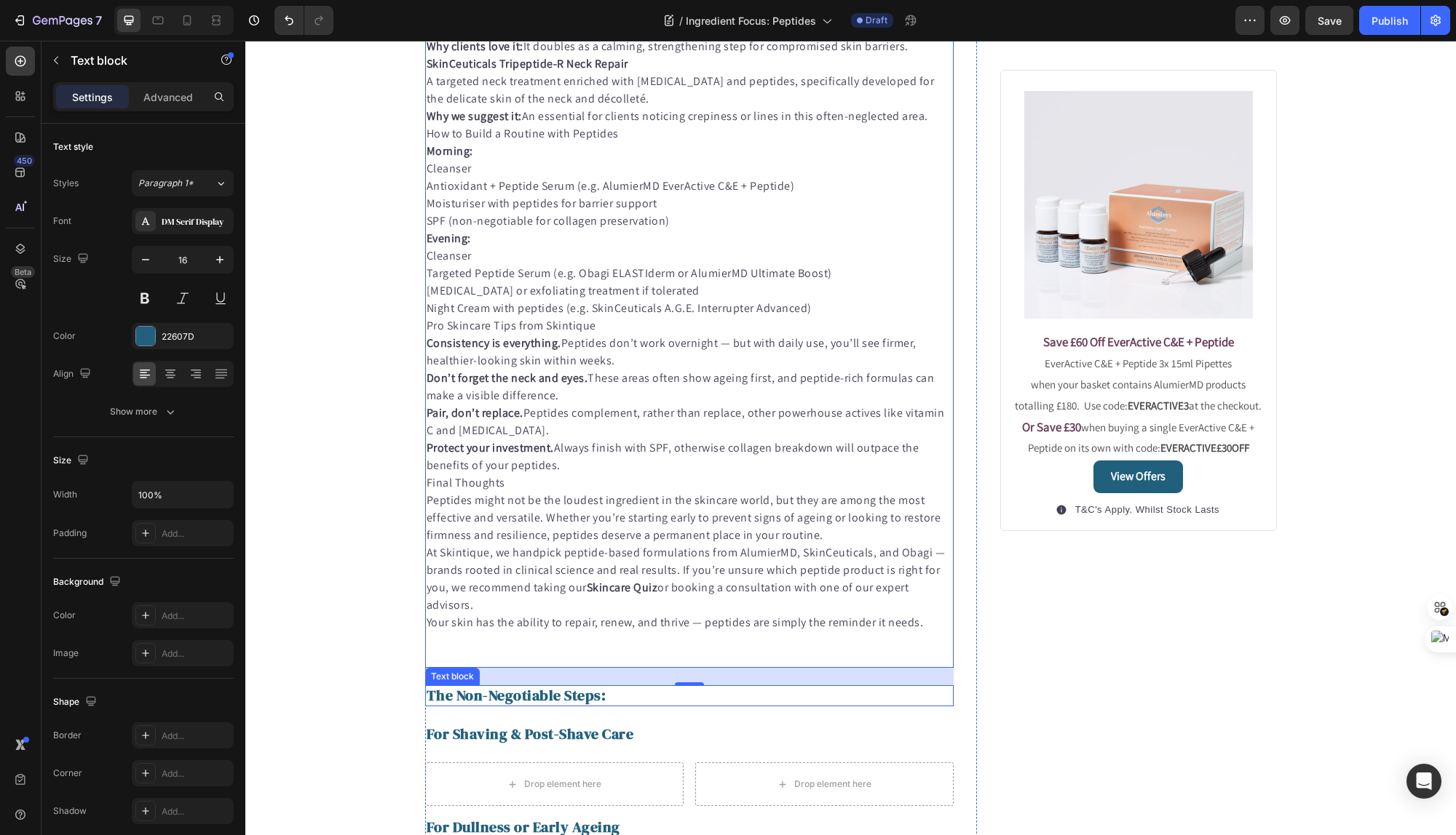
click at [581, 696] on strong "The Non-Negotiable Steps:" at bounding box center [516, 695] width 180 height 21
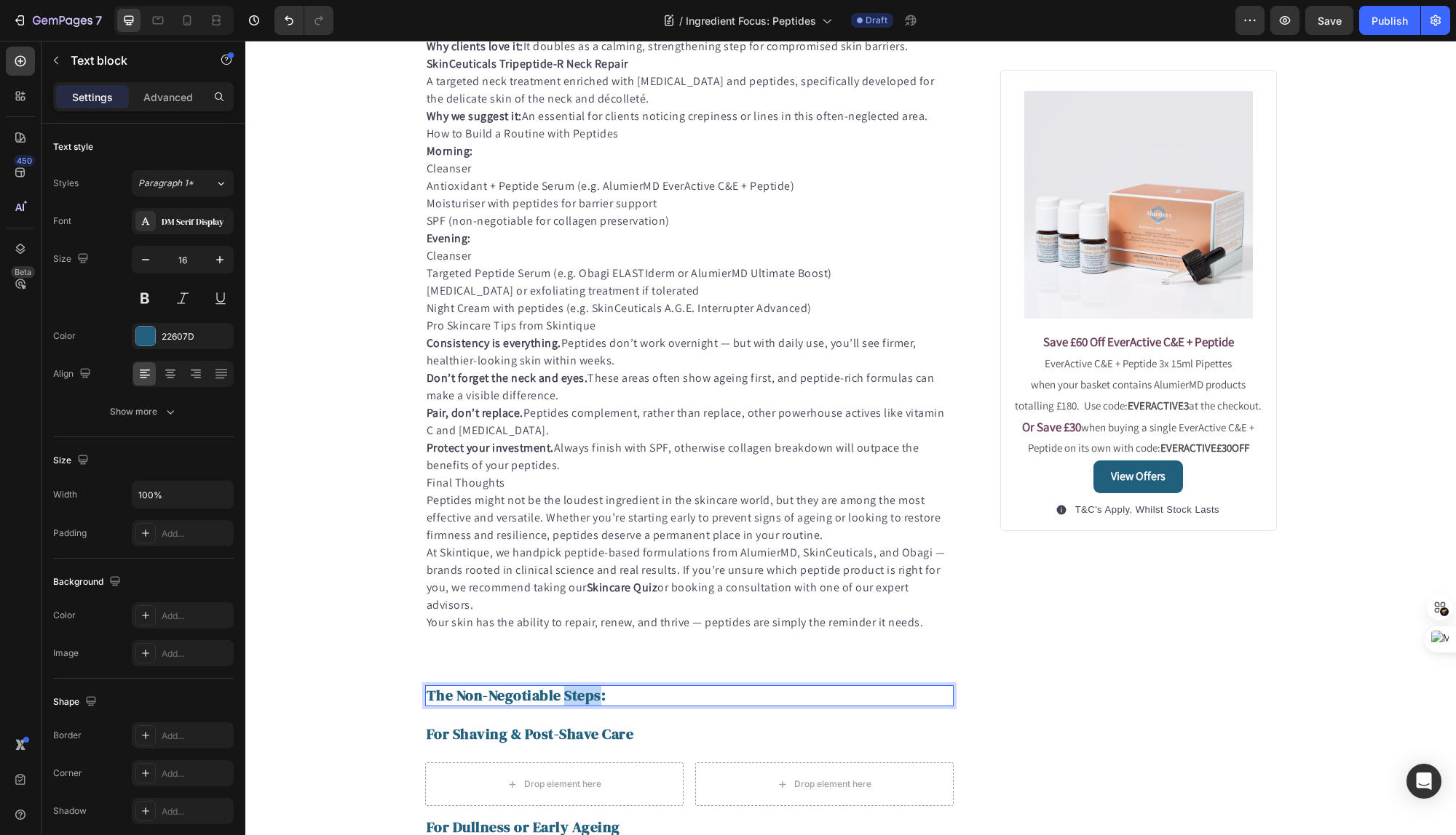
click at [581, 696] on strong "The Non-Negotiable Steps:" at bounding box center [516, 695] width 180 height 21
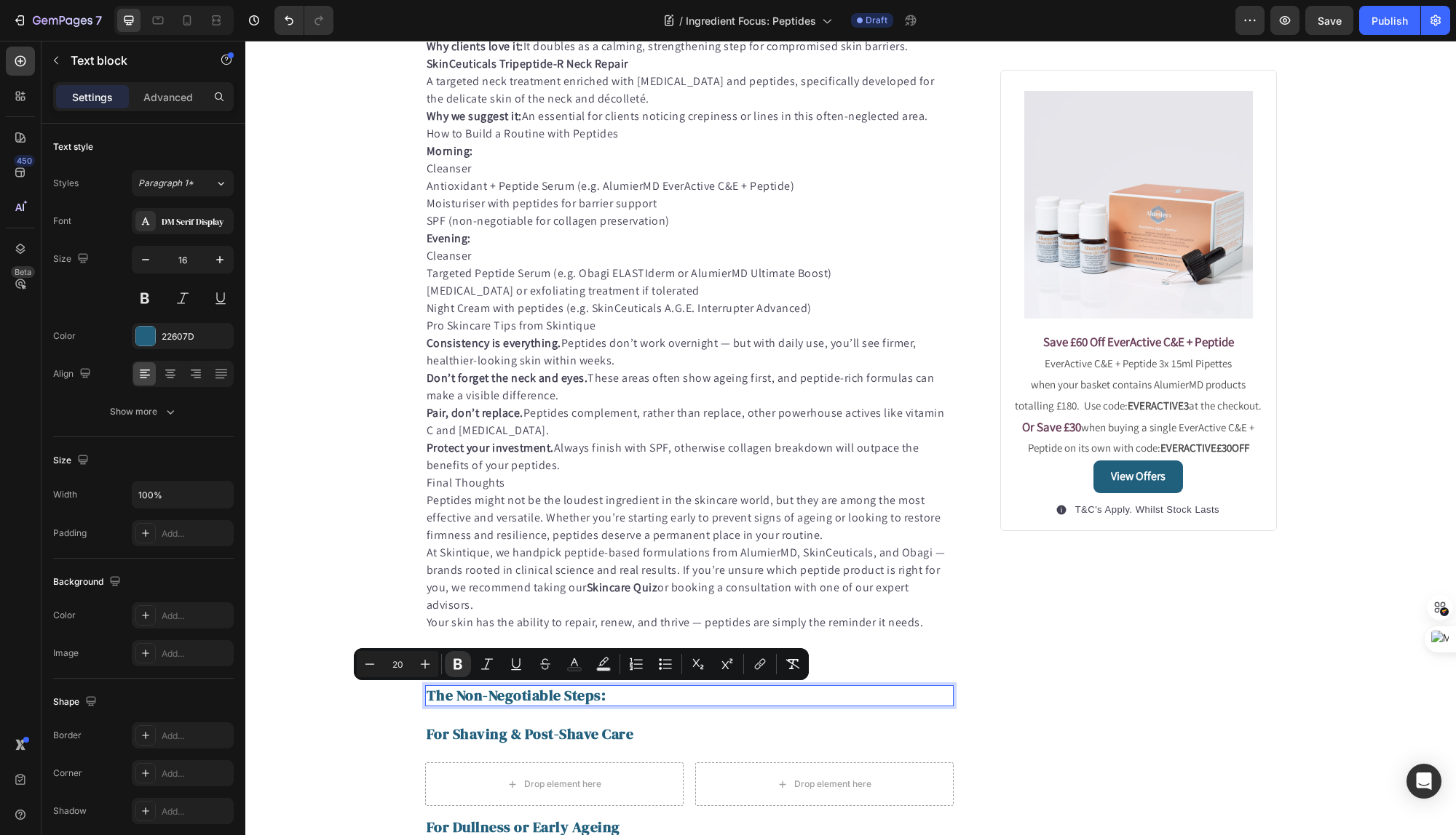
click at [610, 695] on p "The Non-Negotiable Steps:" at bounding box center [689, 696] width 526 height 18
drag, startPoint x: 607, startPoint y: 696, endPoint x: 432, endPoint y: 696, distance: 175.0
click at [432, 696] on p "The Non-Negotiable Steps:" at bounding box center [689, 696] width 526 height 18
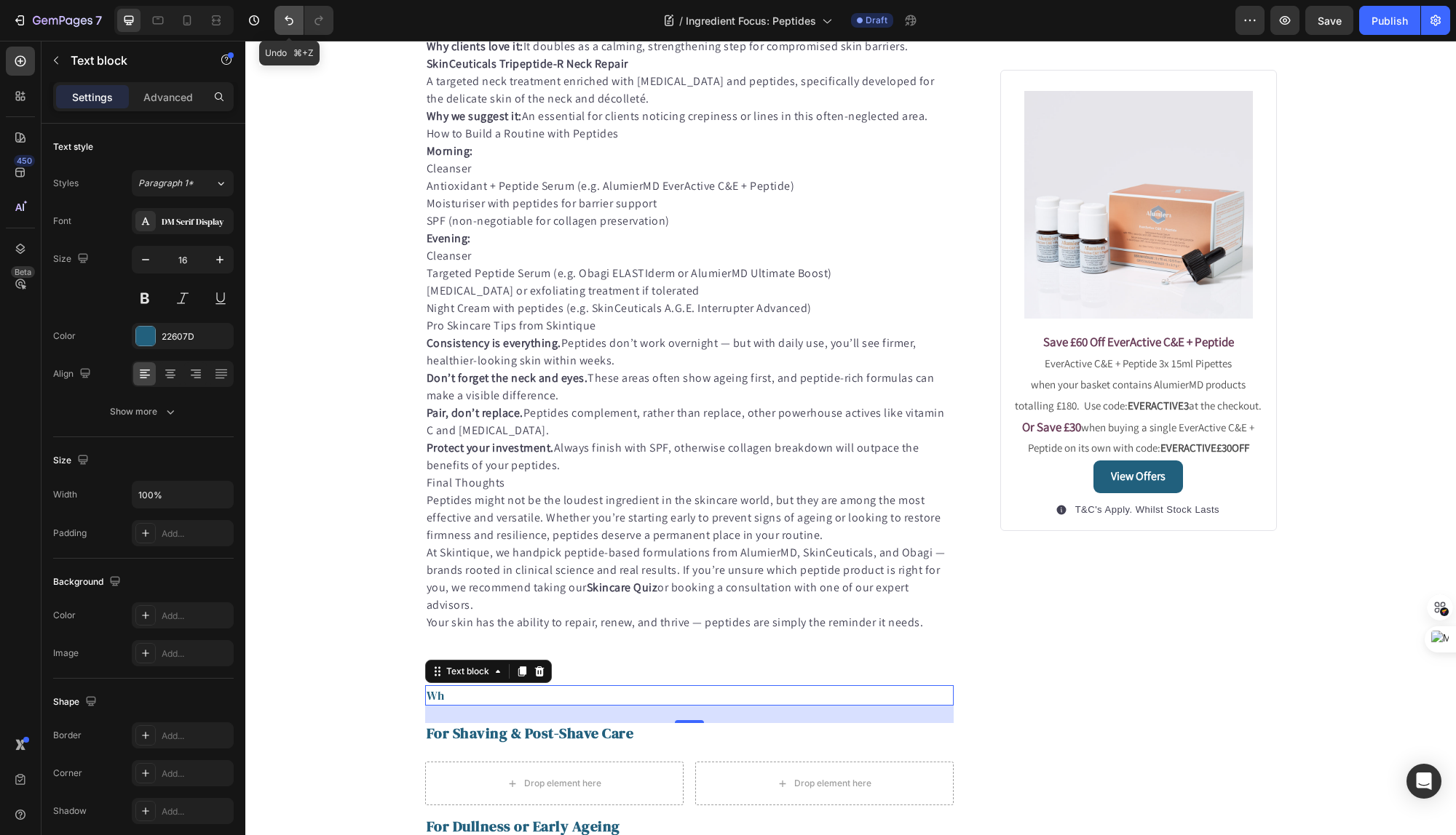
click at [282, 16] on icon "Undo/Redo" at bounding box center [289, 21] width 15 height 15
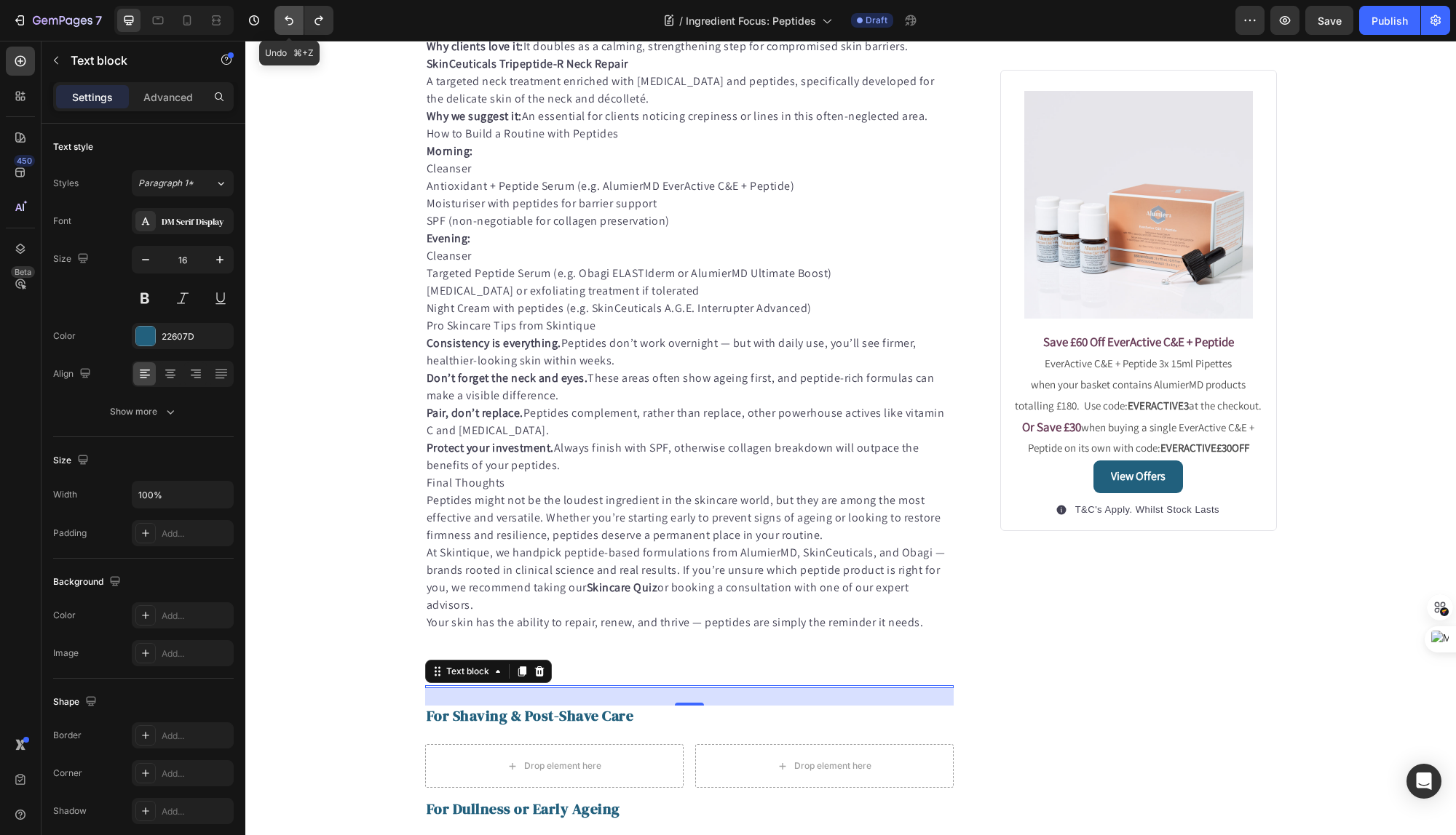
click at [282, 16] on icon "Undo/Redo" at bounding box center [289, 21] width 15 height 15
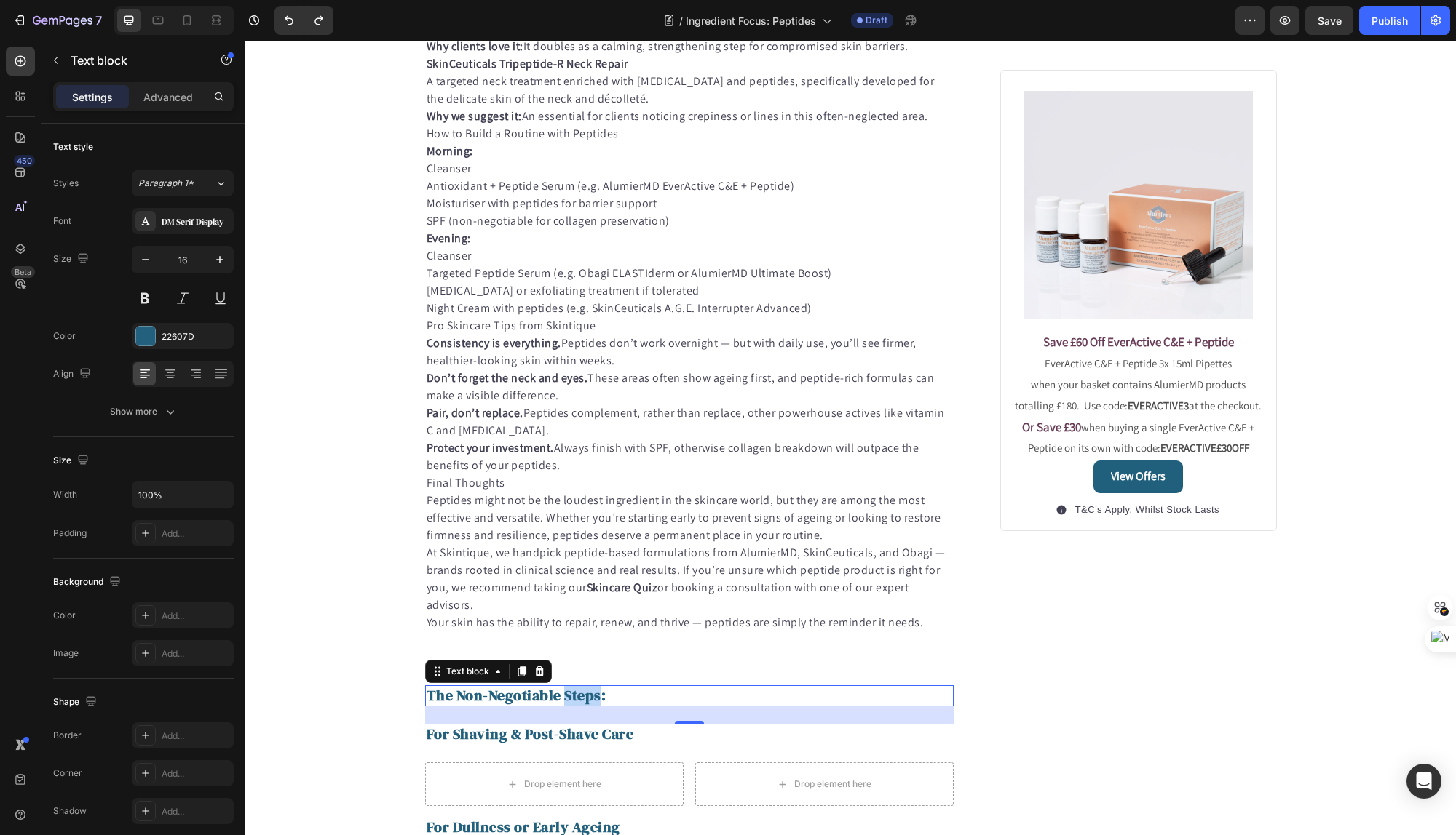
click at [575, 699] on strong "The Non-Negotiable Steps:" at bounding box center [516, 695] width 180 height 21
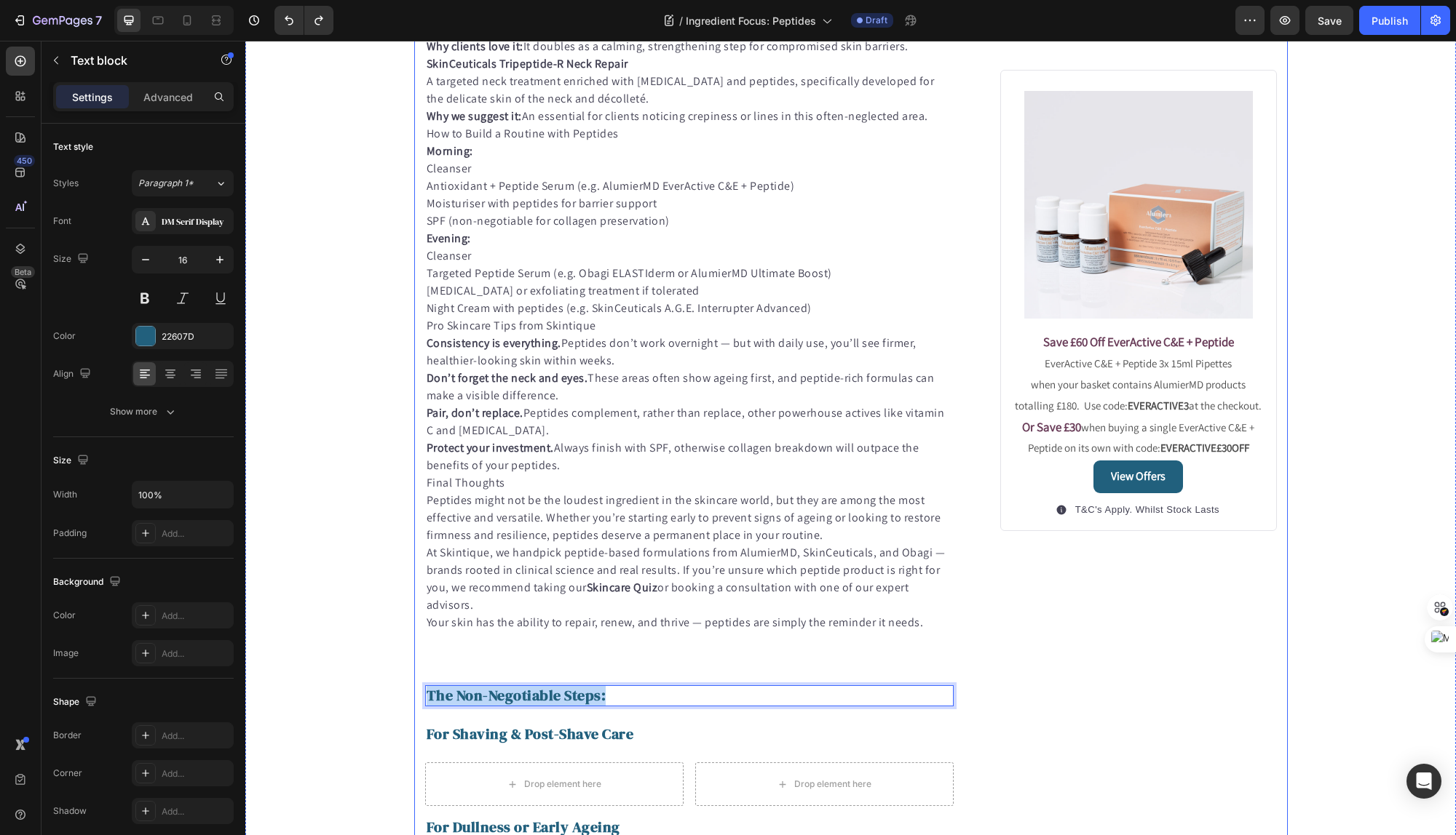
drag, startPoint x: 612, startPoint y: 698, endPoint x: 416, endPoint y: 702, distance: 196.0
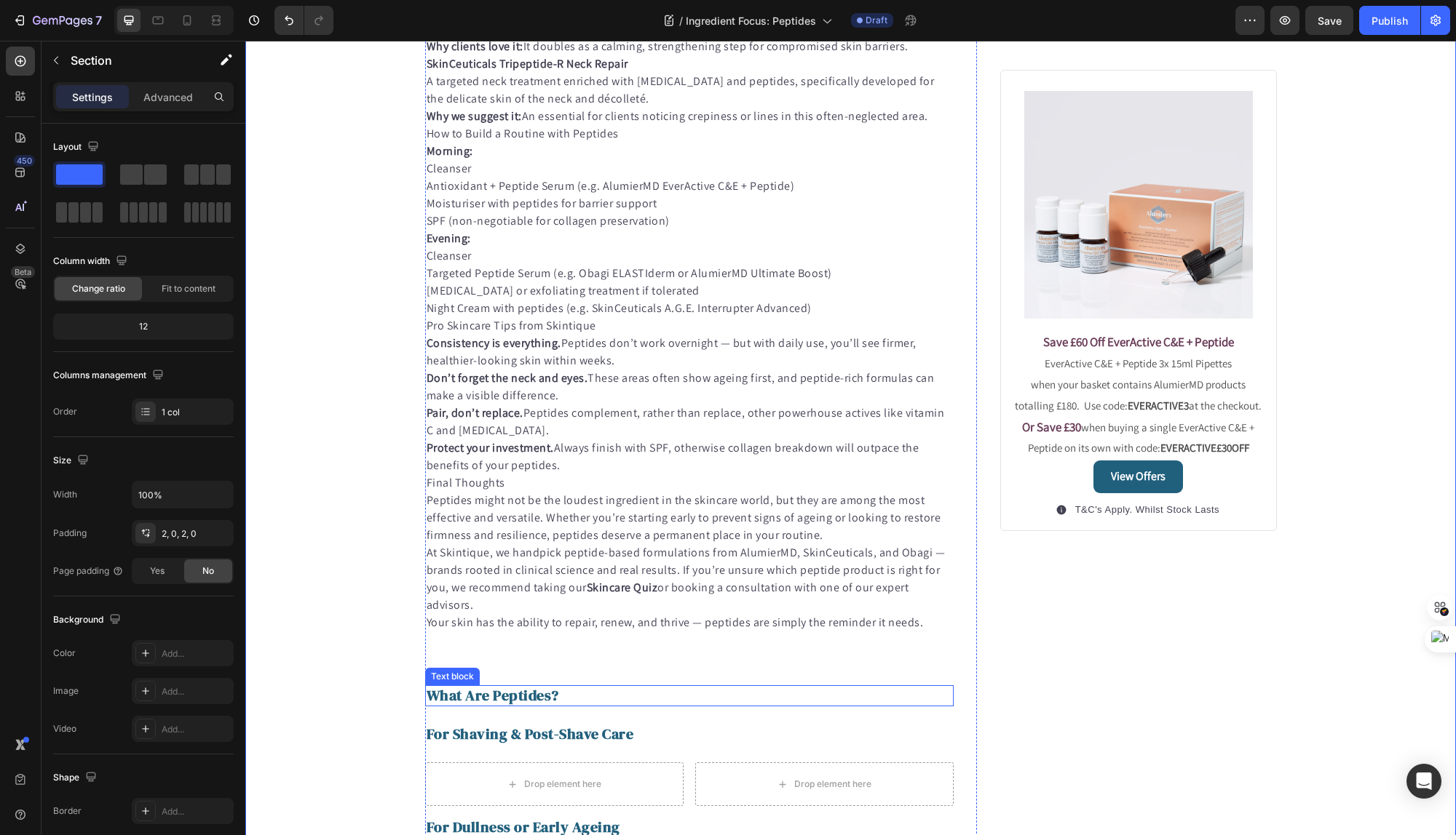
click at [466, 695] on strong "What Are Peptides?" at bounding box center [492, 695] width 132 height 21
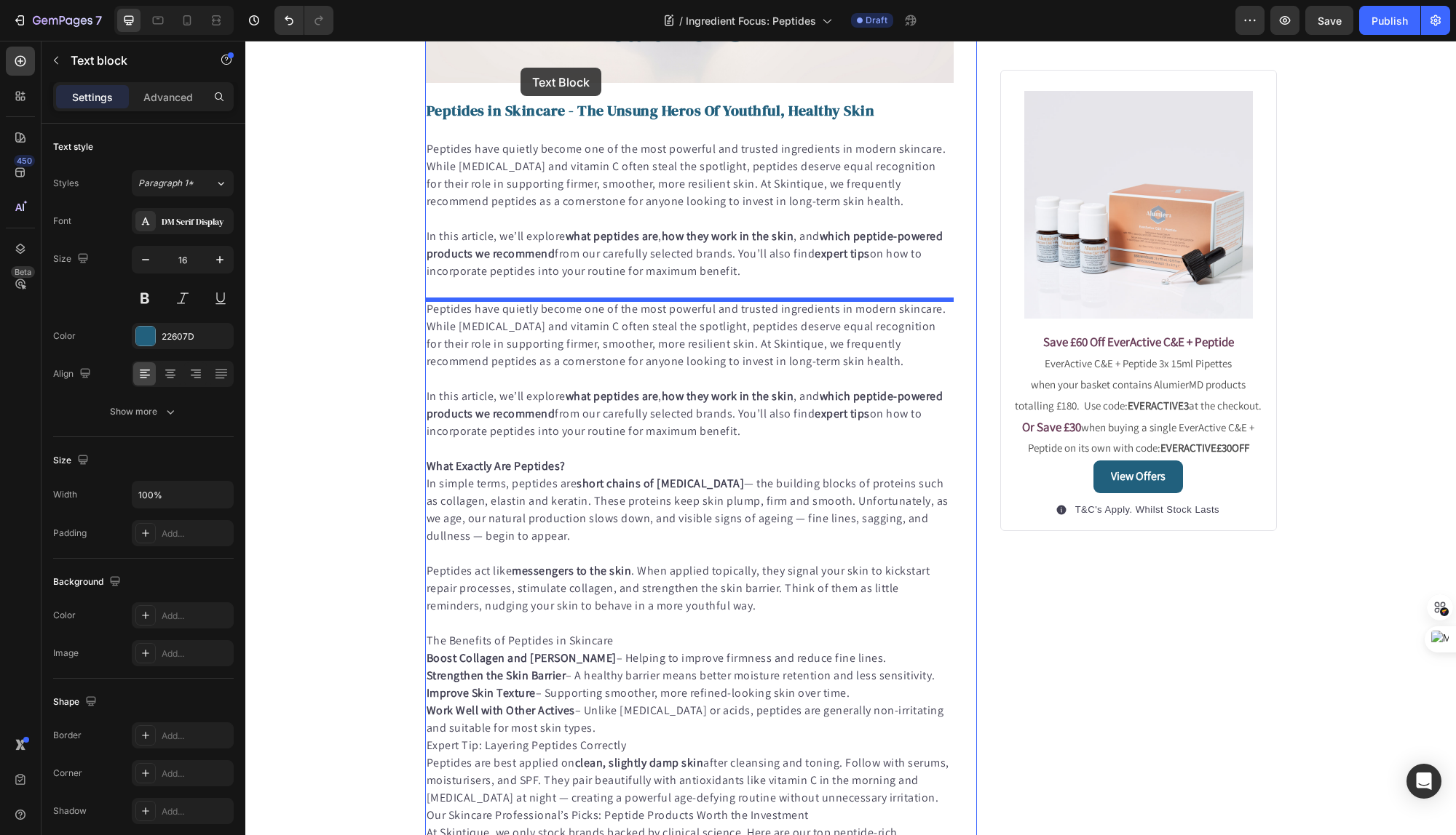
scroll to position [445, 0]
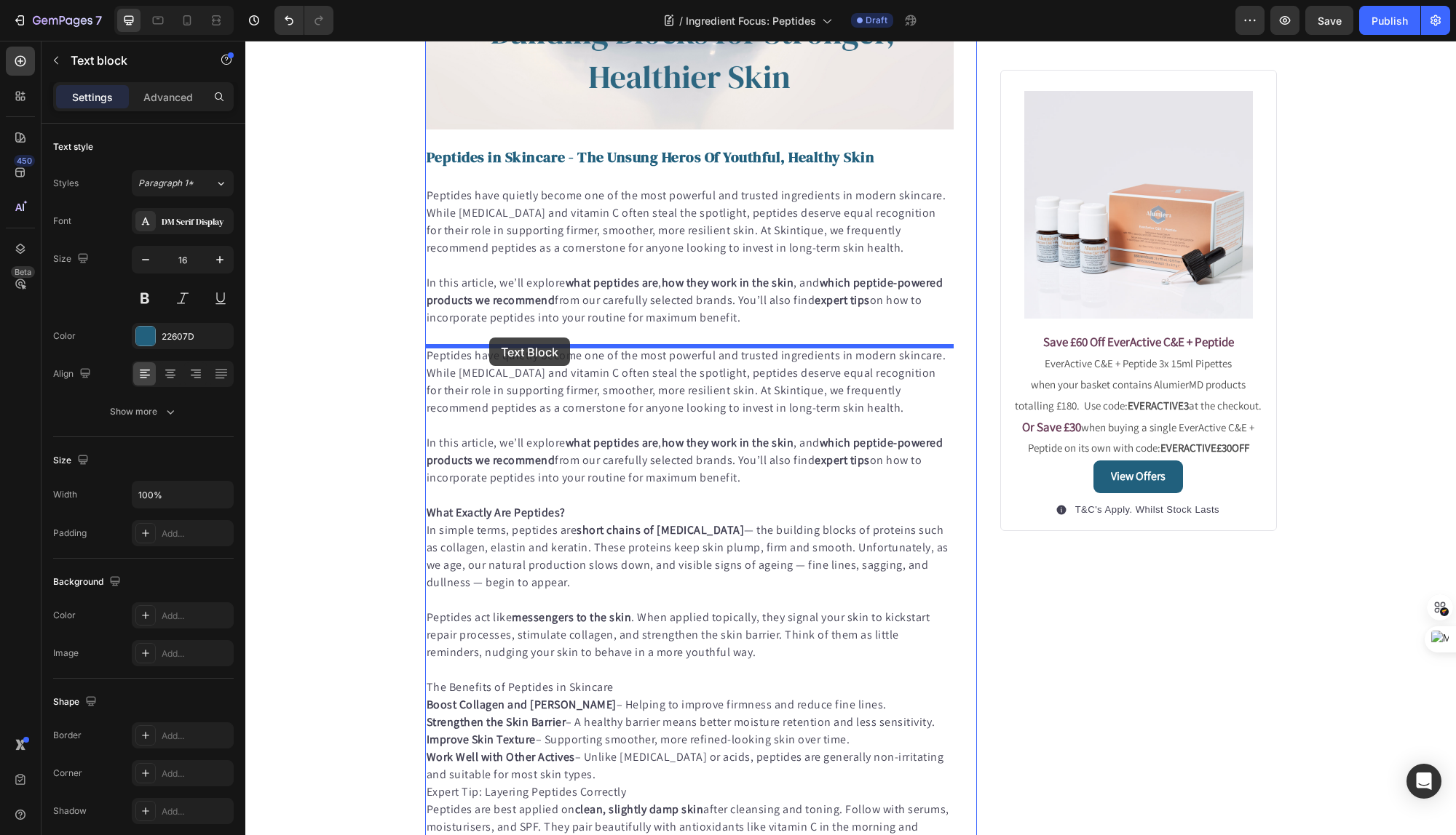
drag, startPoint x: 438, startPoint y: 676, endPoint x: 489, endPoint y: 338, distance: 341.8
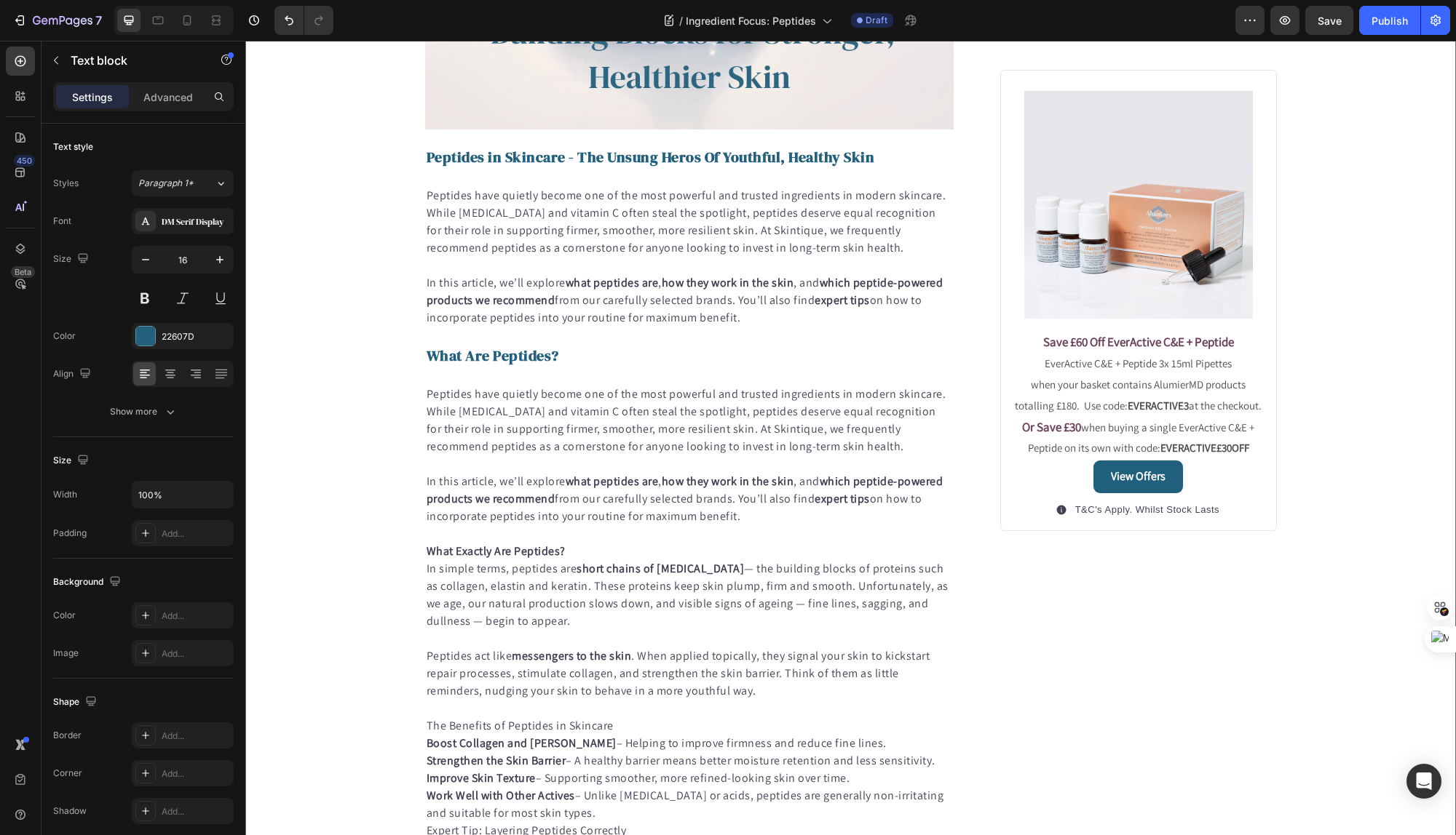
click at [387, 461] on div "Published: [DATE], 18h [DATE] Text block Image Peptides in Skincare - The Unsun…" at bounding box center [851, 847] width 1210 height 2347
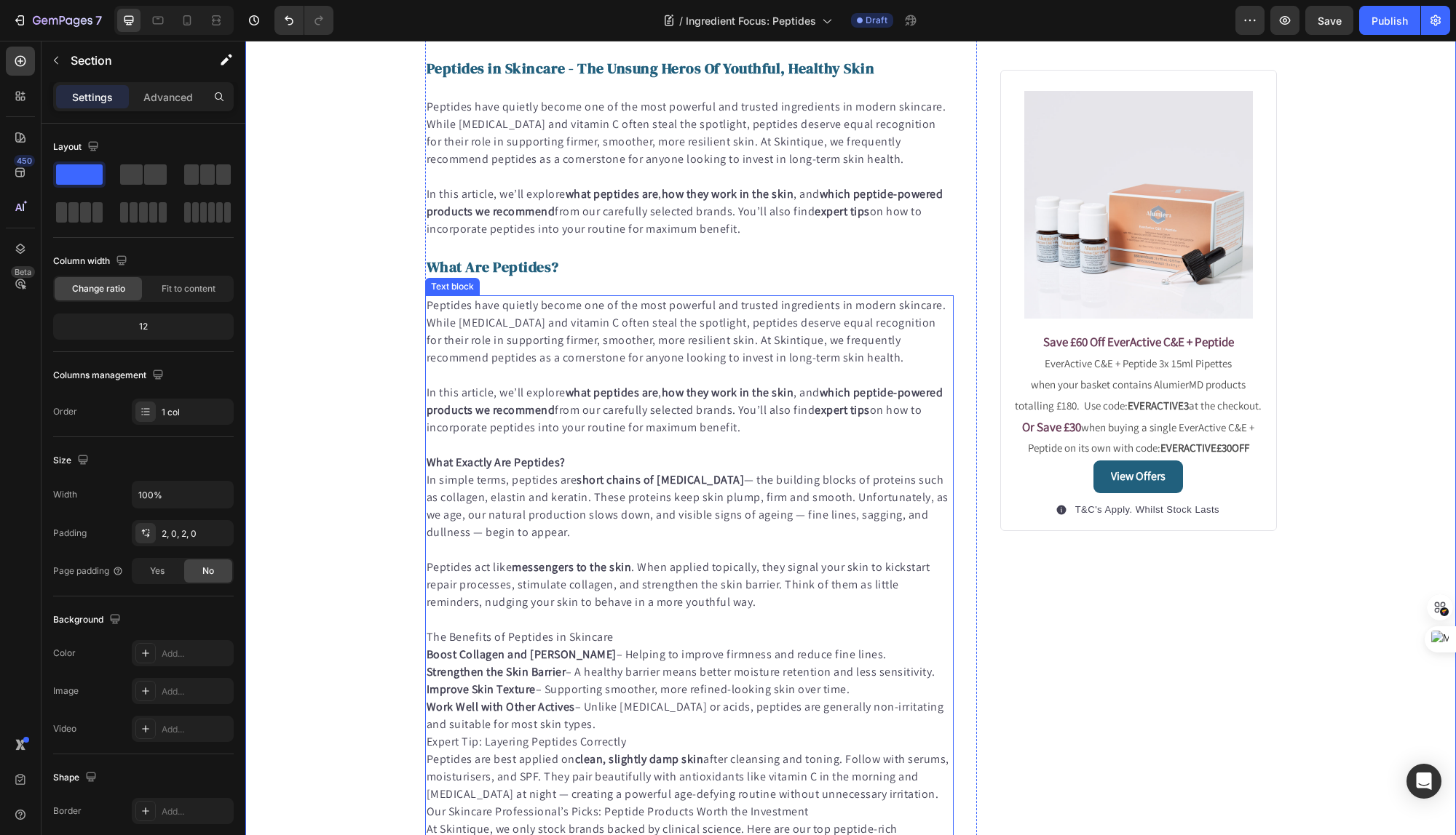
scroll to position [538, 0]
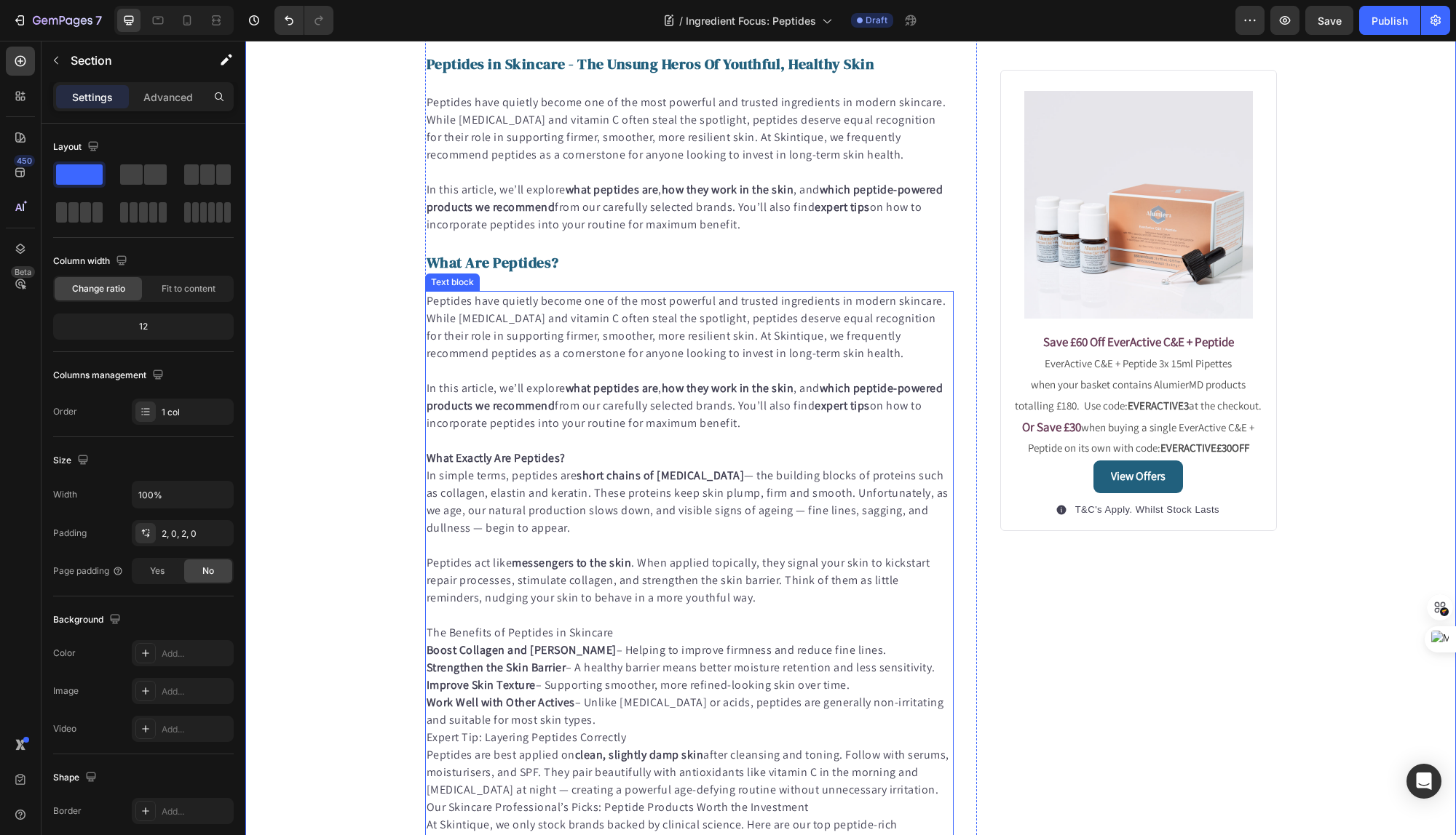
click at [511, 434] on p at bounding box center [689, 440] width 526 height 17
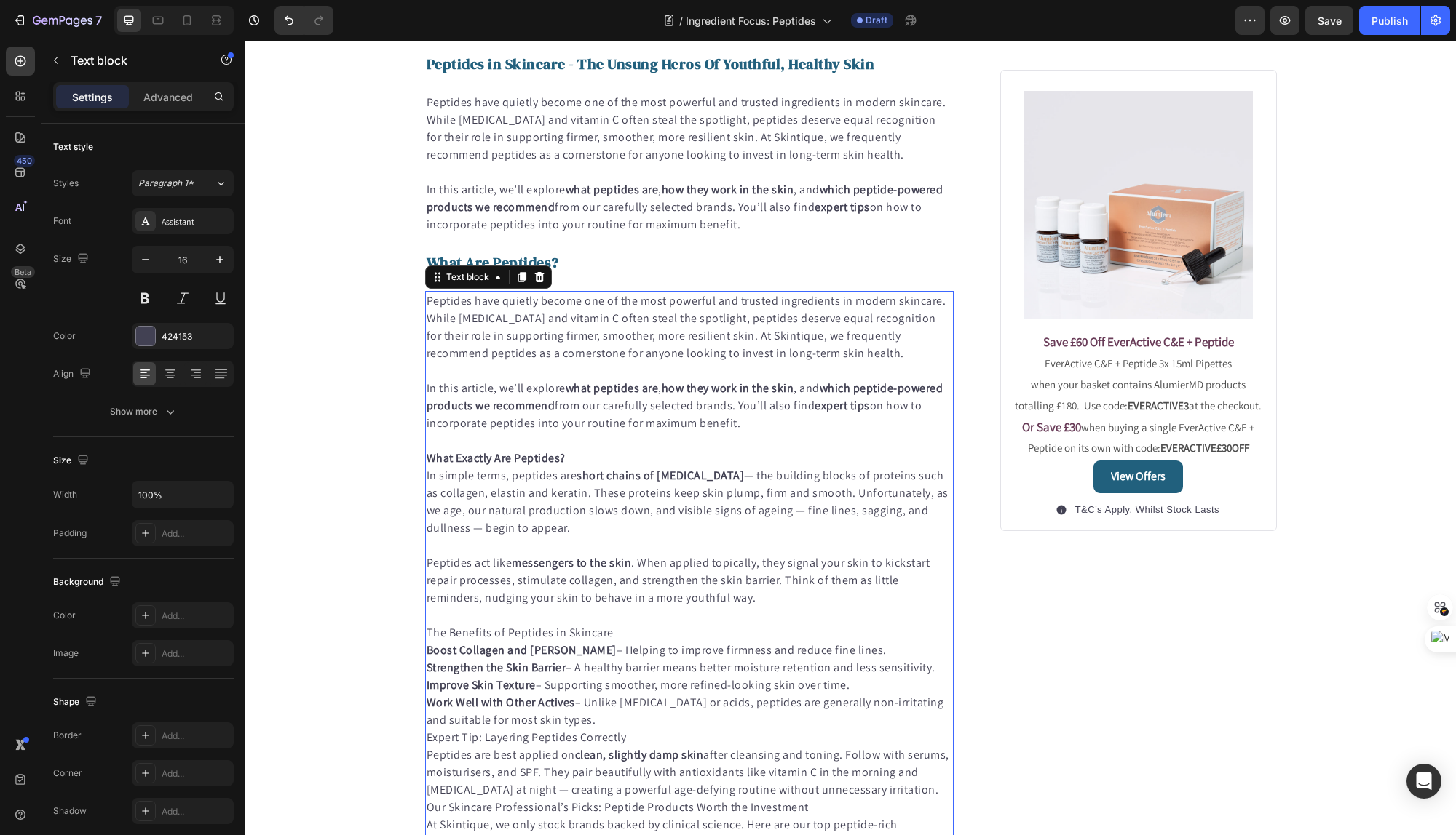
click at [511, 434] on p at bounding box center [689, 440] width 526 height 17
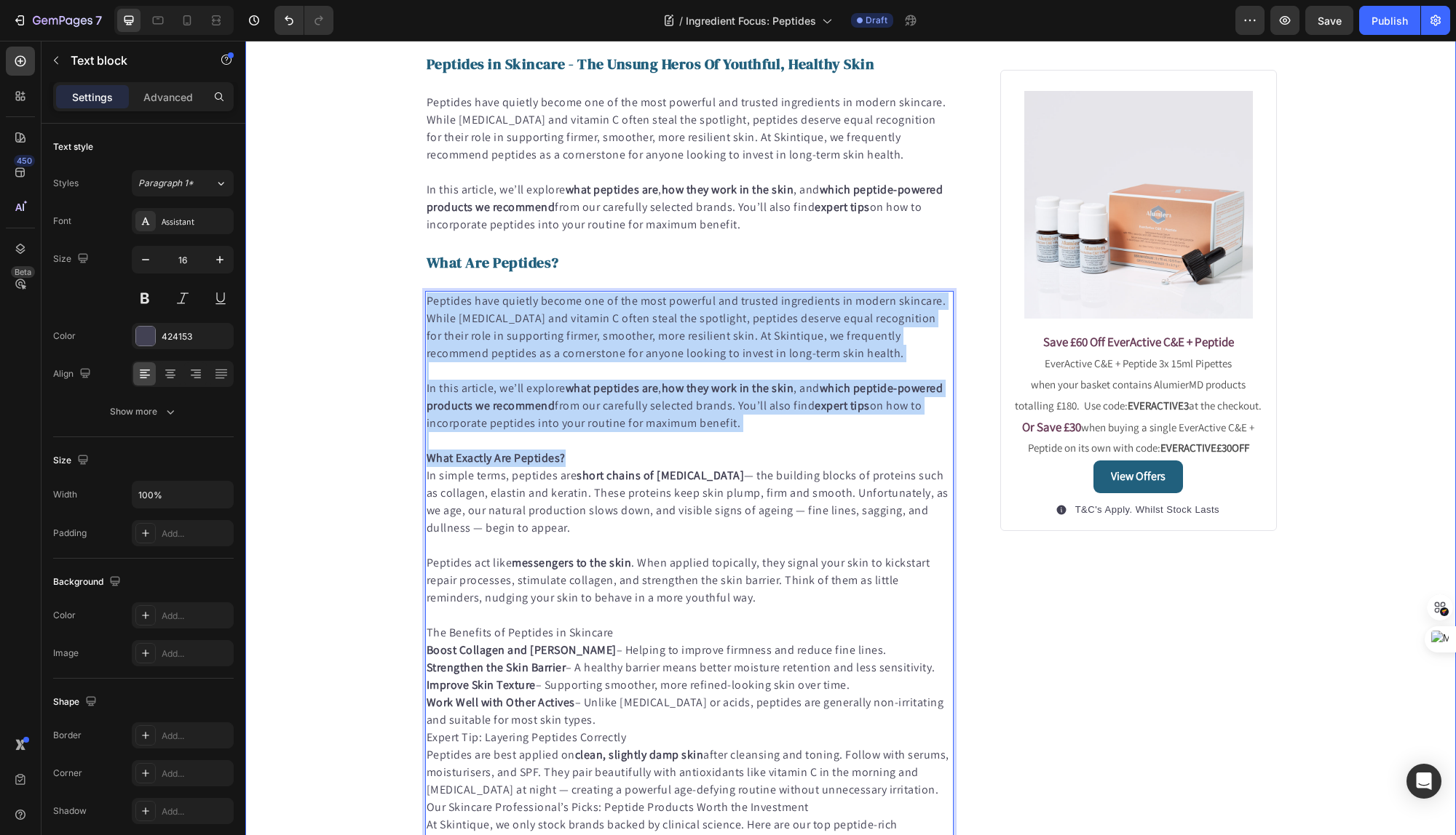
drag, startPoint x: 575, startPoint y: 461, endPoint x: 394, endPoint y: 299, distance: 242.9
click at [395, 299] on div "Published: [DATE], 18h [DATE] Text block Image Peptides in Skincare - The Unsun…" at bounding box center [851, 754] width 1210 height 2347
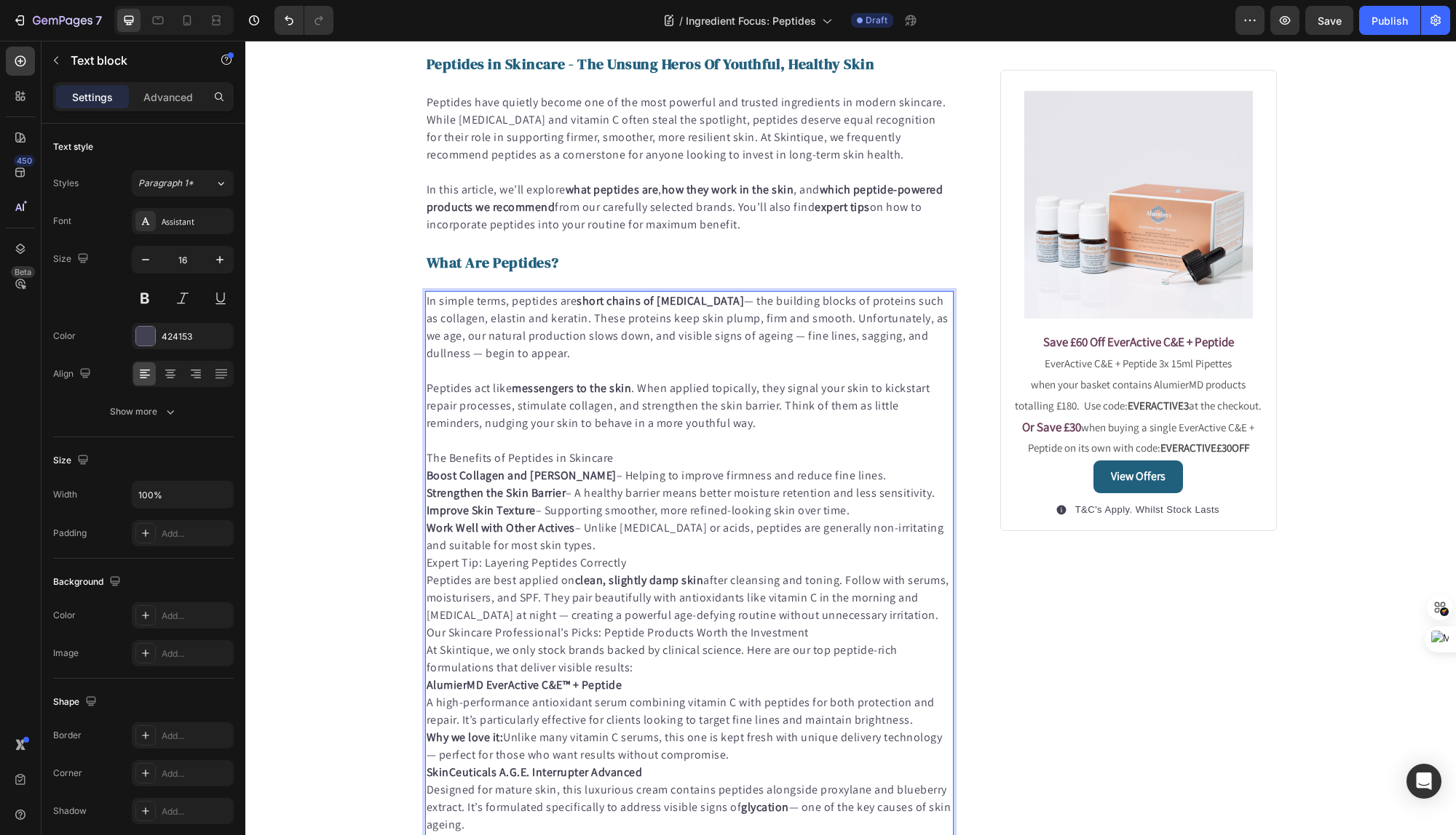
click at [623, 370] on p "Rich Text Editor. Editing area: main" at bounding box center [689, 370] width 526 height 17
click at [613, 459] on p "The Benefits of Peptides in Skincare" at bounding box center [689, 458] width 526 height 17
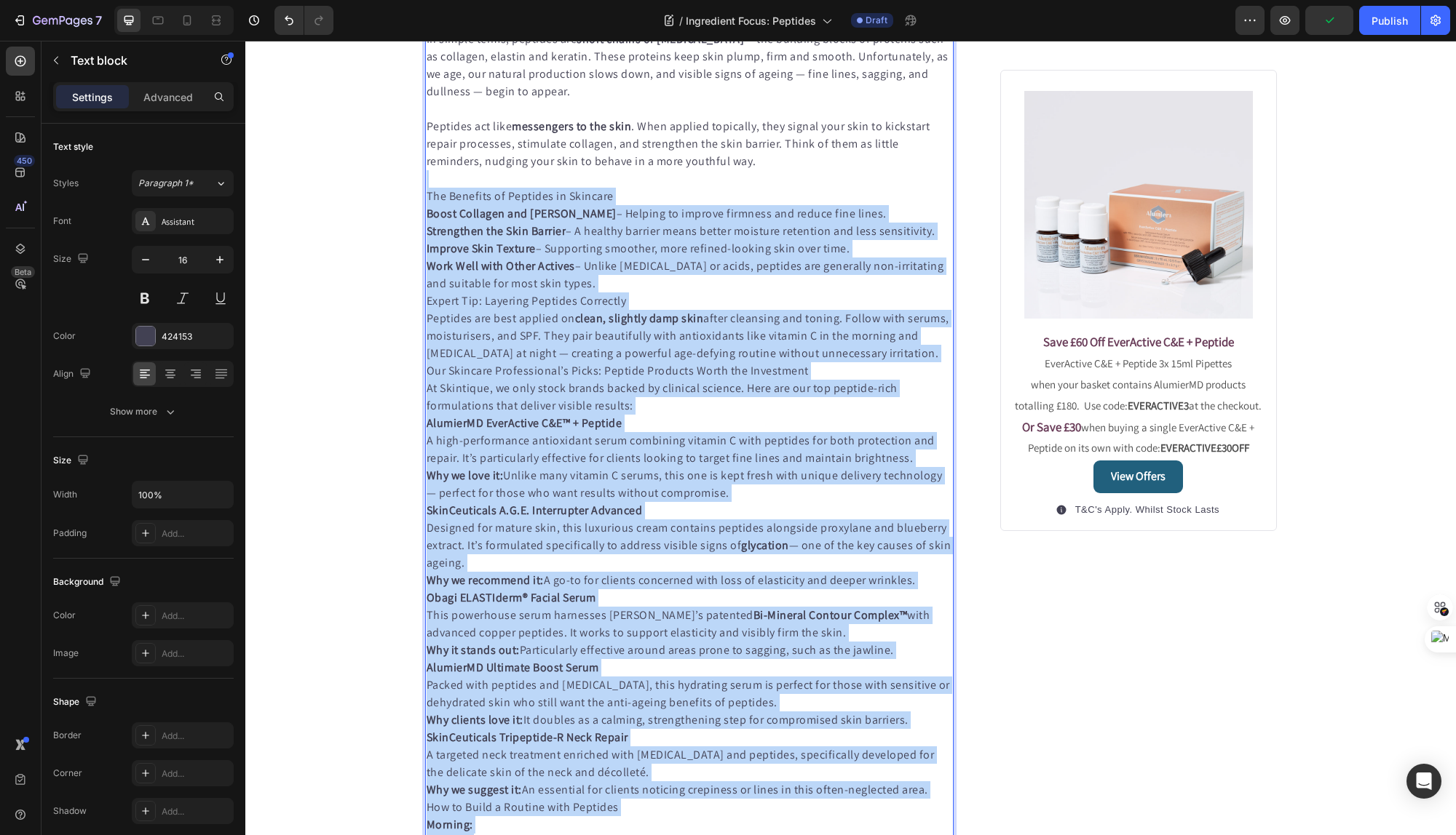
scroll to position [1318, 0]
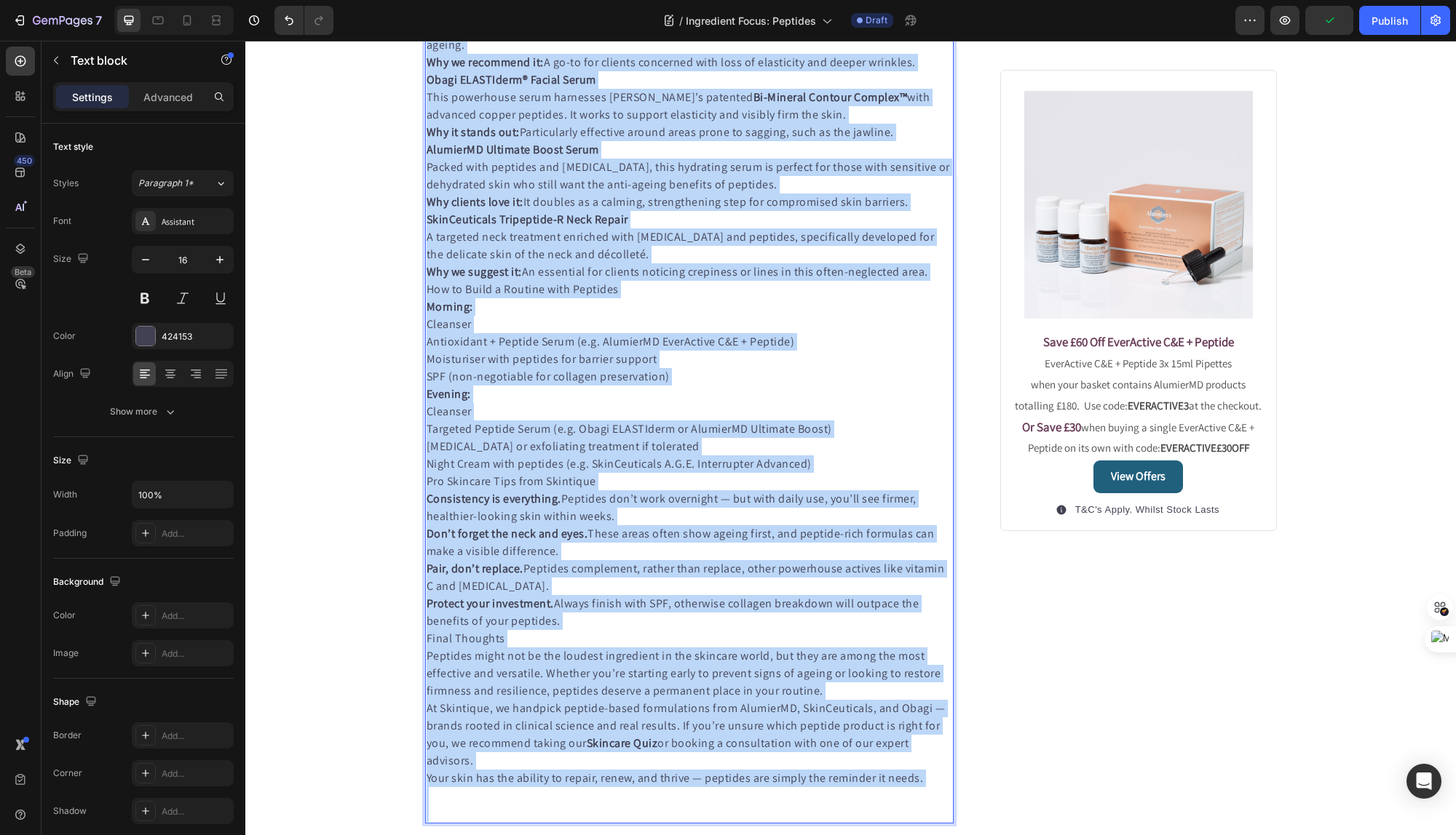
drag, startPoint x: 782, startPoint y: 422, endPoint x: 865, endPoint y: 909, distance: 494.0
click at [865, 835] on html "Header Published: [DATE], 18h [DATE] Text block Image Peptides in Skincare - Th…" at bounding box center [851, 211] width 1210 height 2975
copy div "Lor Ipsumdol si Ametcons ad Elitsedd Eiusm Temporin utl Etdolor – Magnaal en ad…"
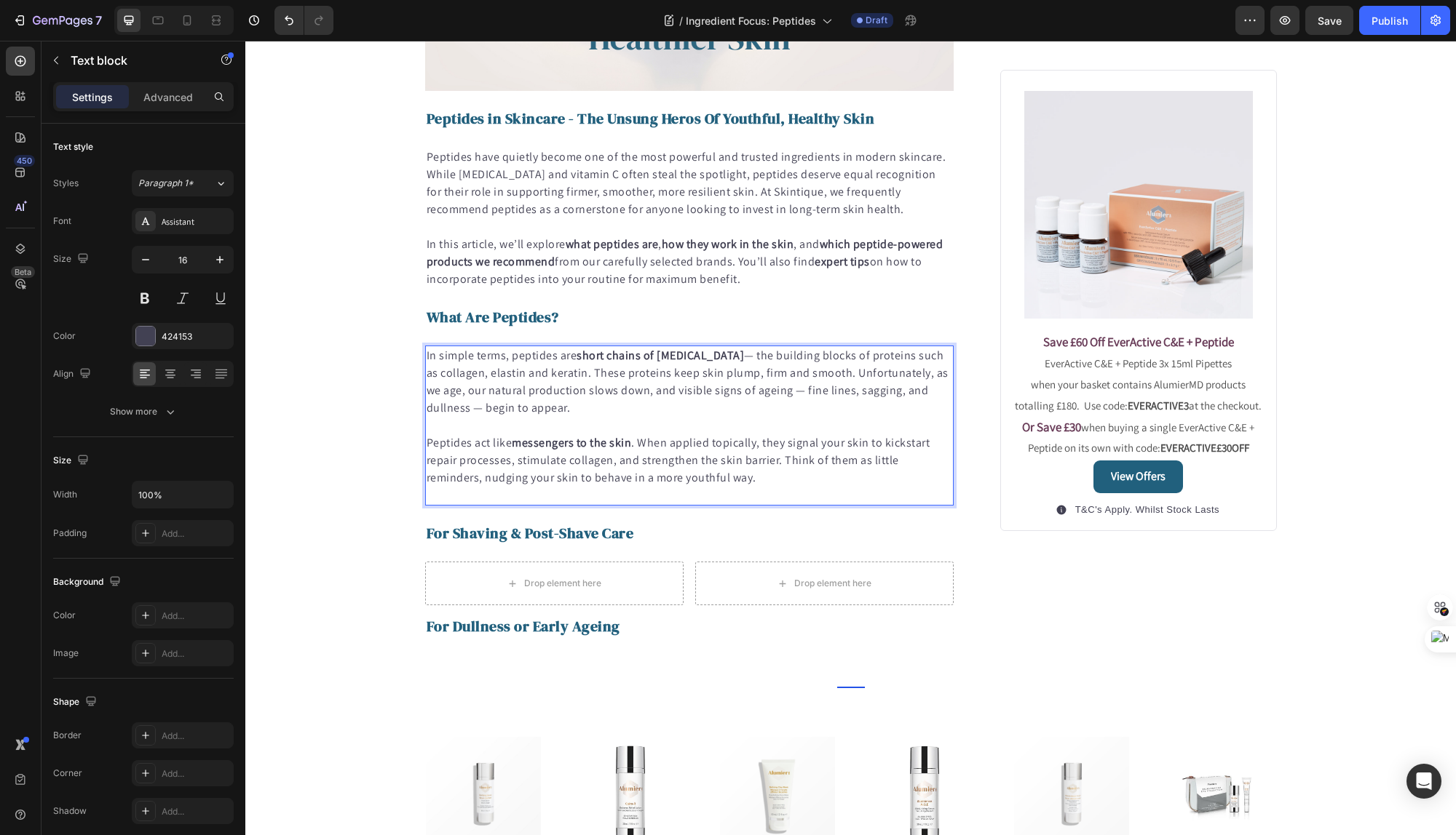
scroll to position [492, 0]
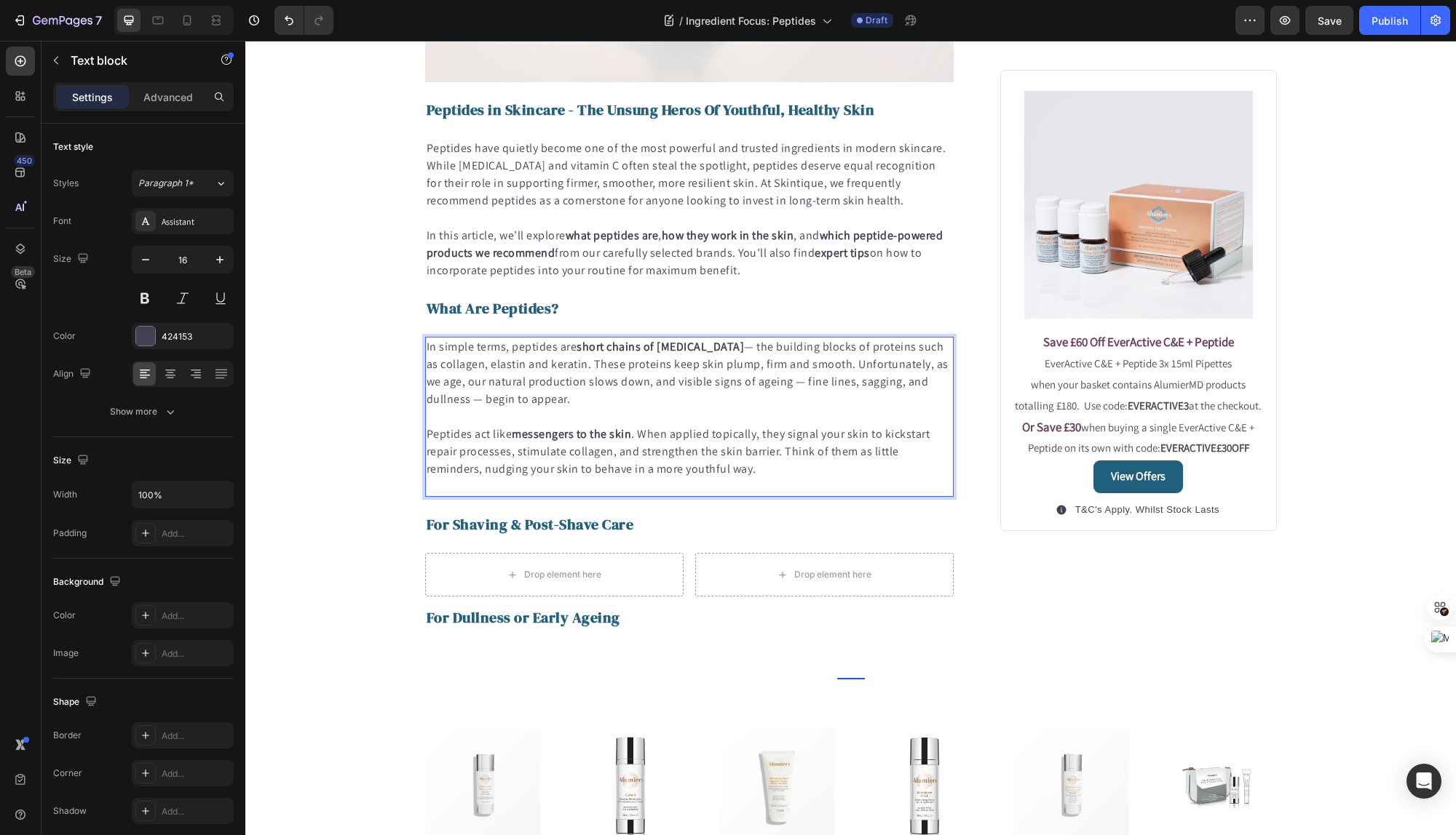
click at [771, 417] on p "Rich Text Editor. Editing area: main" at bounding box center [689, 416] width 526 height 17
click at [299, 349] on div "Published: [DATE], 18h [DATE] Text block Image Peptides in Skincare - The Unsun…" at bounding box center [851, 136] width 1210 height 1020
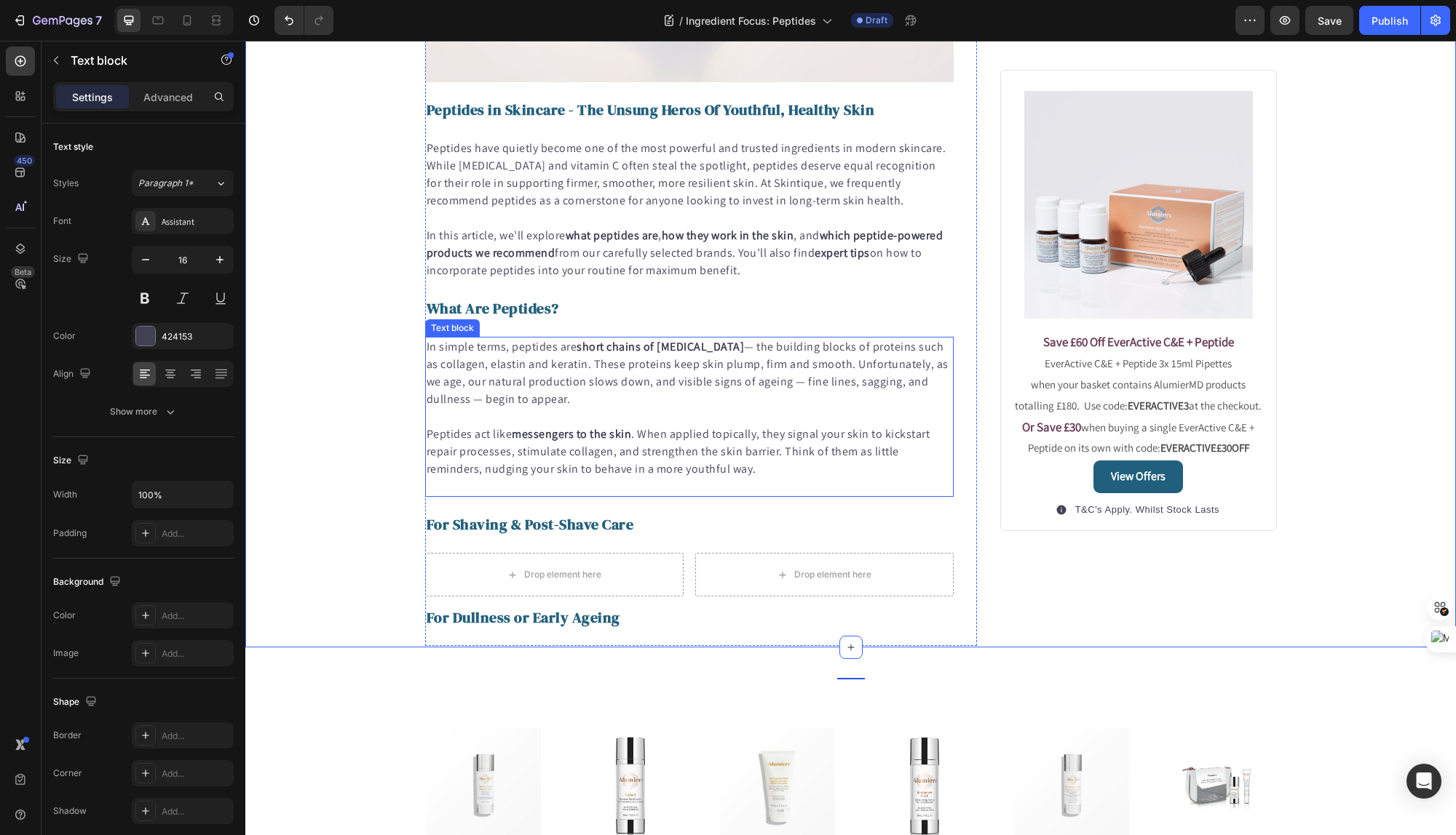
click at [598, 388] on p "In simple terms, peptides are short chains of [MEDICAL_DATA] — the building blo…" at bounding box center [689, 373] width 526 height 70
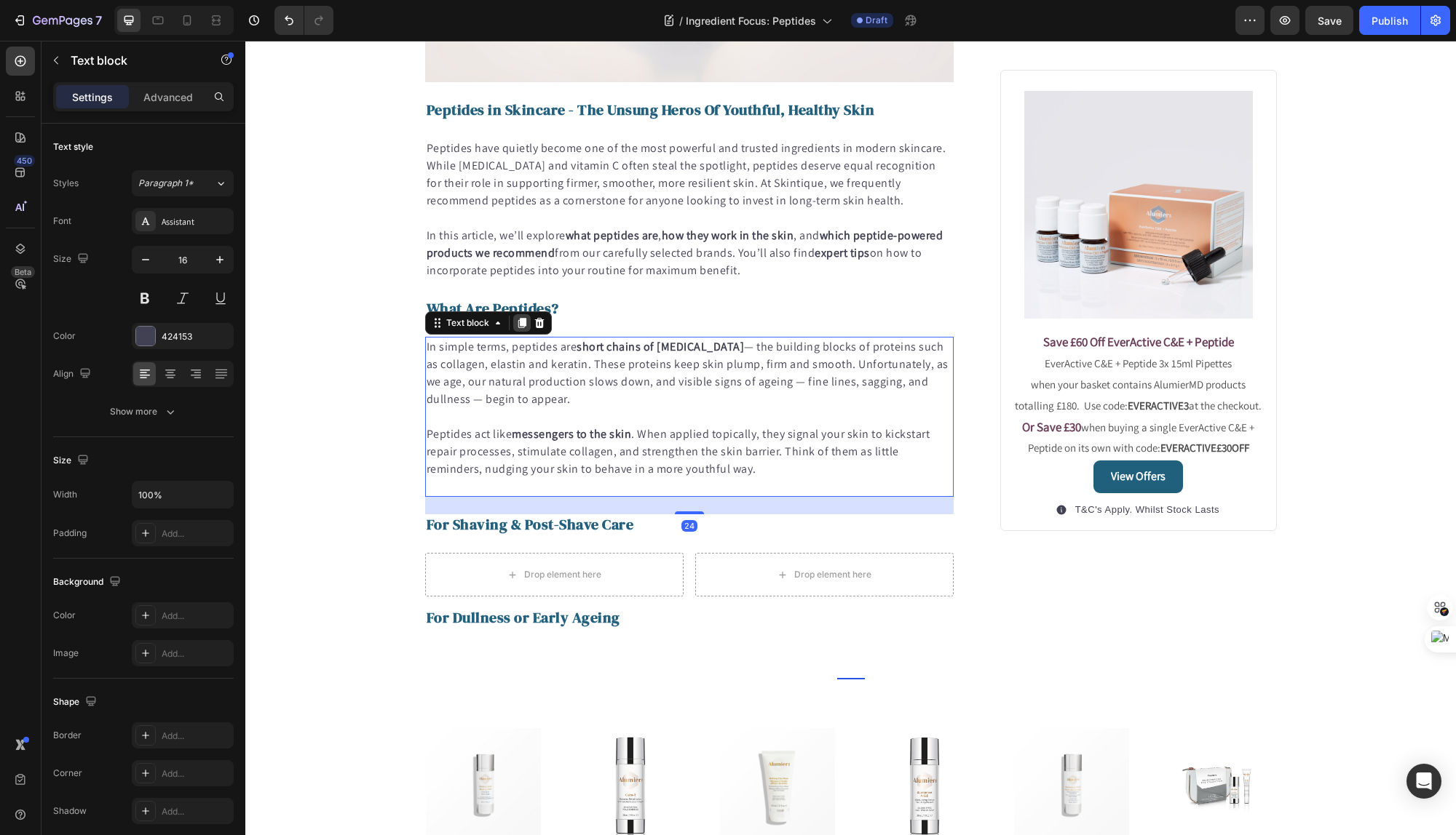
click at [519, 328] on icon at bounding box center [521, 323] width 8 height 10
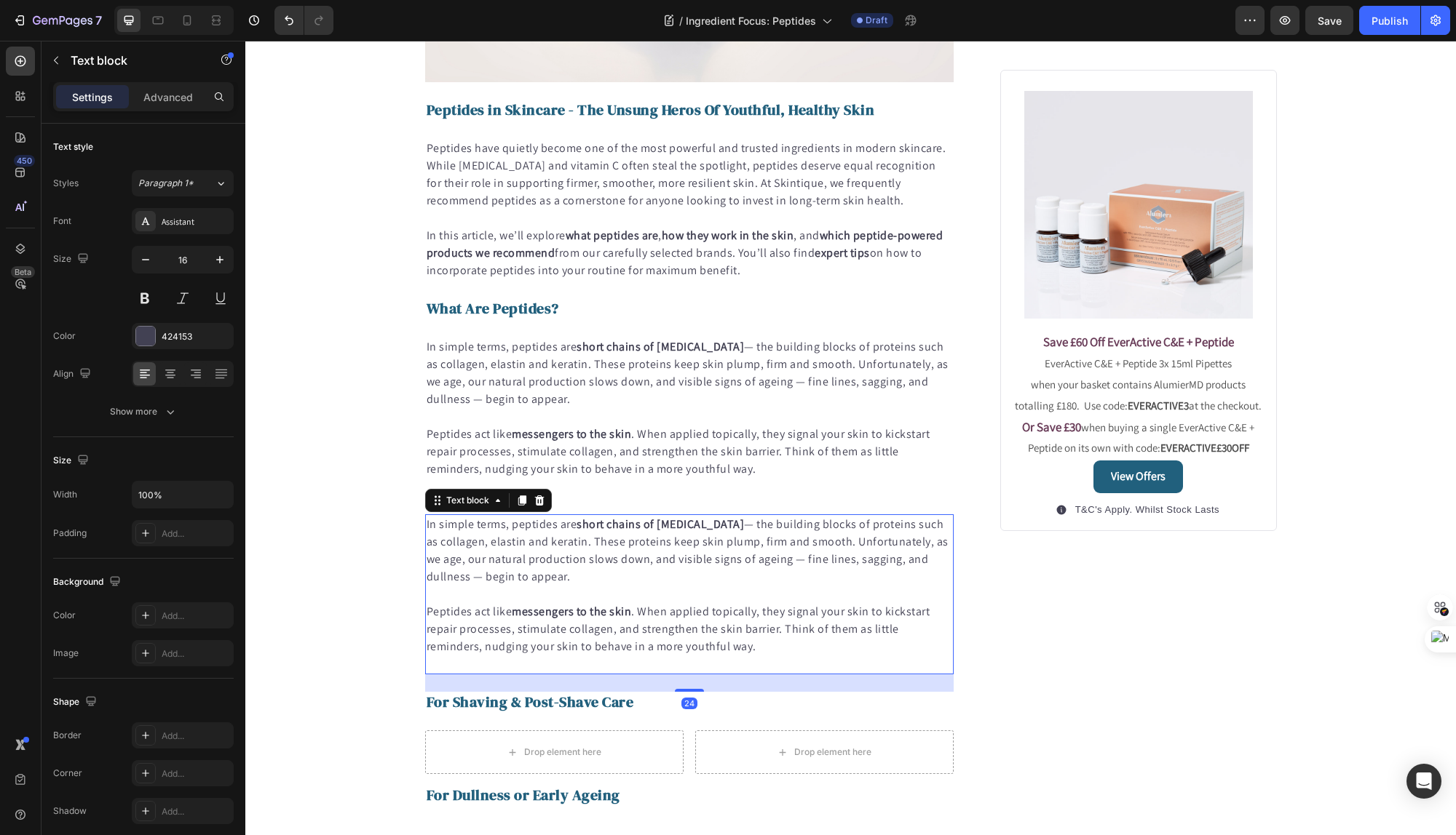
click at [613, 567] on p "In simple terms, peptides are short chains of [MEDICAL_DATA] — the building blo…" at bounding box center [689, 550] width 526 height 70
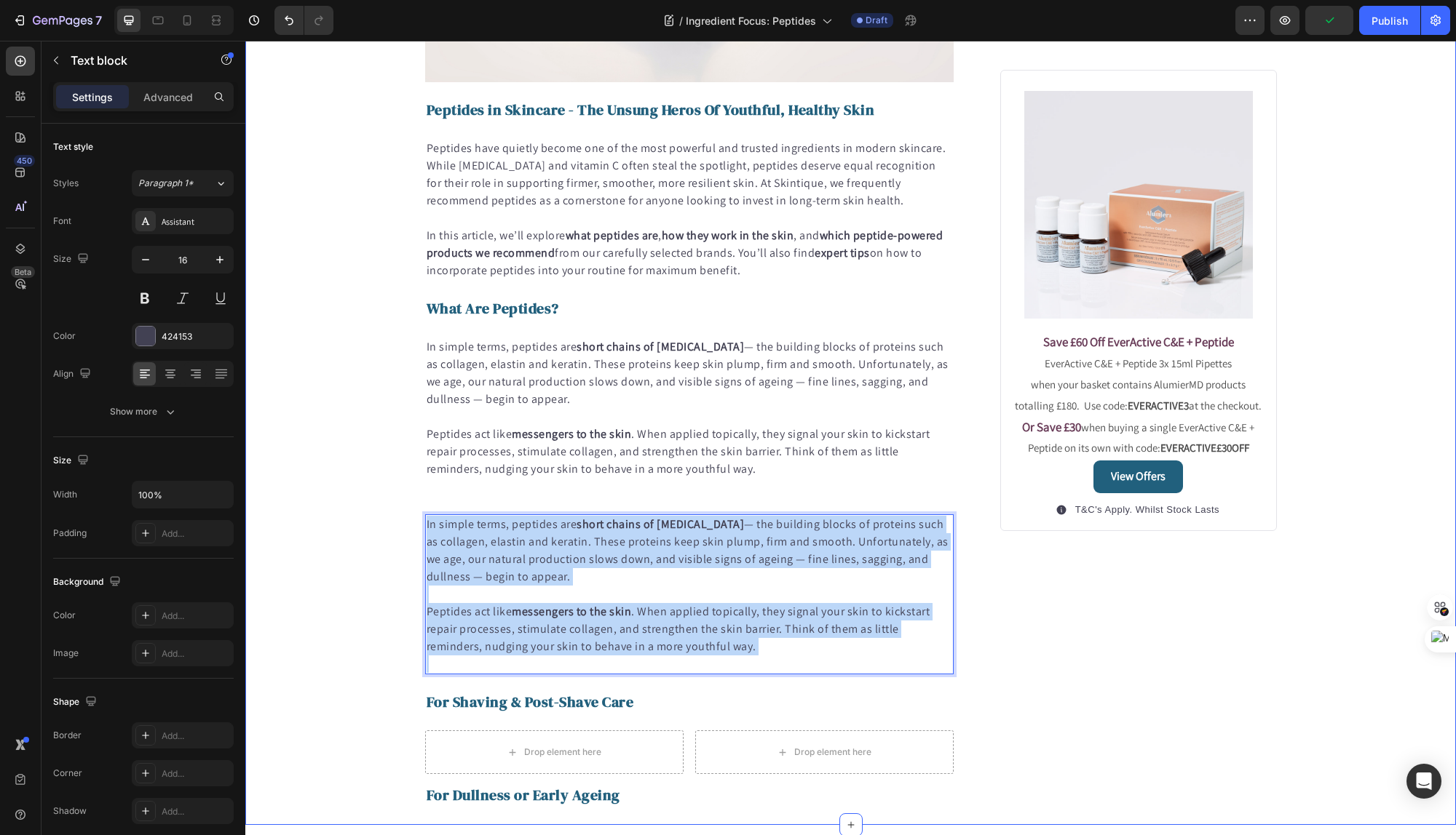
drag, startPoint x: 771, startPoint y: 658, endPoint x: 371, endPoint y: 525, distance: 421.5
click at [371, 525] on div "Published: [DATE], 18h [DATE] Text block Image Peptides in Skincare - The Unsun…" at bounding box center [851, 225] width 1210 height 1197
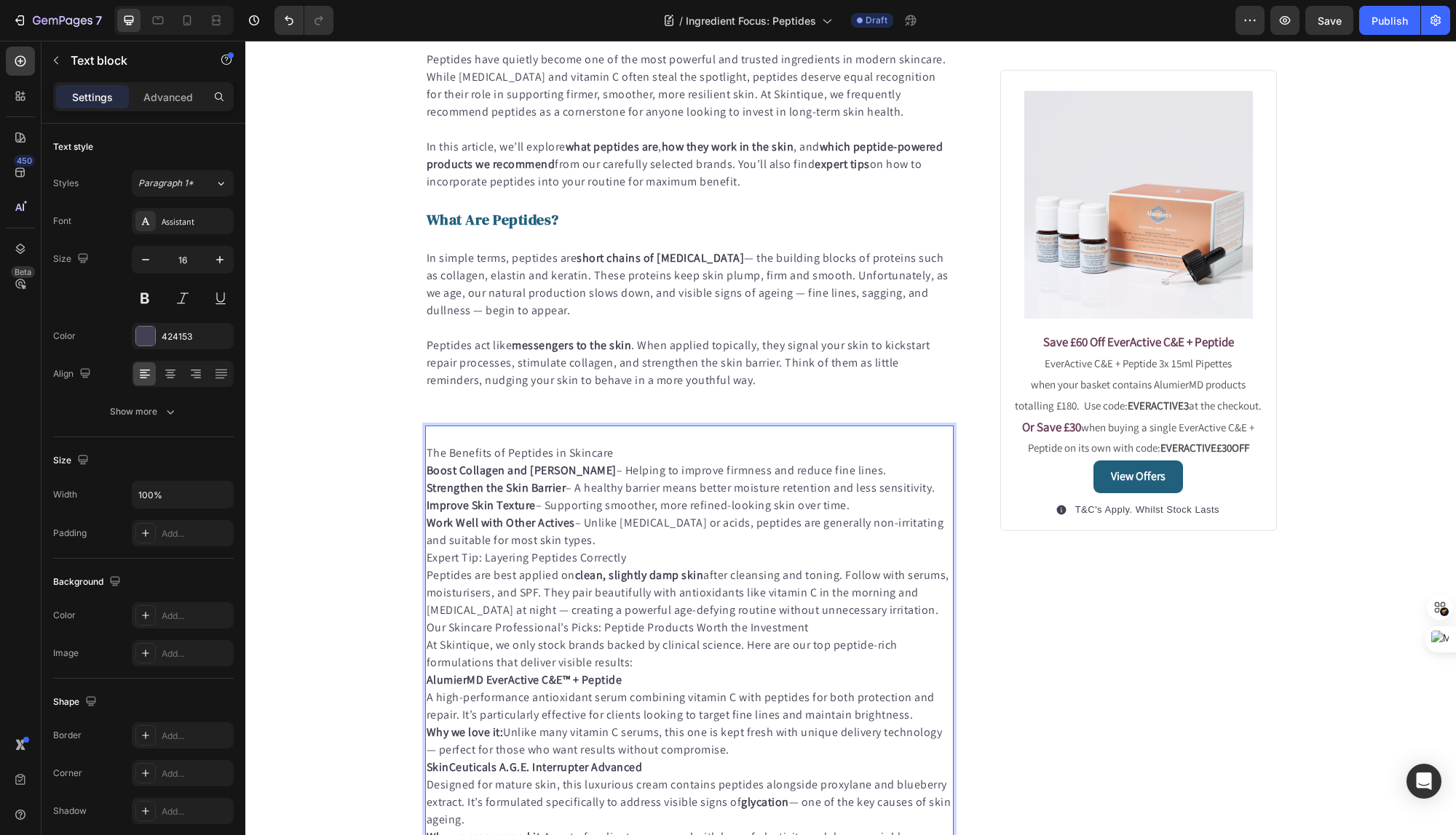
scroll to position [579, 0]
drag, startPoint x: 614, startPoint y: 458, endPoint x: 415, endPoint y: 458, distance: 199.0
click at [415, 458] on div "Published: [DATE], 18h [DATE] Text block Image Peptides in Skincare - The Unsun…" at bounding box center [851, 645] width 874 height 2210
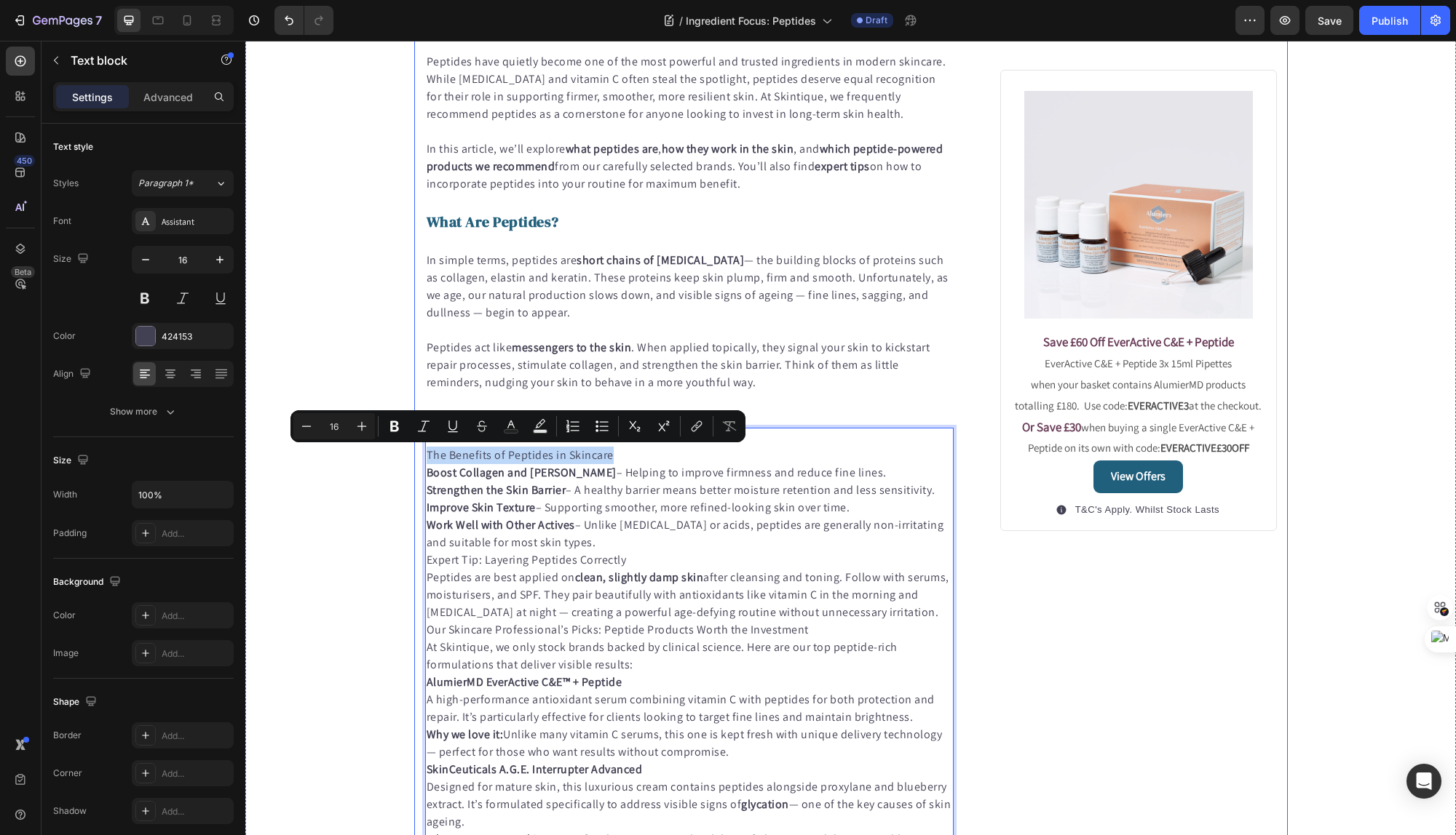
copy p "The Benefits of Peptides in Skincare"
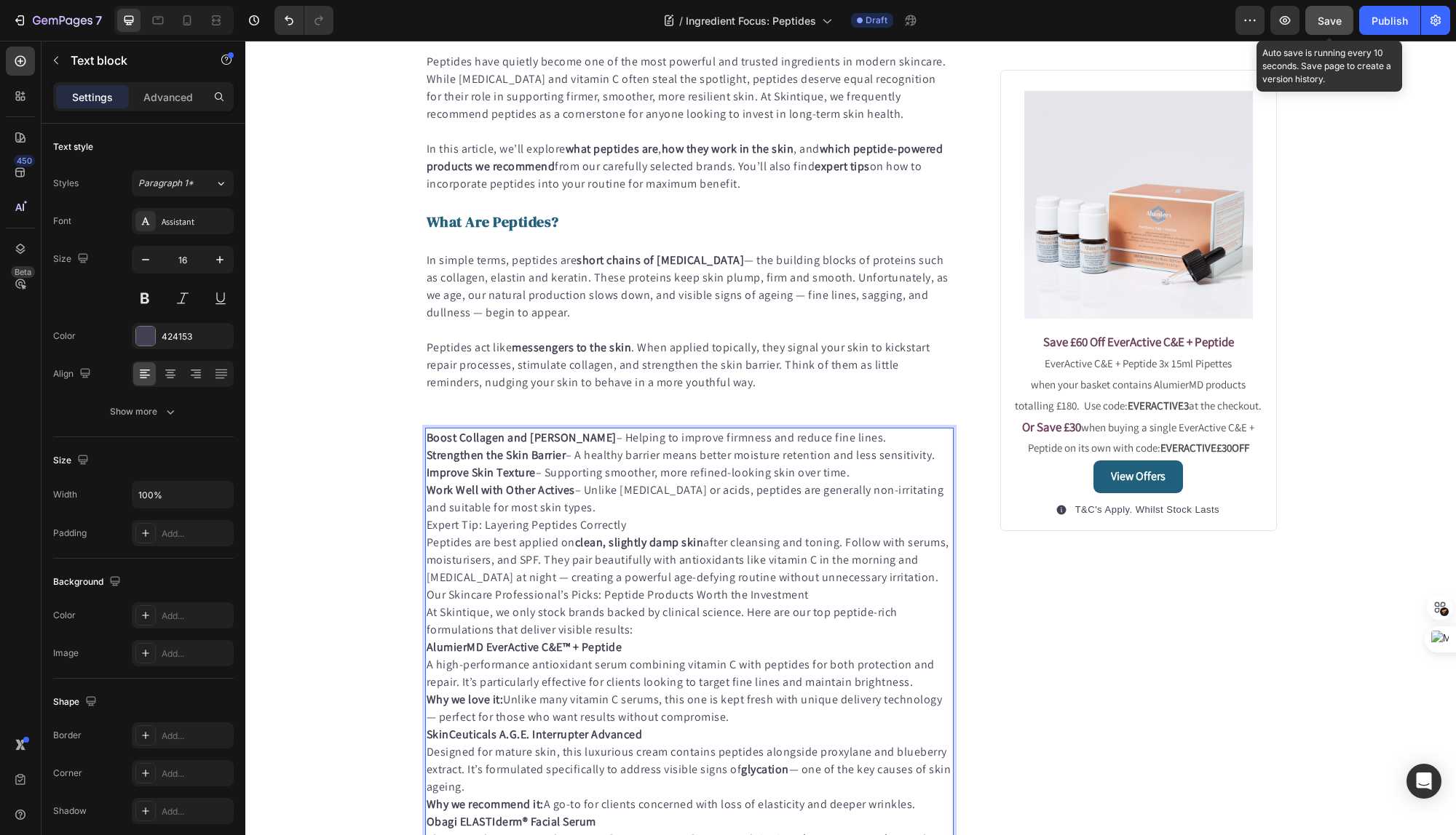
click at [1331, 20] on span "Save" at bounding box center [1329, 21] width 24 height 12
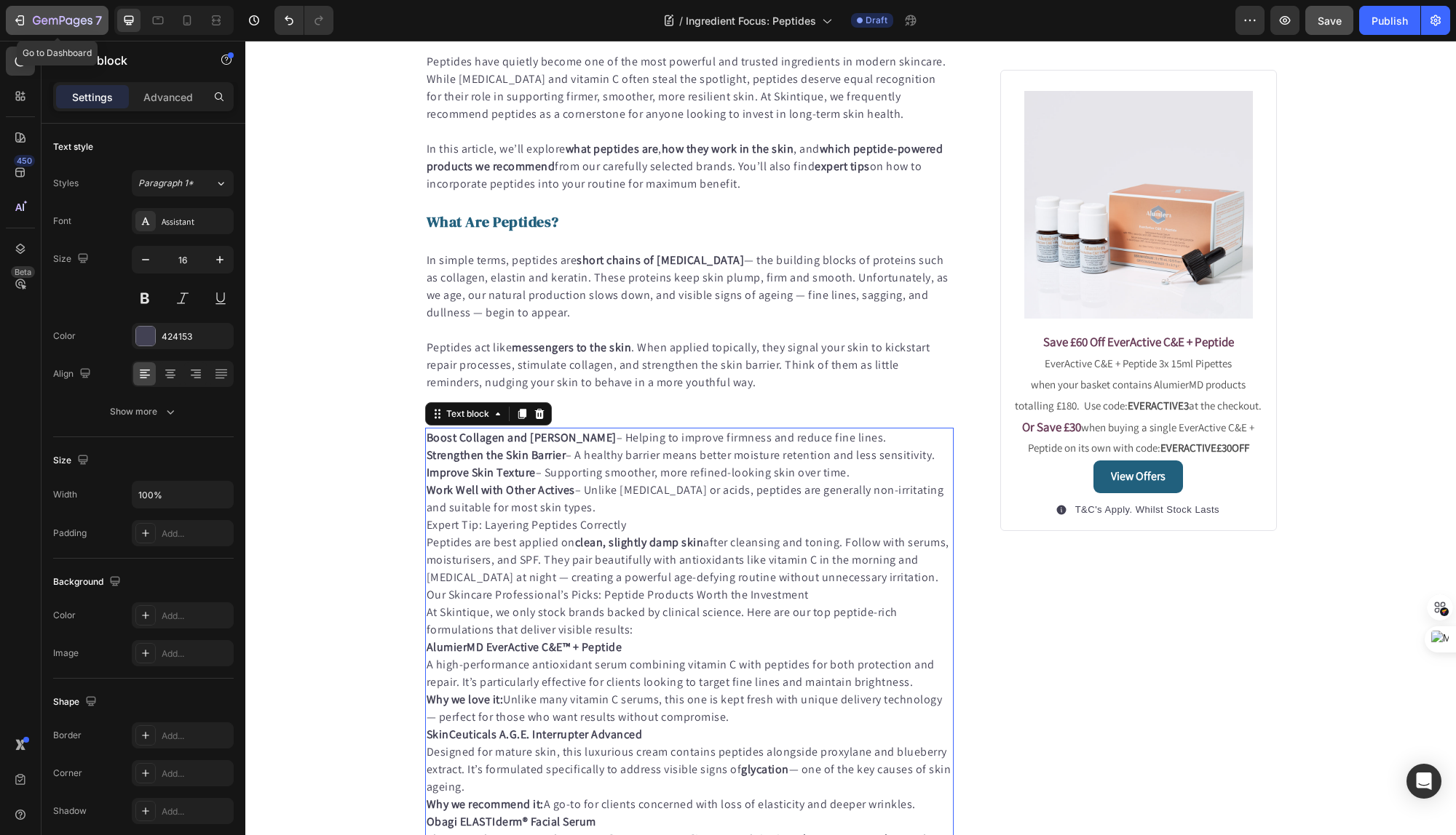
click at [62, 22] on icon "button" at bounding box center [62, 21] width 60 height 12
